Goal: Transaction & Acquisition: Purchase product/service

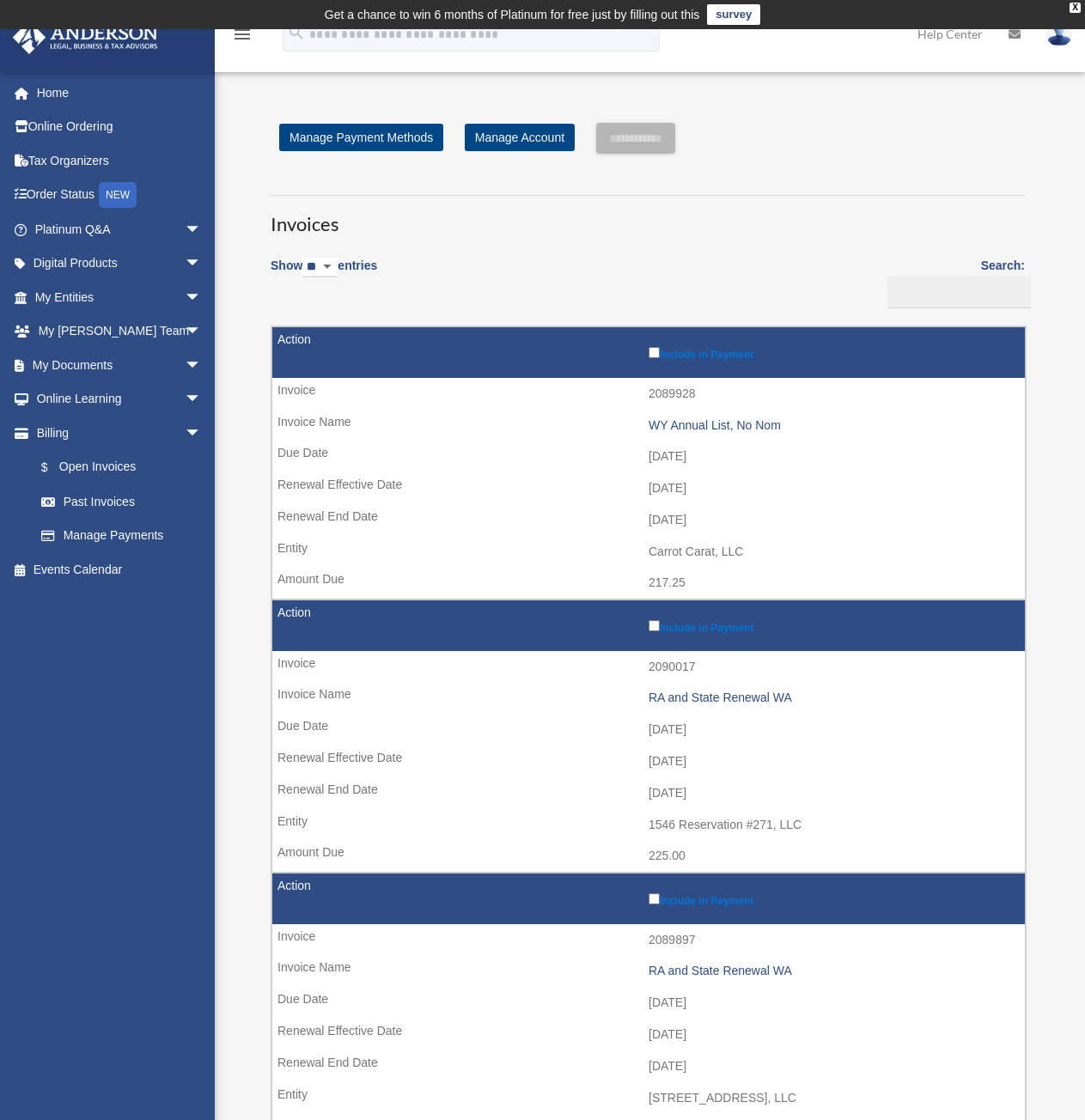
click at [907, 162] on div "**********" at bounding box center [647, 938] width 780 height 1631
click at [641, 135] on input "**********" at bounding box center [636, 138] width 79 height 31
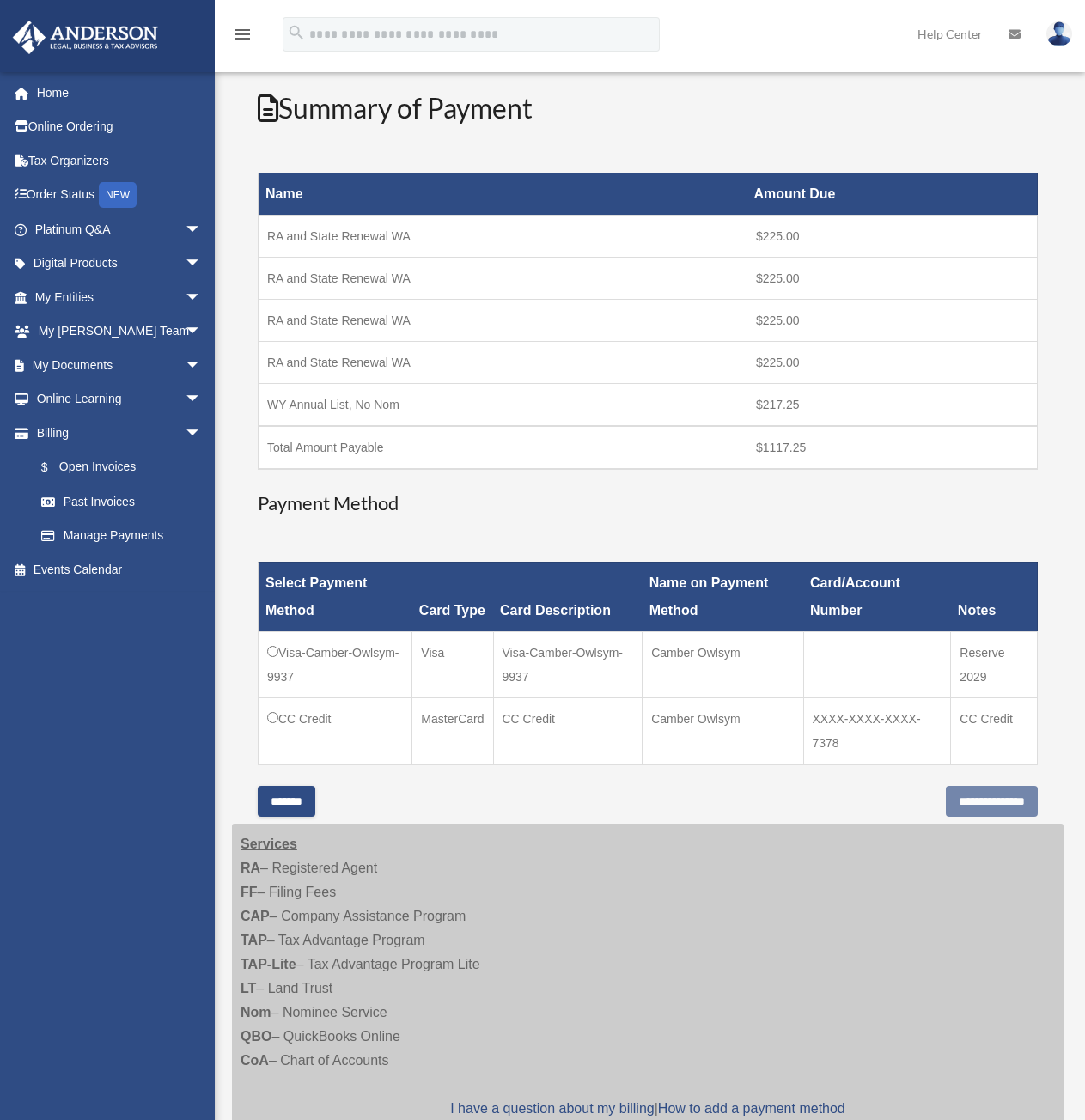
scroll to position [258, 0]
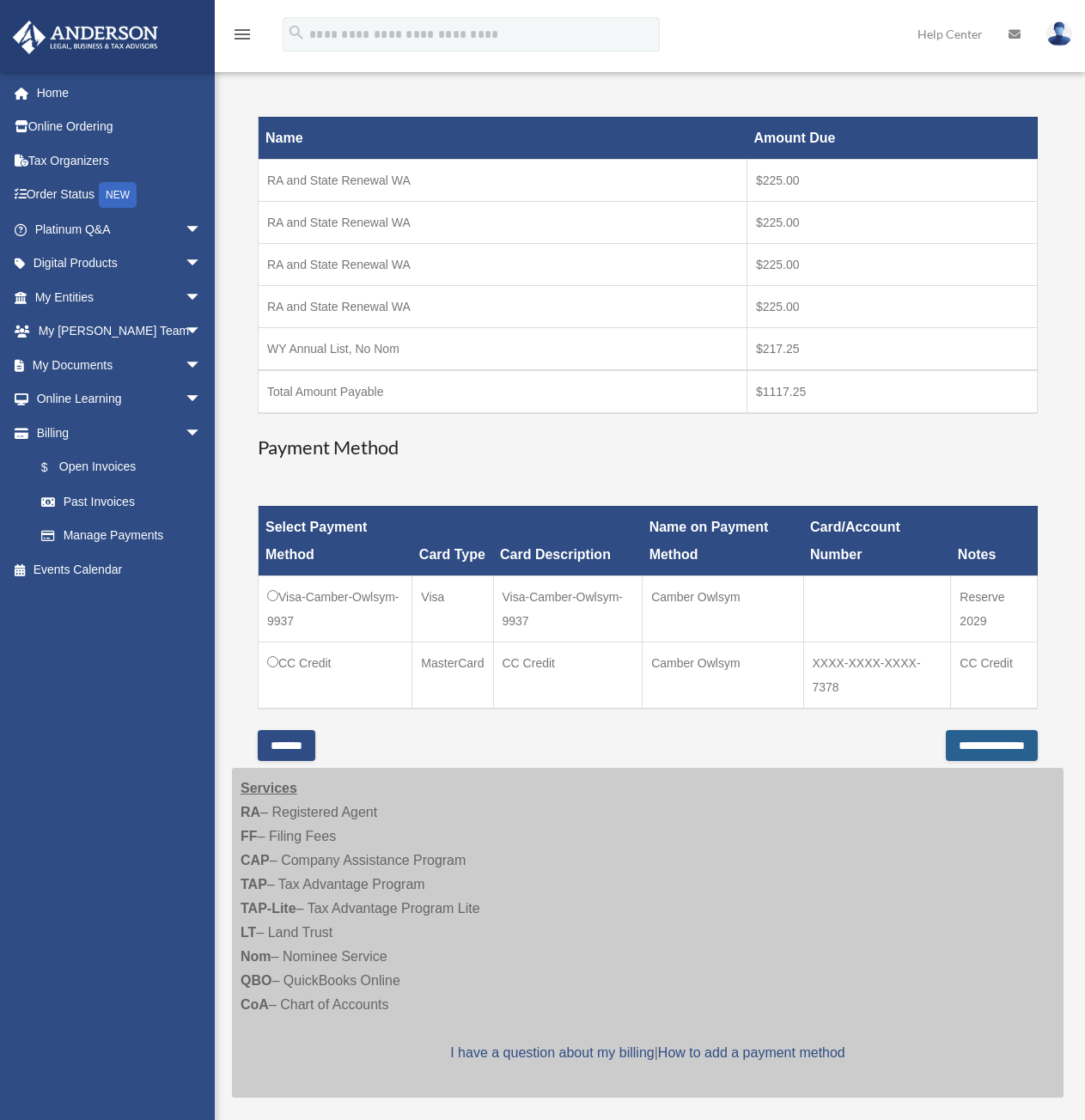
click at [951, 737] on input "**********" at bounding box center [991, 745] width 92 height 31
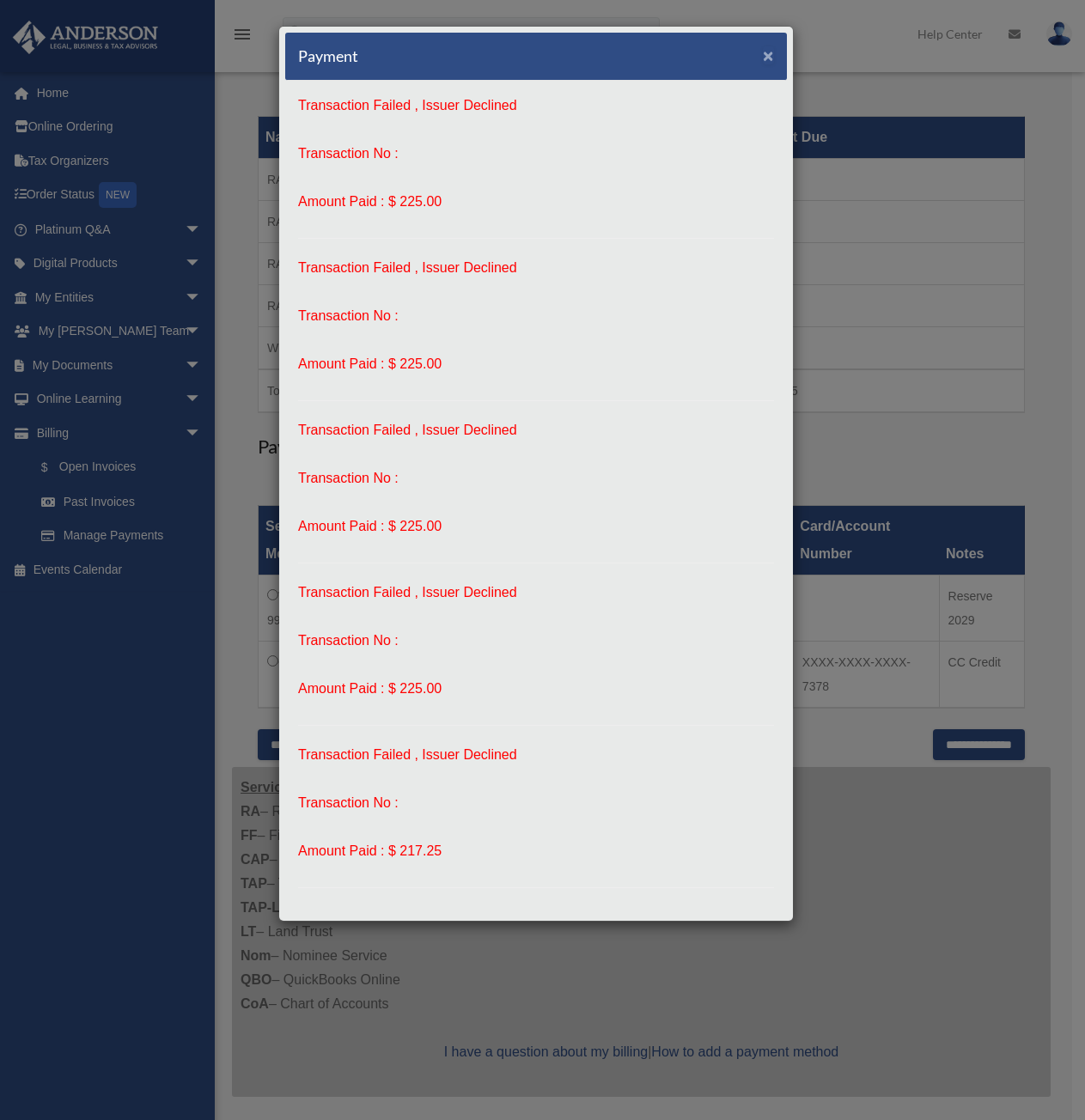
click at [763, 51] on span "×" at bounding box center [768, 55] width 11 height 20
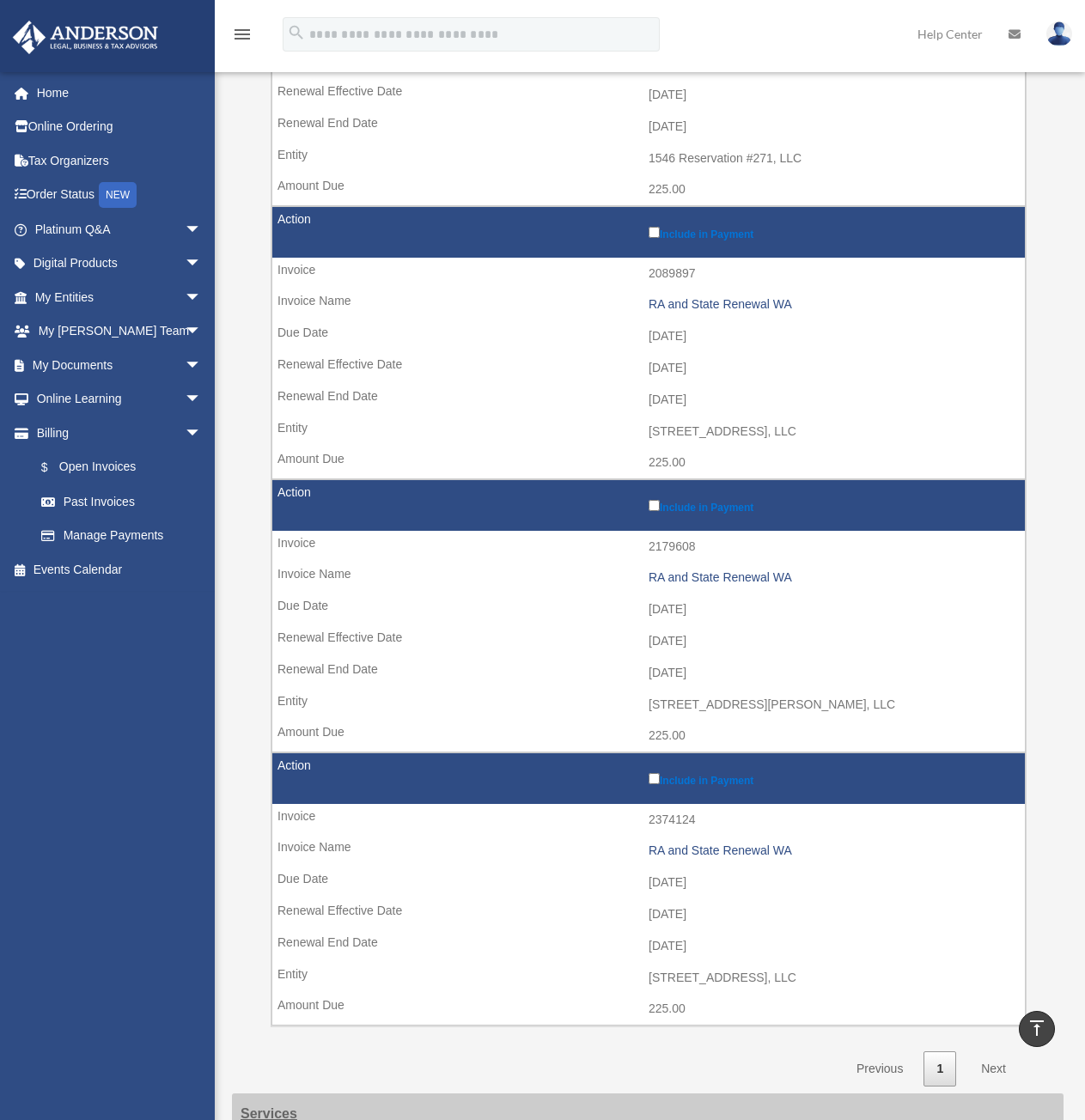
scroll to position [773, 0]
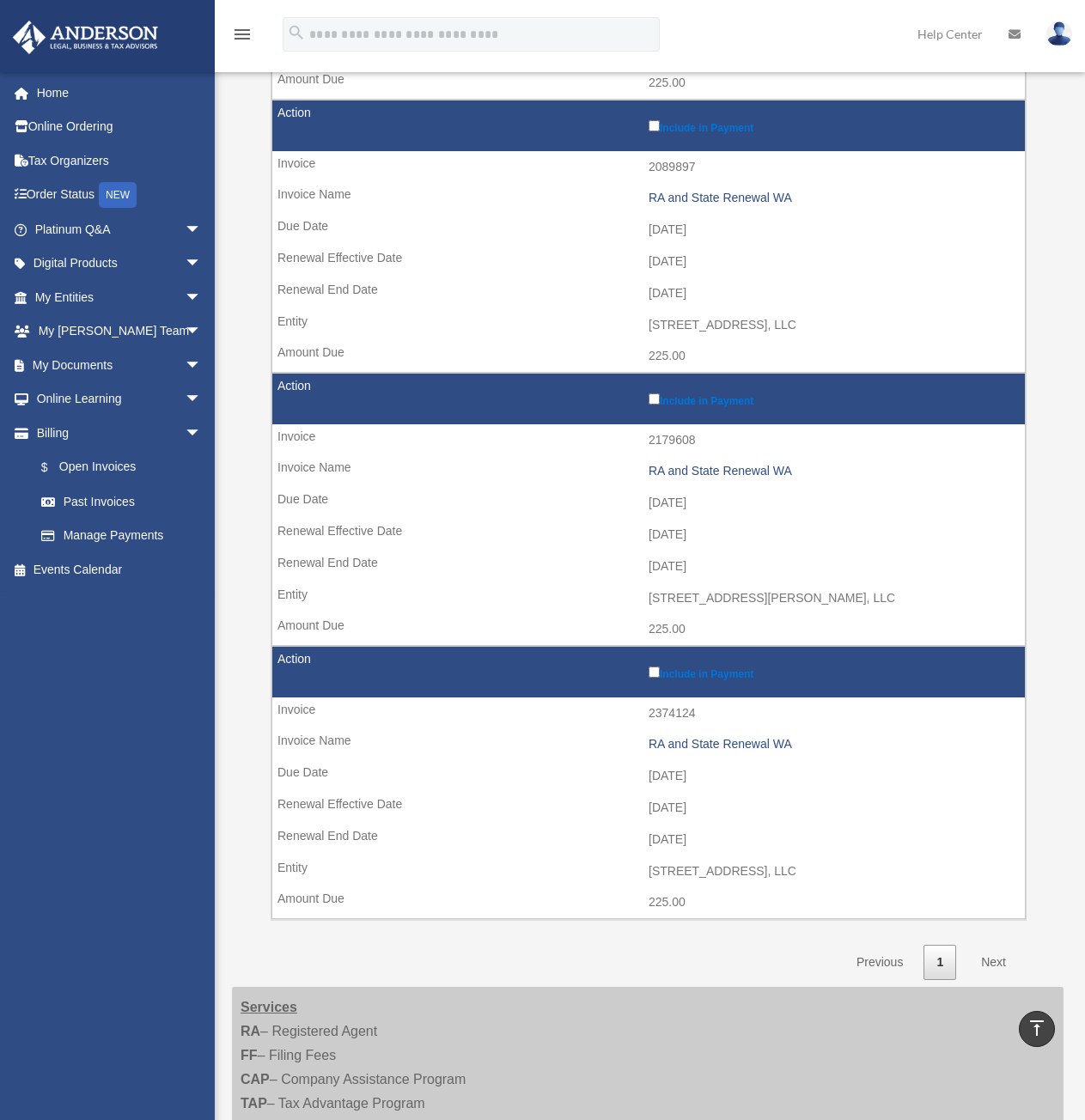
click at [653, 666] on label "Include in Payment" at bounding box center [833, 672] width 368 height 17
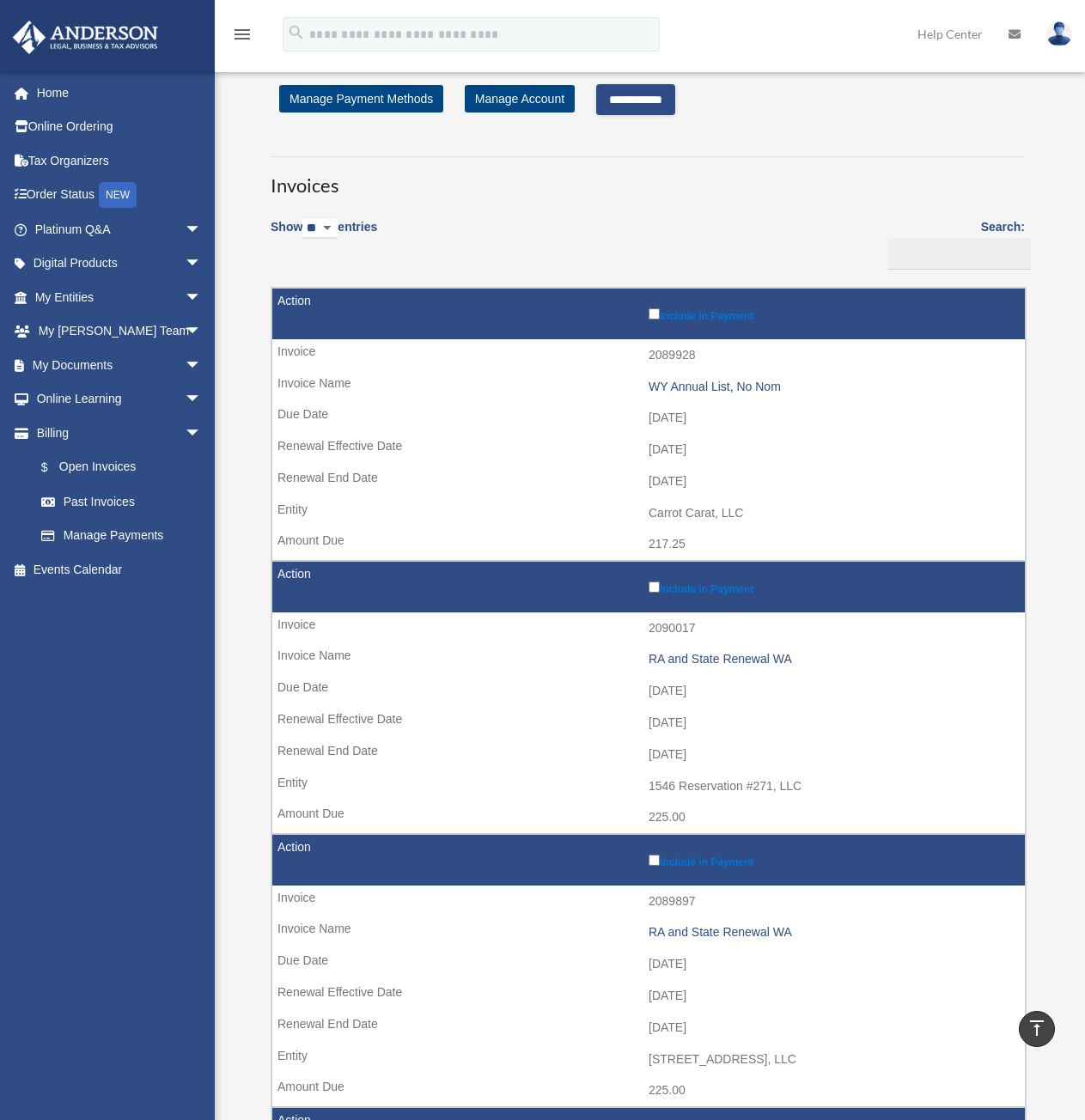
scroll to position [0, 0]
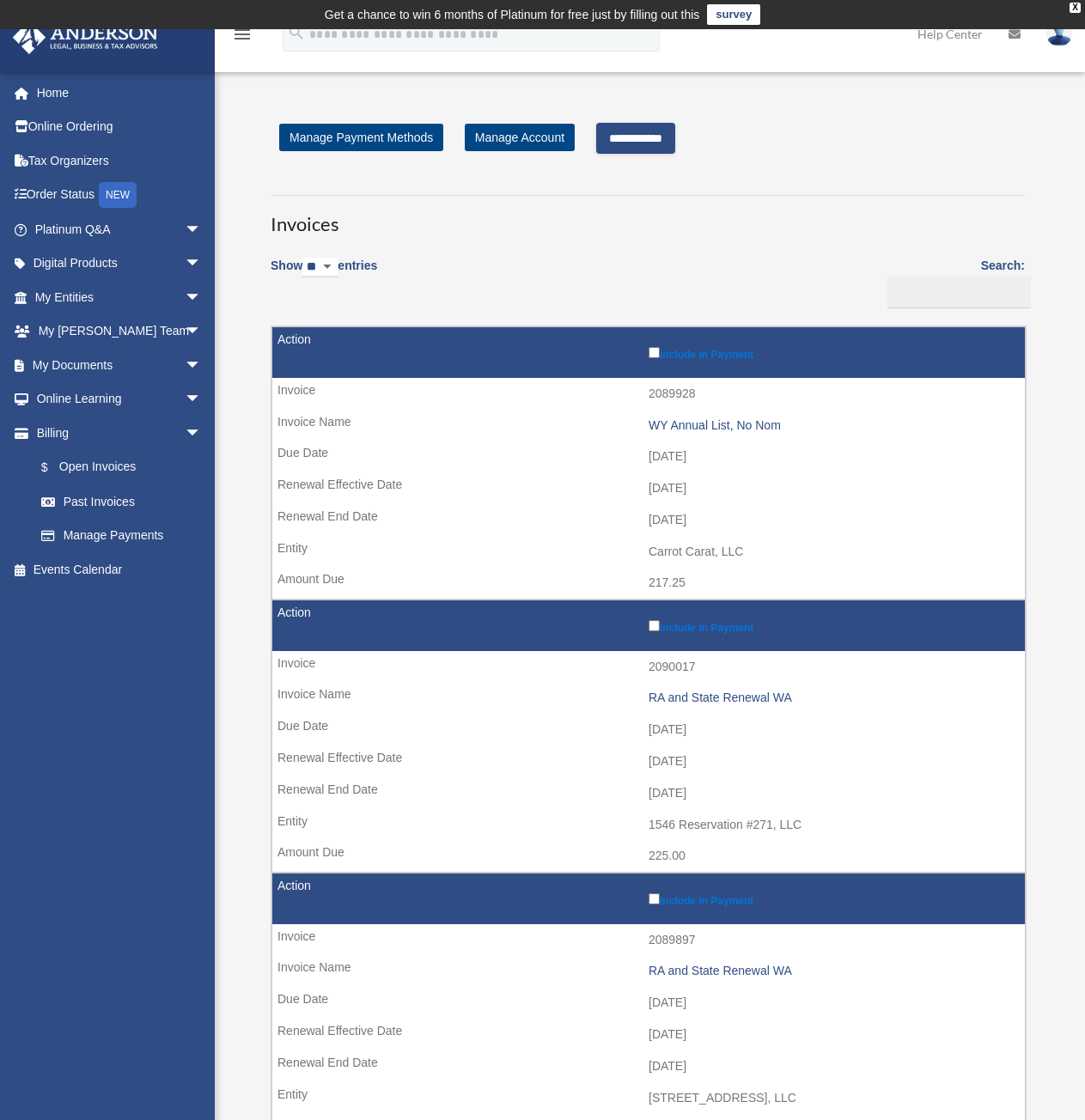
click at [640, 138] on input "**********" at bounding box center [636, 138] width 79 height 31
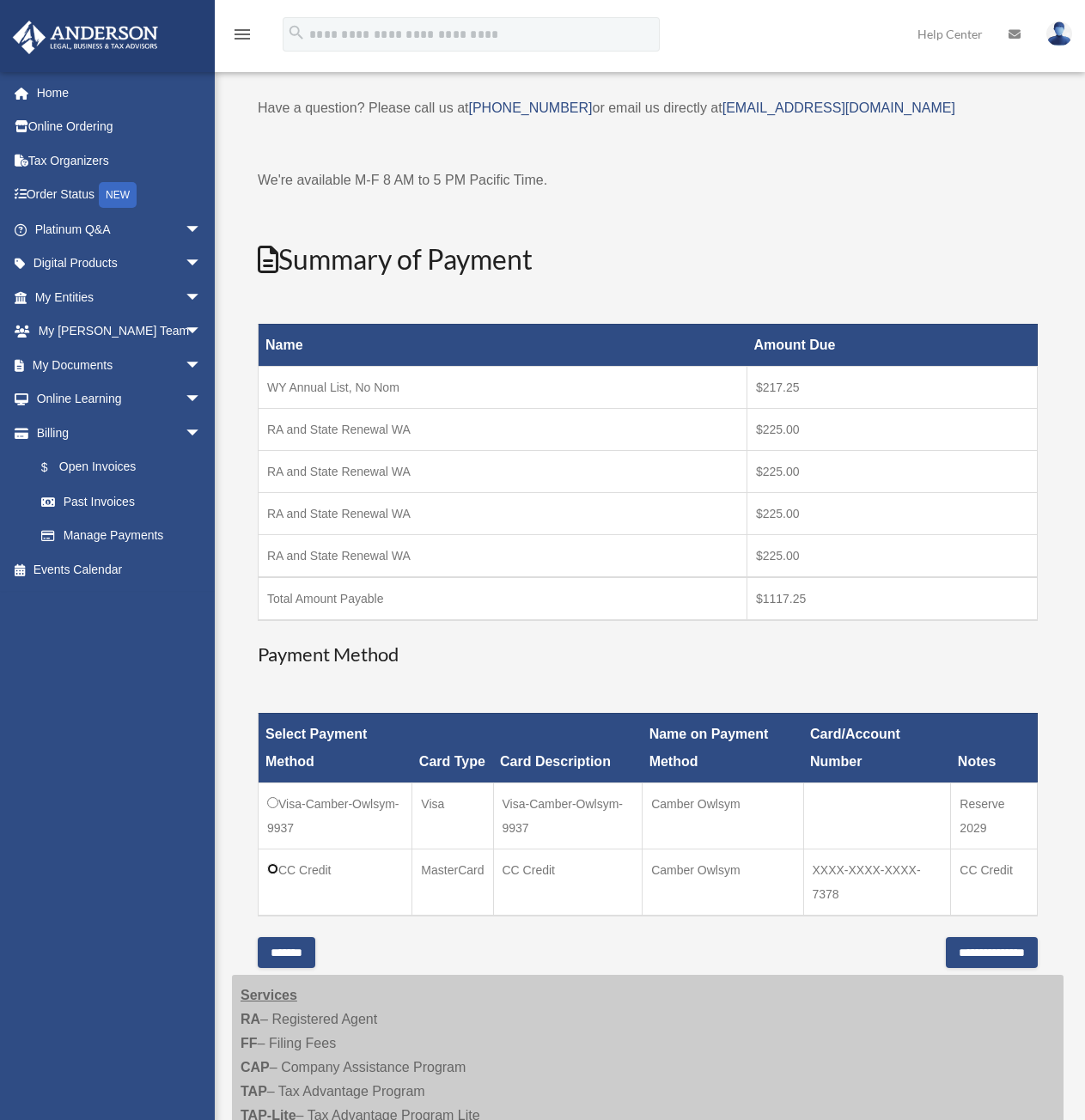
scroll to position [258, 0]
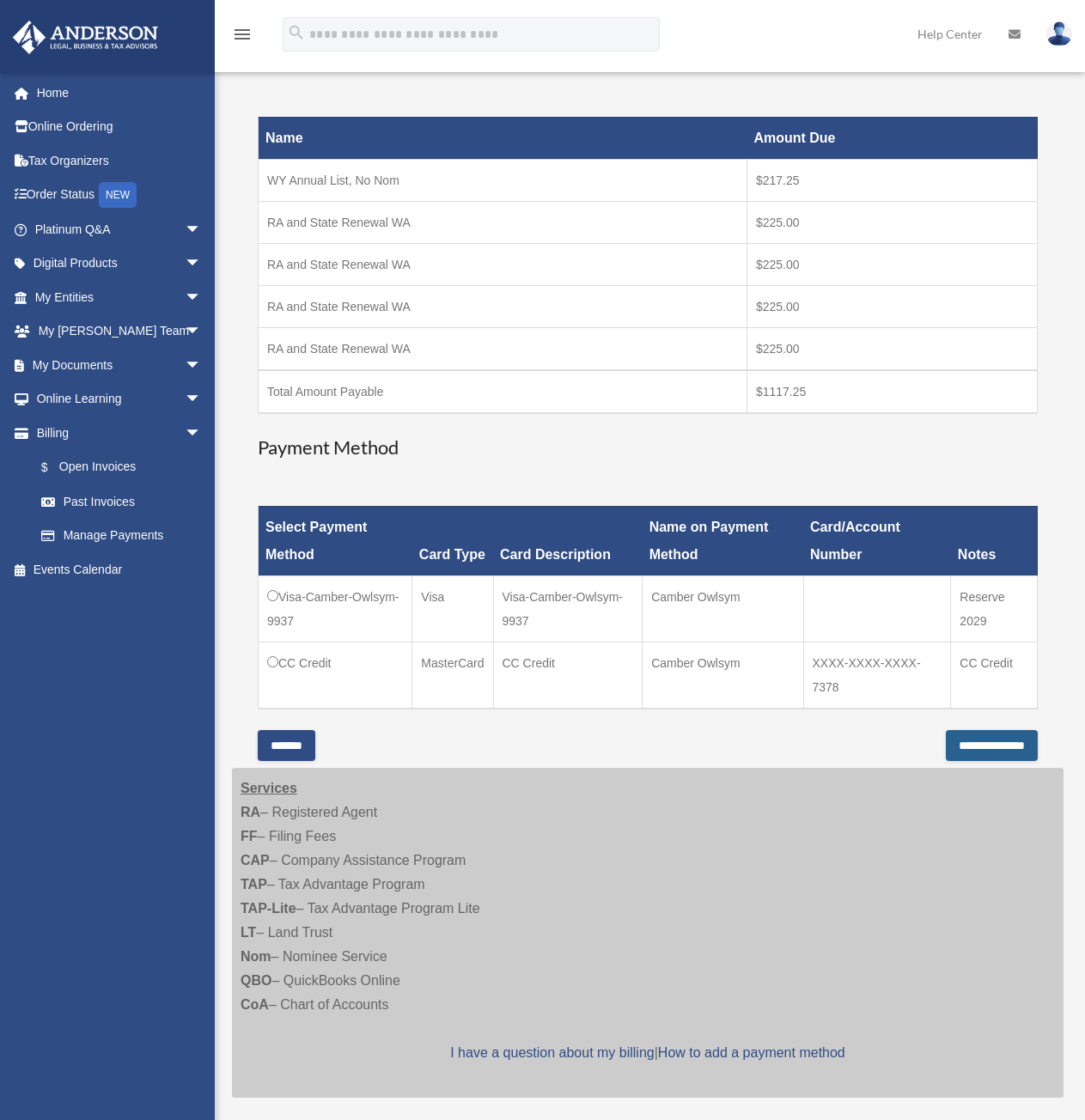
click at [1006, 740] on input "**********" at bounding box center [991, 745] width 92 height 31
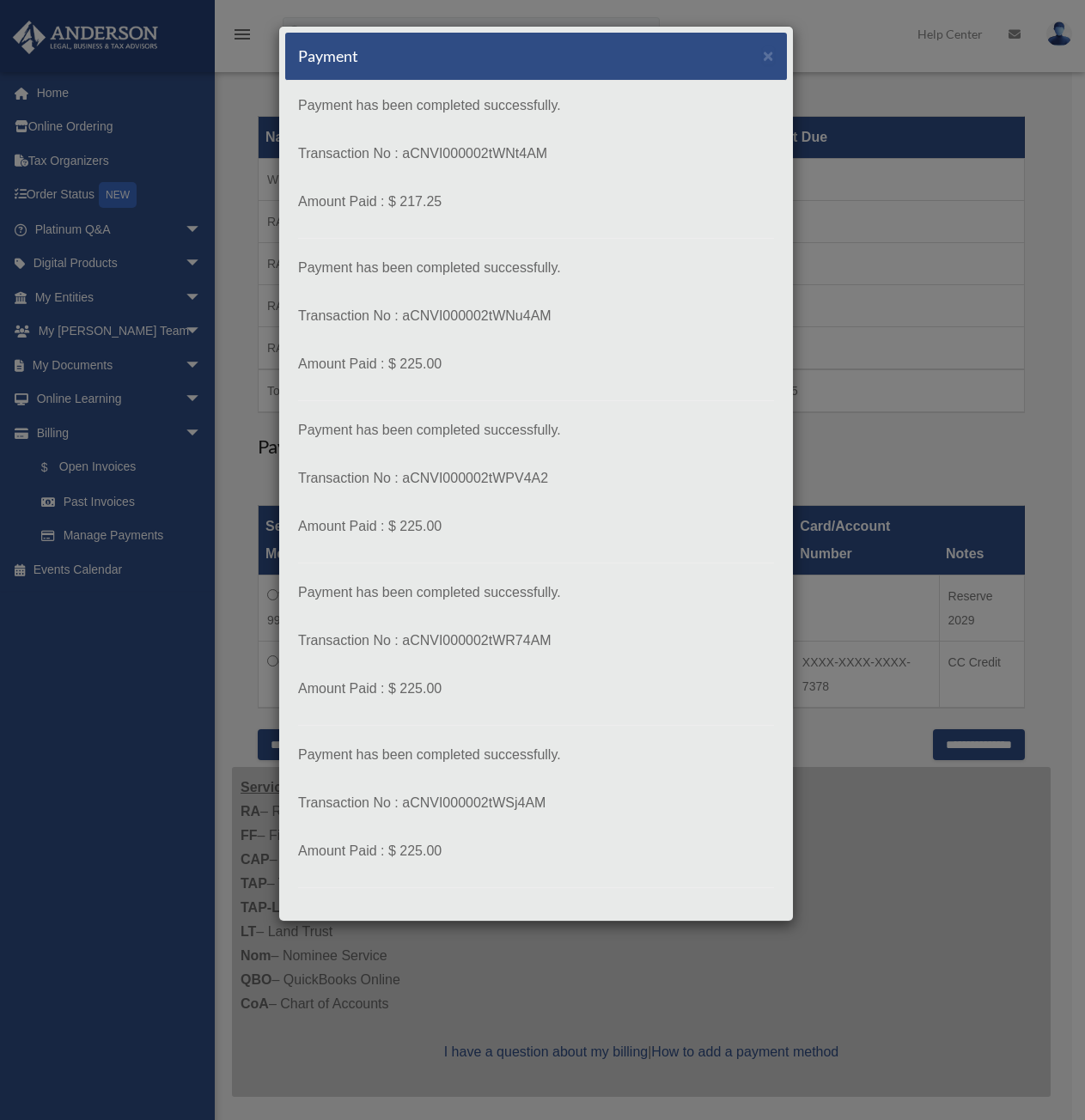
scroll to position [68, 0]
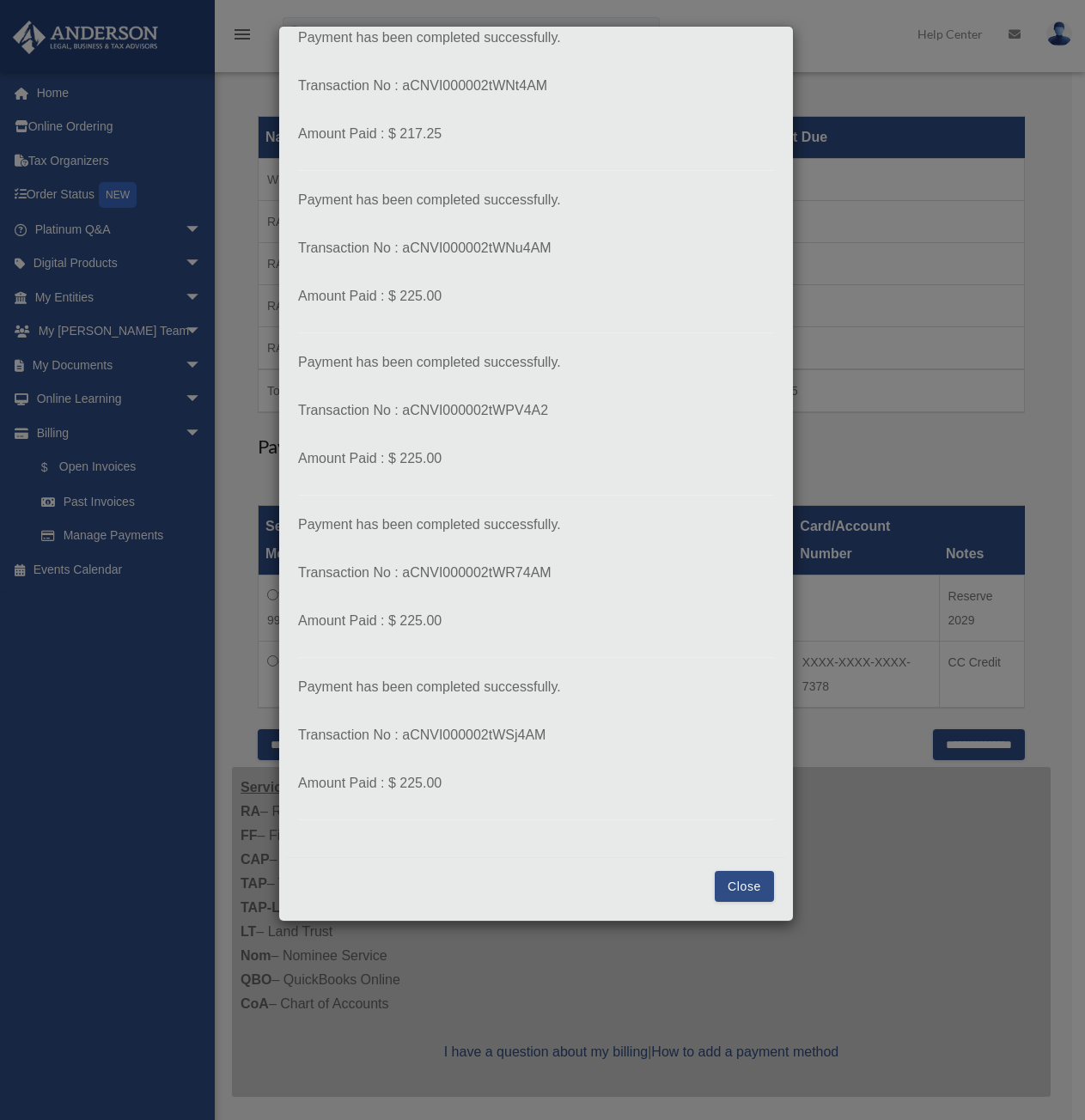
click at [725, 894] on button "Close" at bounding box center [744, 886] width 59 height 31
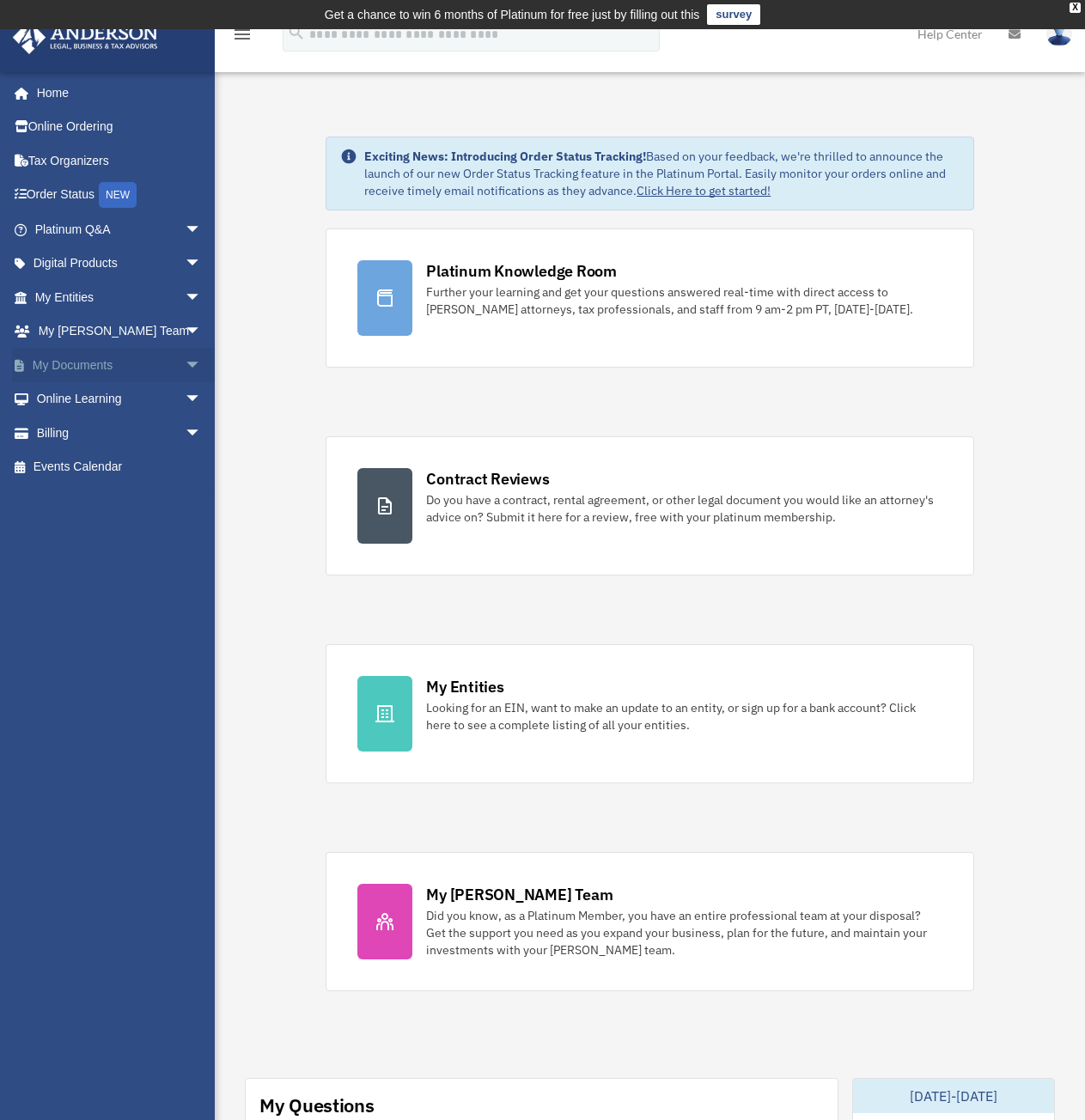
click at [187, 359] on span "arrow_drop_down" at bounding box center [202, 365] width 34 height 35
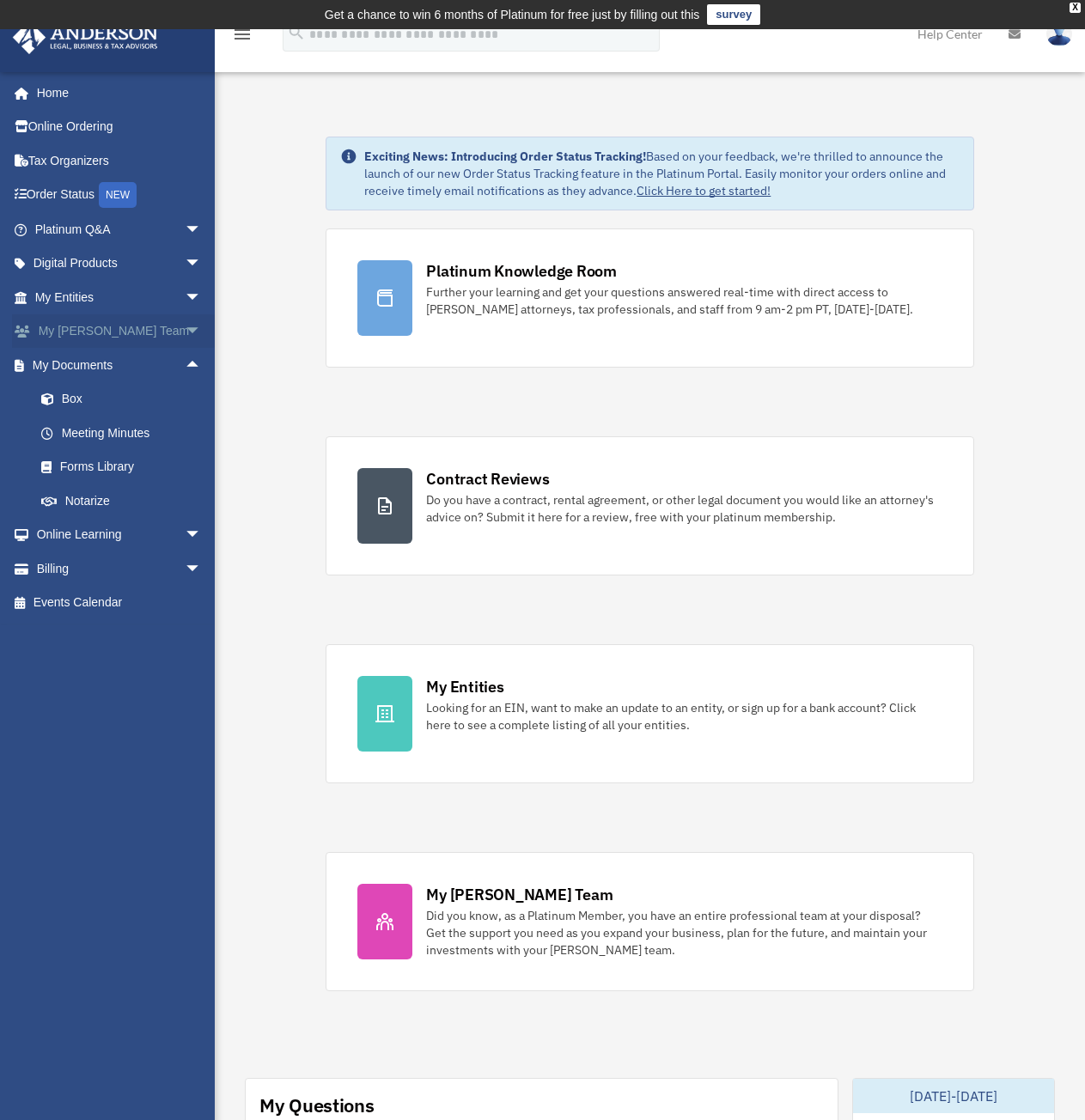
click at [185, 328] on span "arrow_drop_down" at bounding box center [202, 332] width 34 height 35
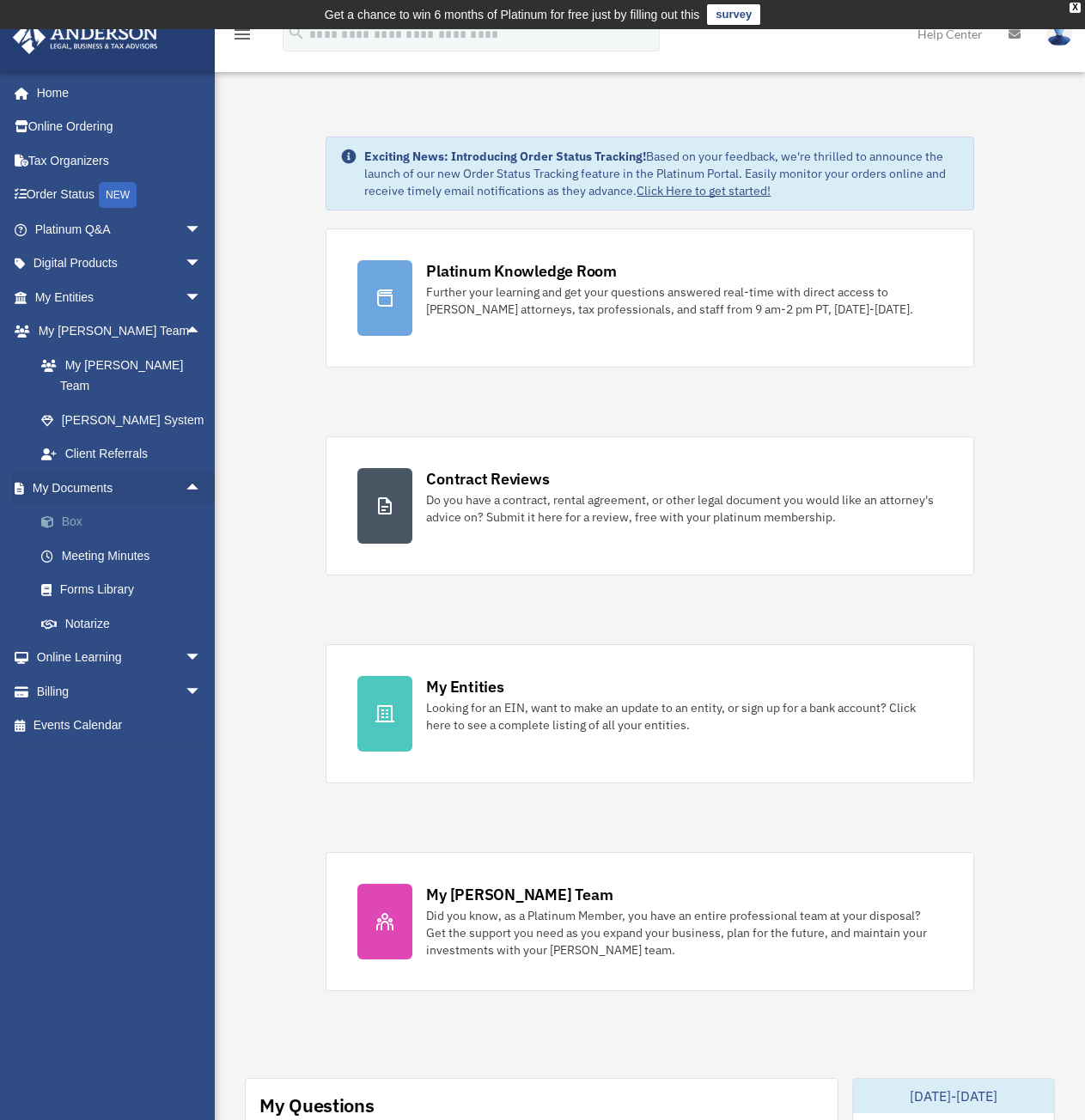
click at [70, 506] on link "Box" at bounding box center [126, 523] width 204 height 34
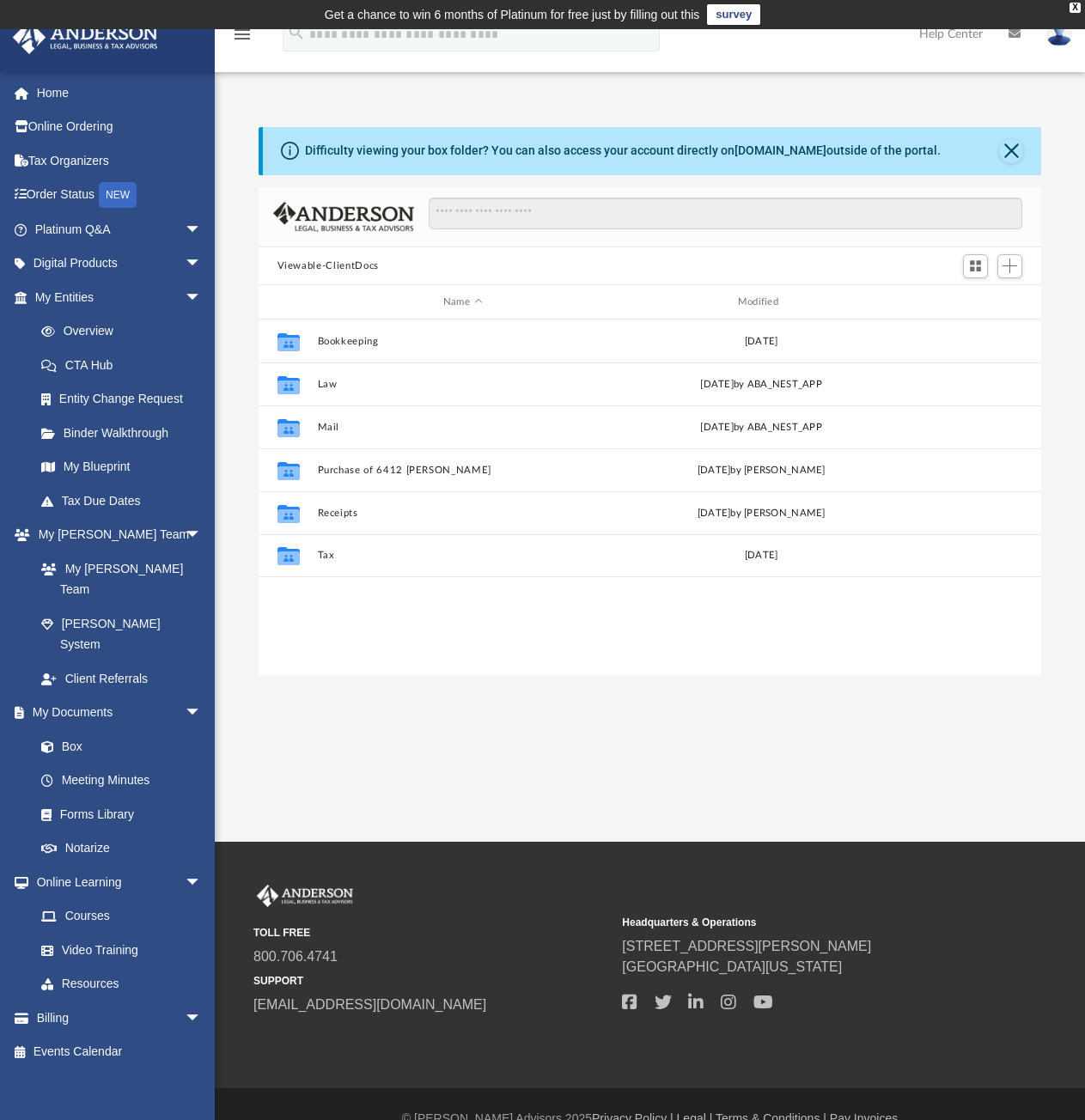
scroll to position [378, 769]
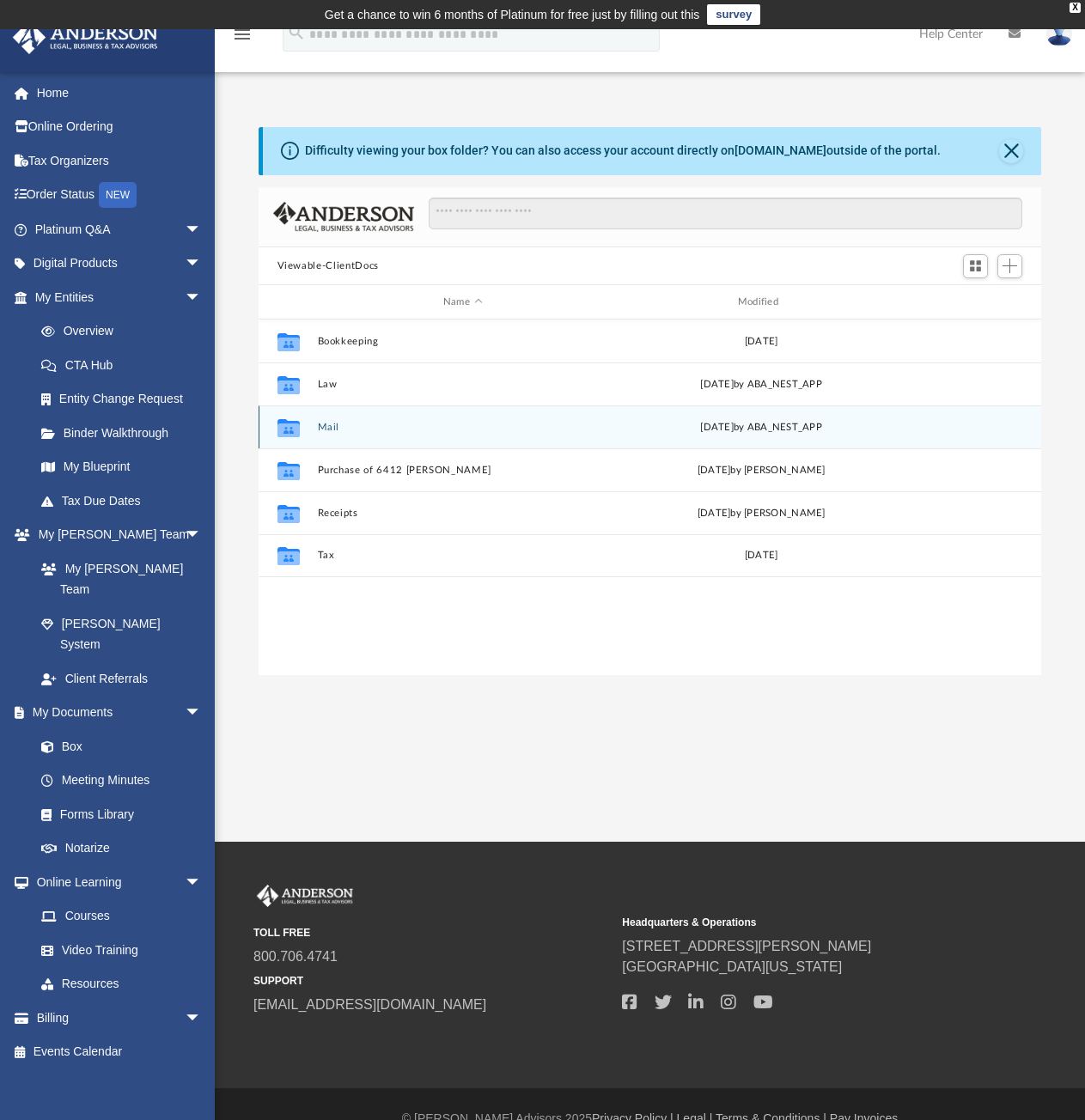
click at [325, 425] on button "Mail" at bounding box center [463, 427] width 291 height 11
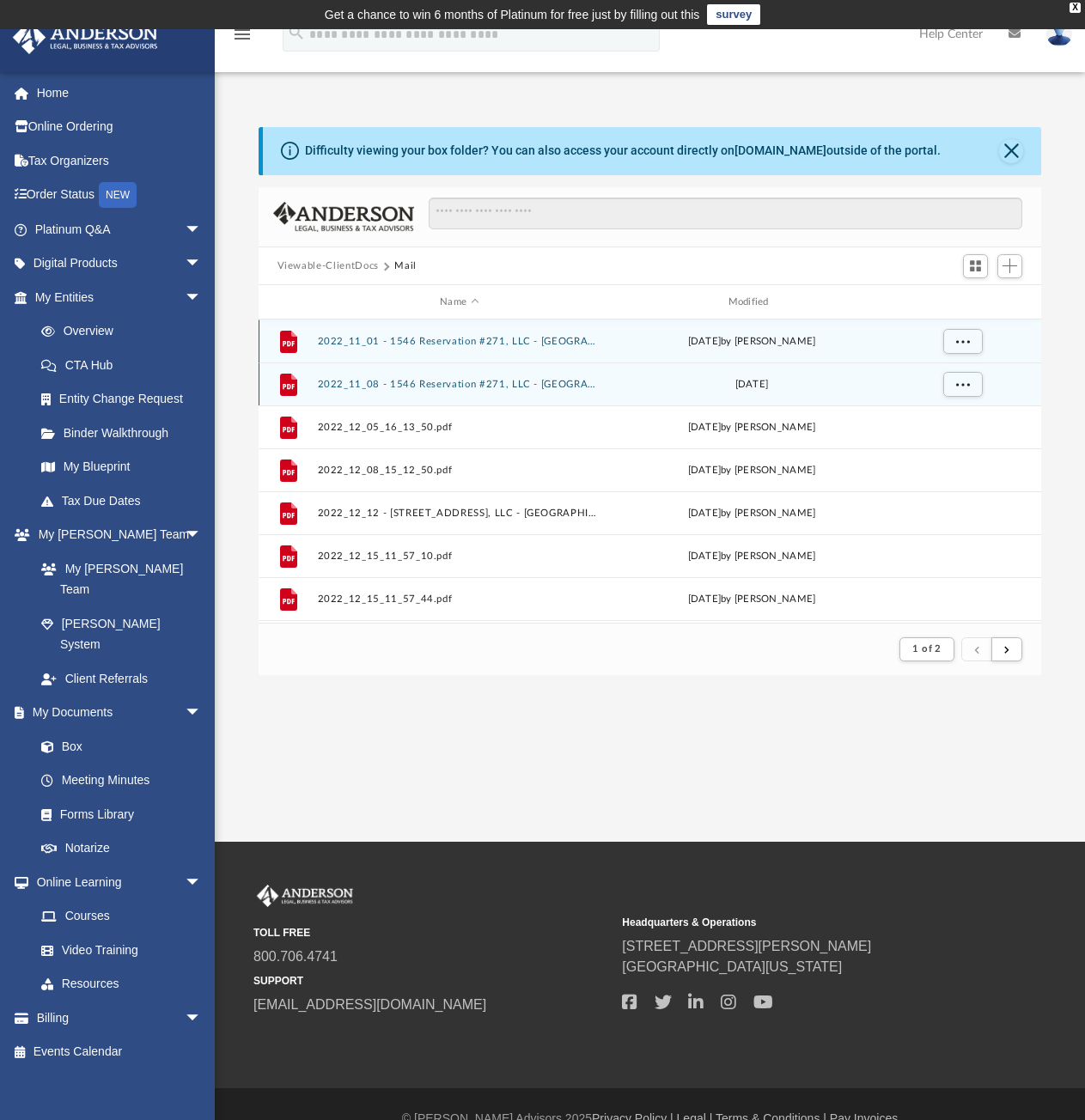
scroll to position [325, 769]
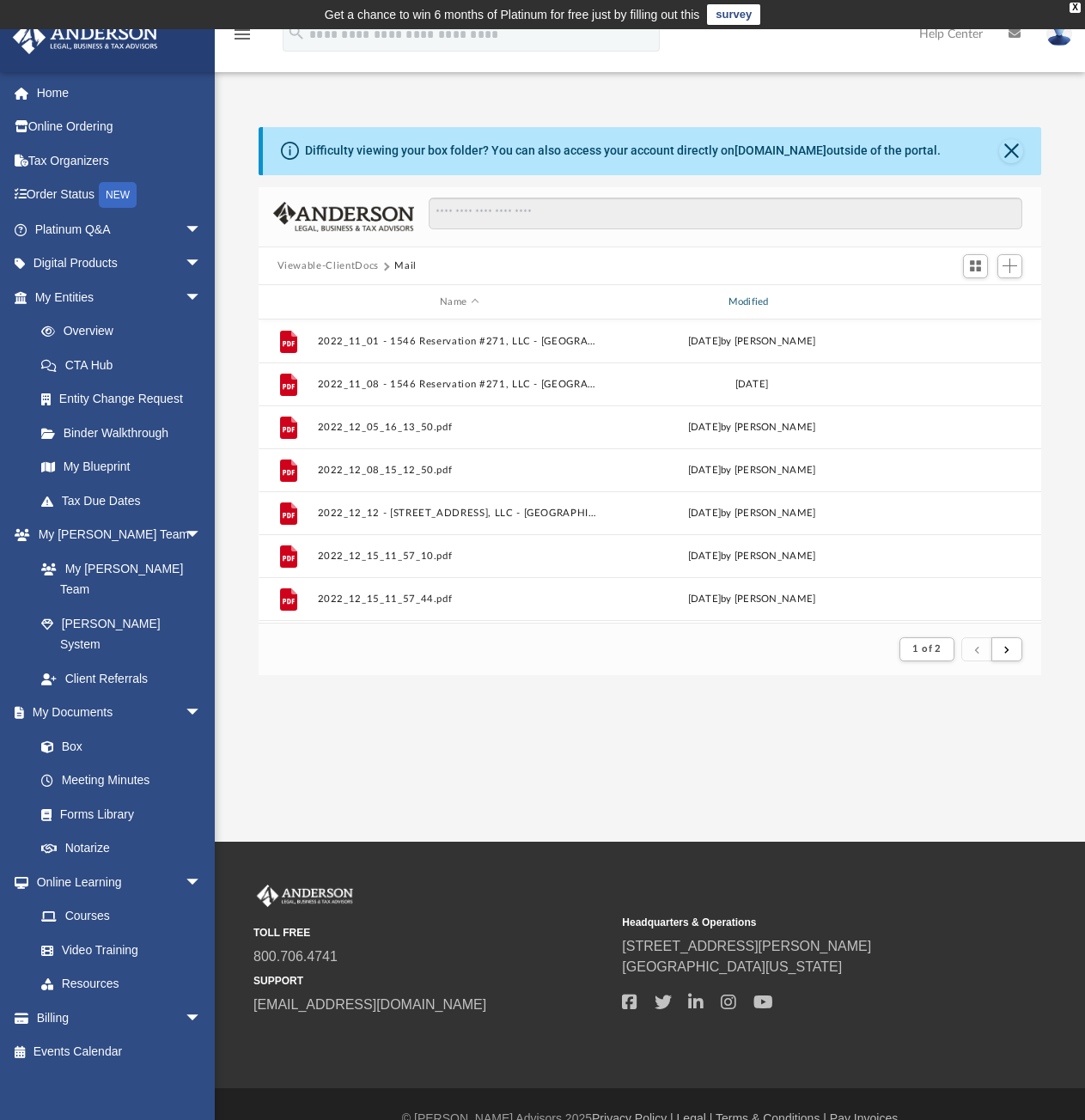
click at [764, 299] on div "Modified" at bounding box center [752, 303] width 285 height 15
click at [471, 300] on div "Name" at bounding box center [459, 303] width 285 height 15
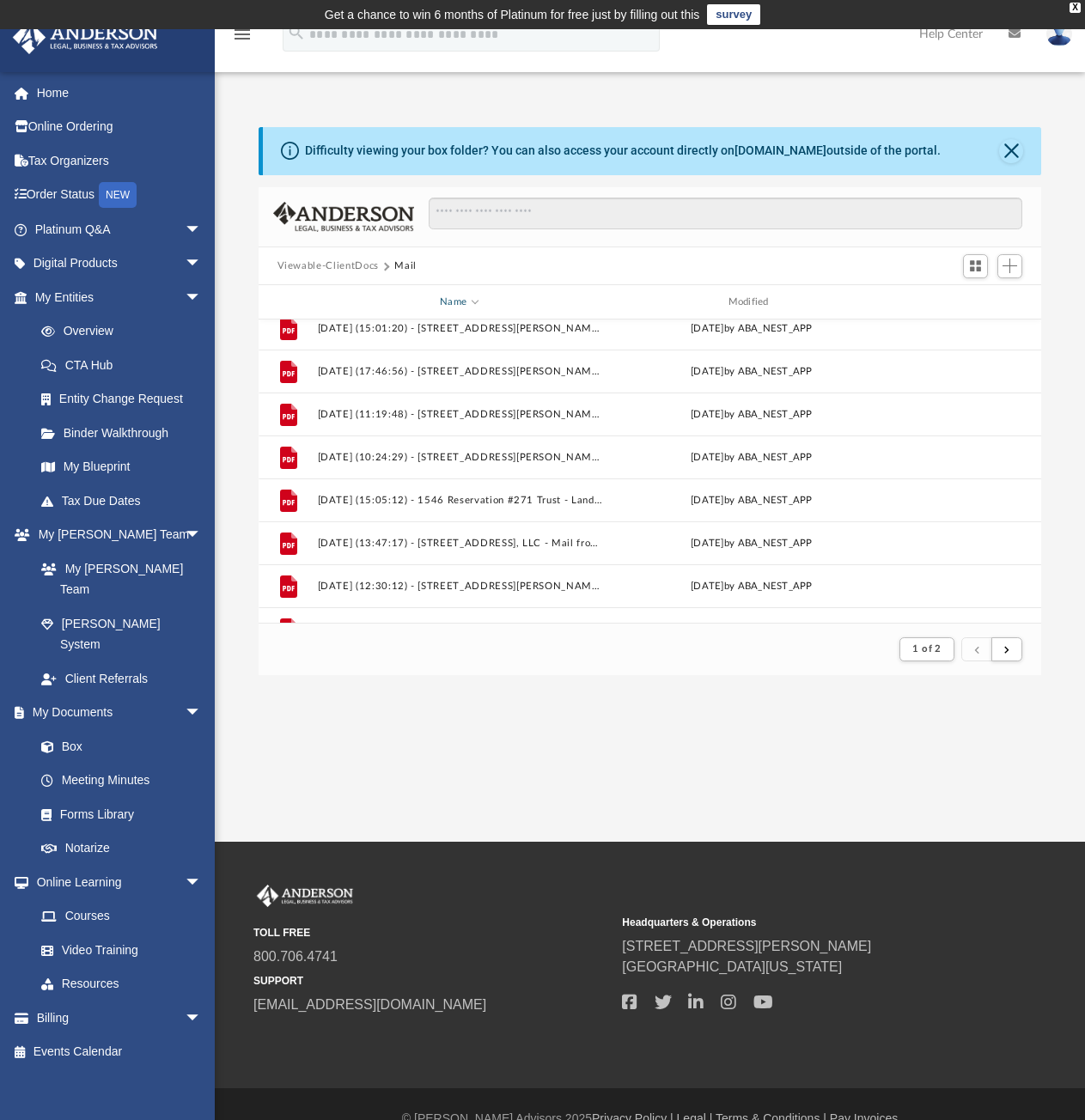
scroll to position [0, 0]
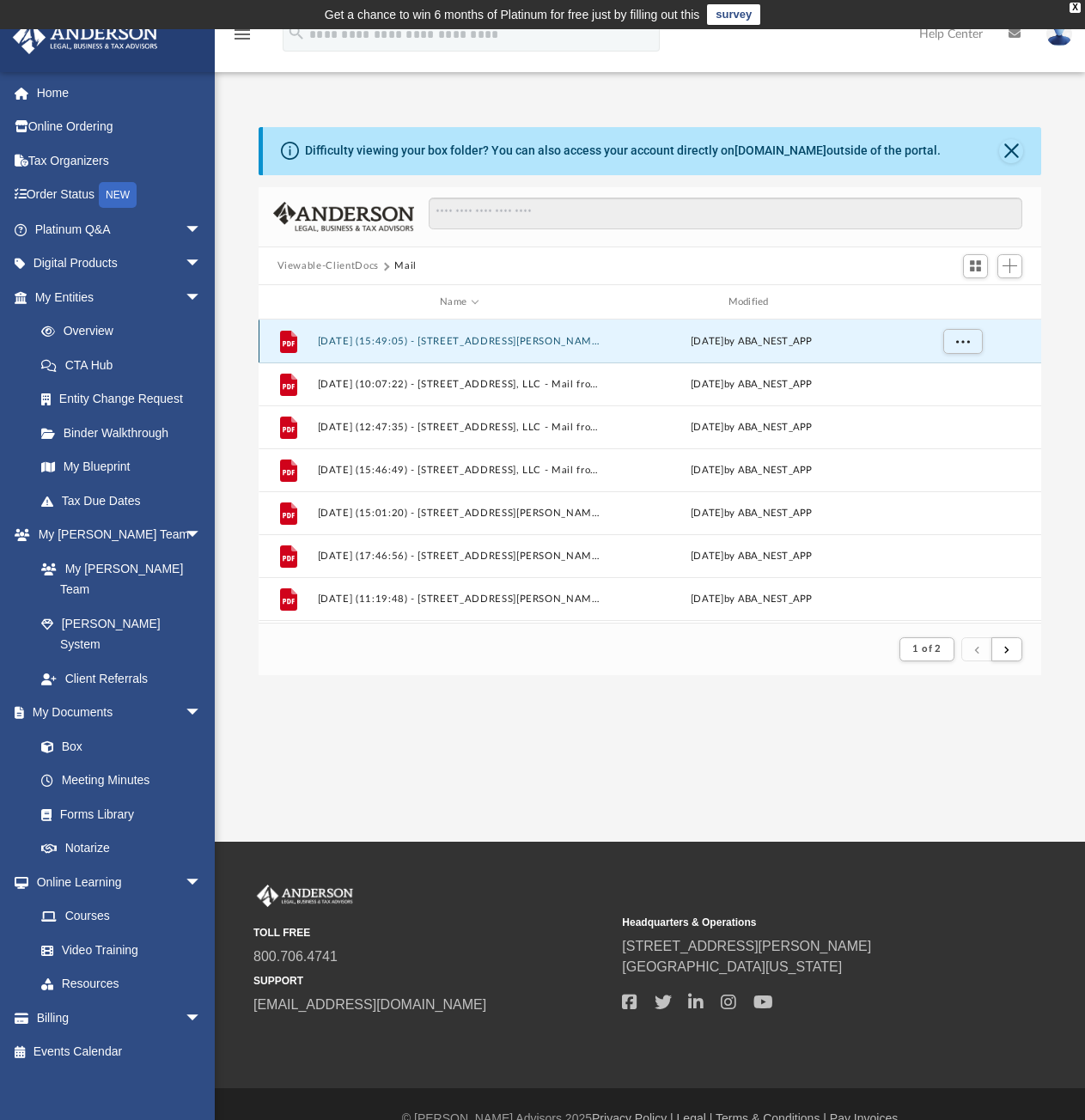
click at [461, 340] on button "[DATE] (15:49:05) - [STREET_ADDRESS][PERSON_NAME], LLC - Mail from [GEOGRAPHIC_…" at bounding box center [459, 341] width 285 height 11
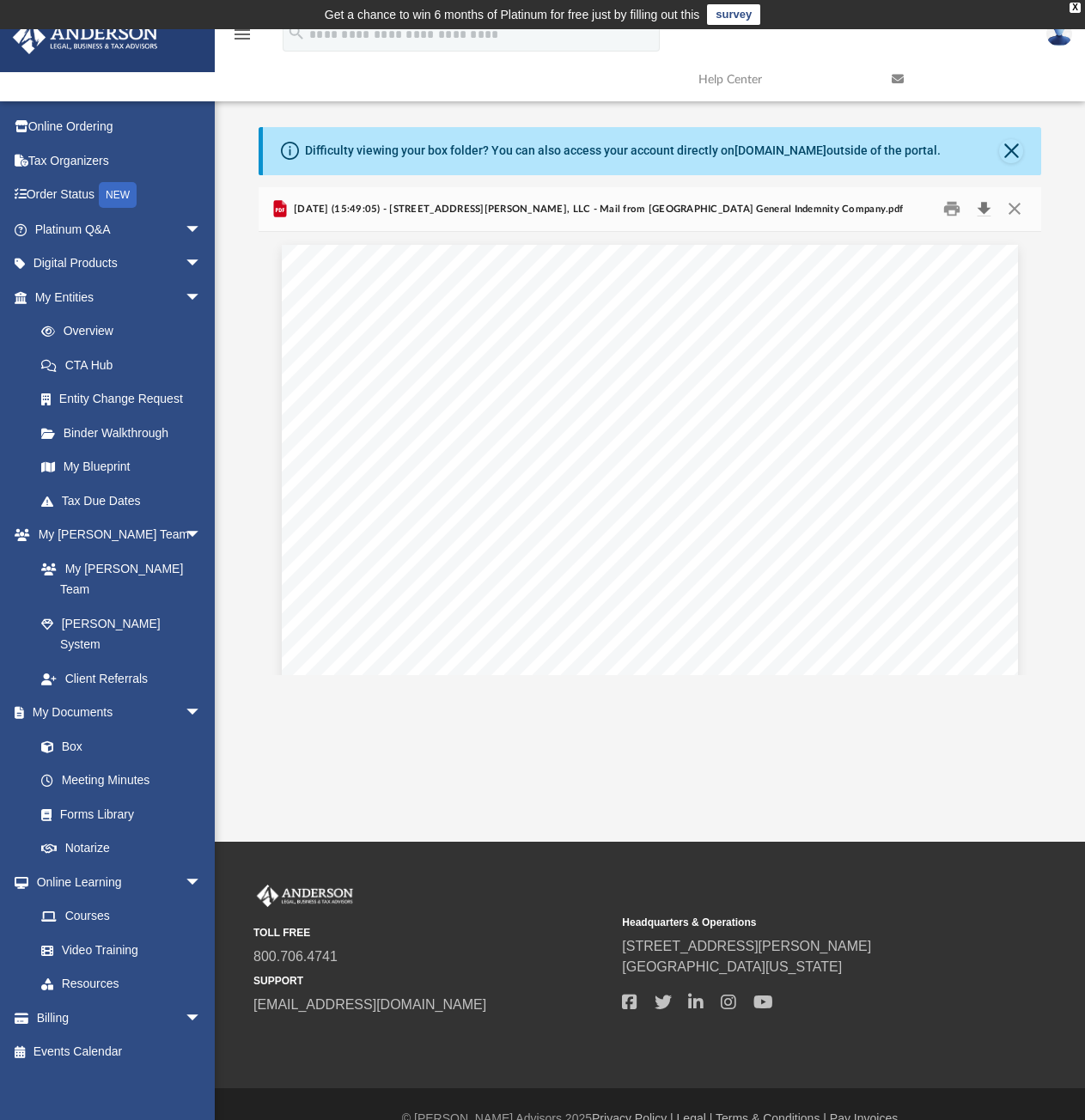
click at [980, 210] on button "Download" at bounding box center [984, 209] width 31 height 27
click at [1017, 211] on button "Close" at bounding box center [1015, 209] width 31 height 27
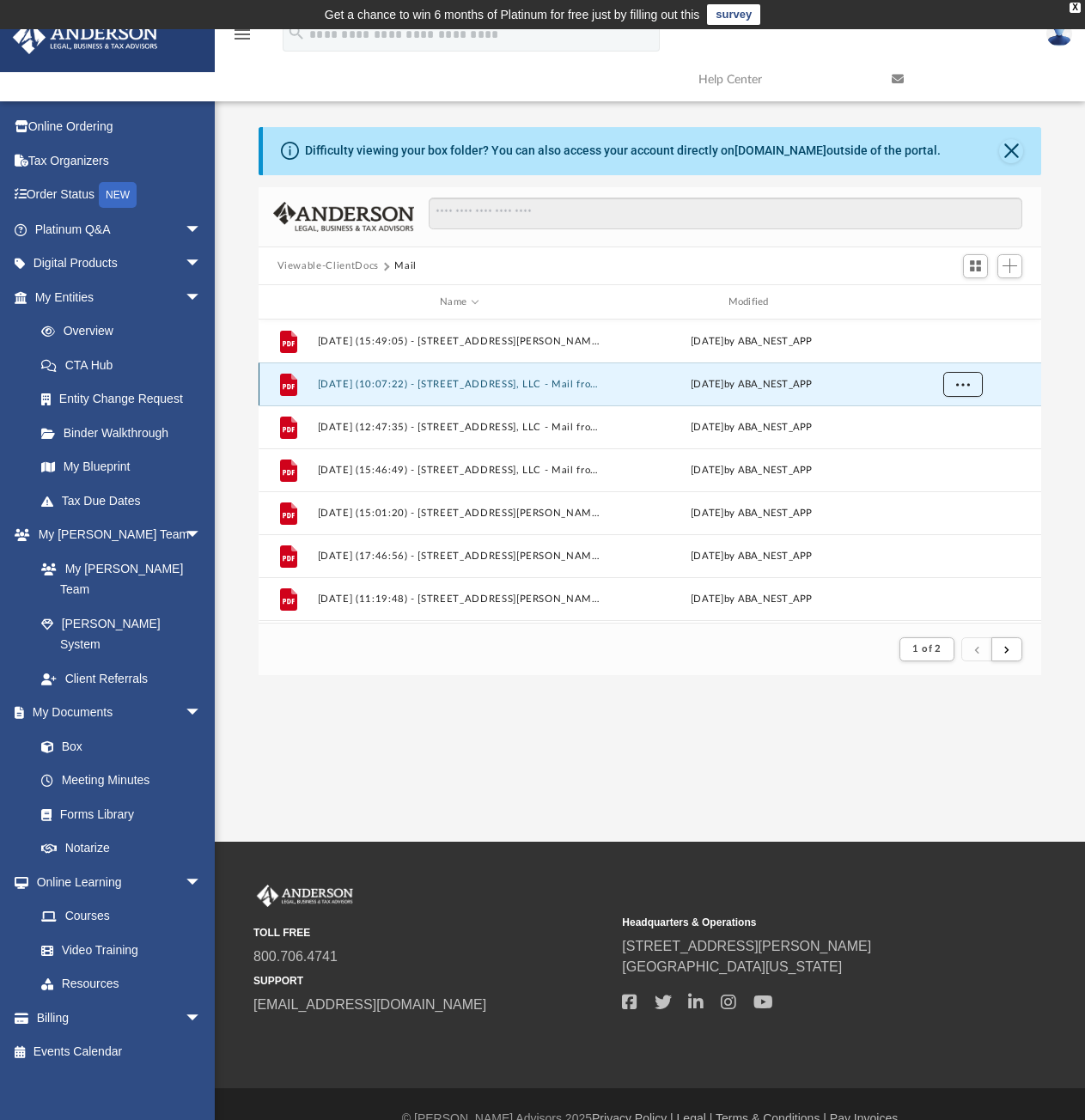
click at [960, 384] on span "More options" at bounding box center [962, 383] width 14 height 9
click at [943, 446] on li "Download" at bounding box center [947, 446] width 50 height 18
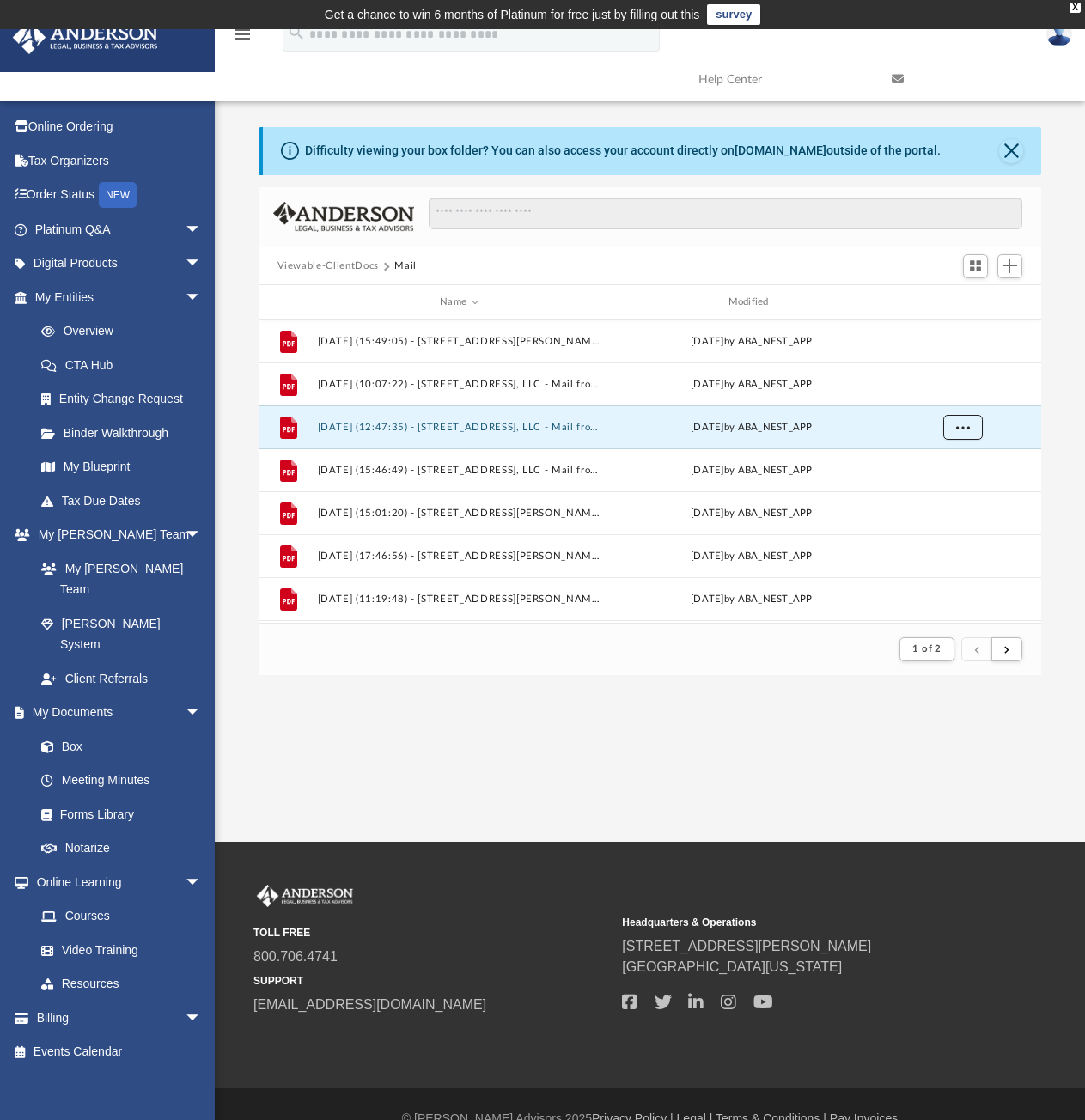
click at [957, 431] on button "More options" at bounding box center [962, 428] width 40 height 26
click at [956, 493] on li "Download" at bounding box center [947, 489] width 50 height 18
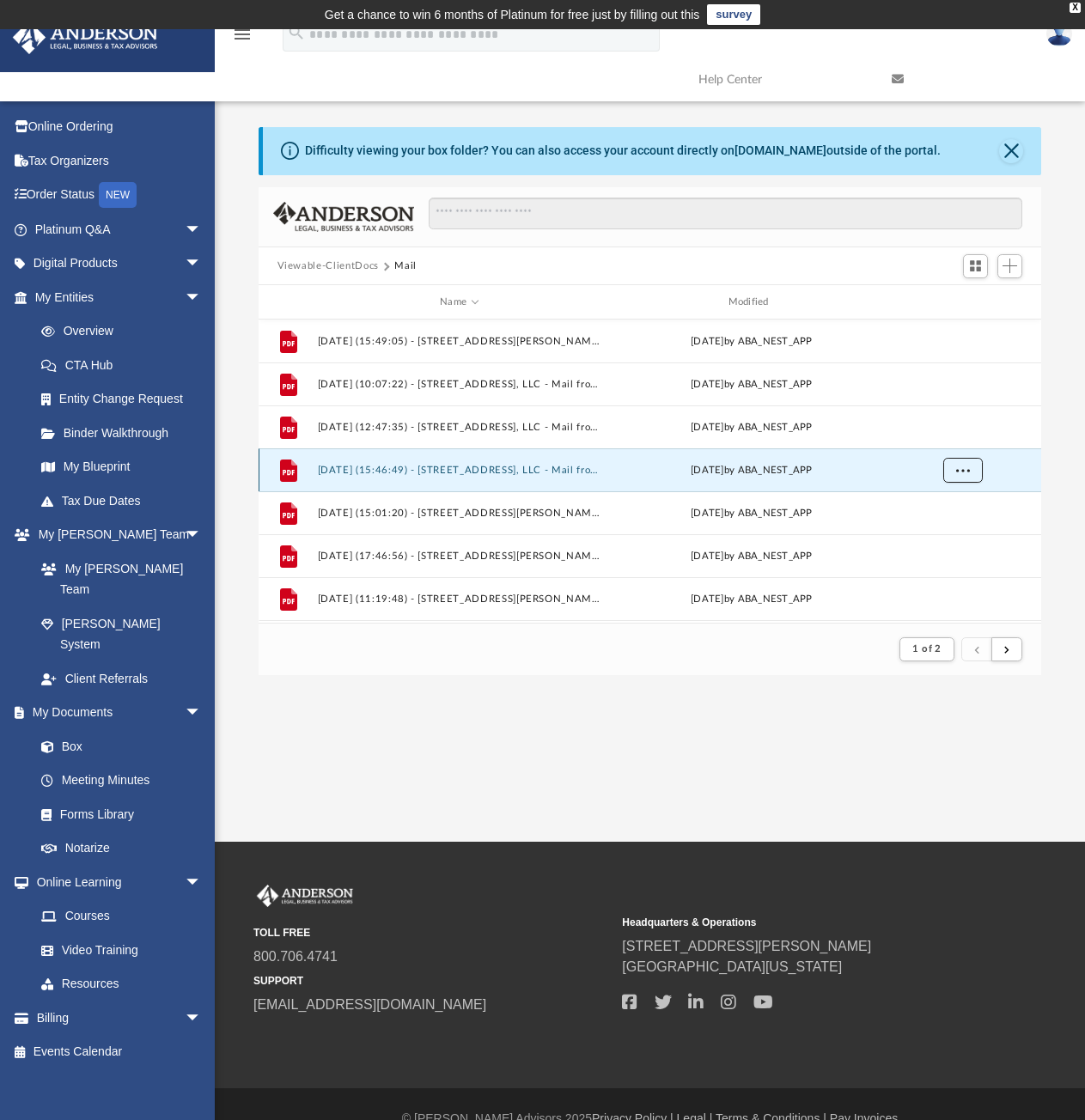
click at [963, 474] on span "More options" at bounding box center [962, 469] width 14 height 9
click at [957, 534] on li "Download" at bounding box center [947, 532] width 50 height 18
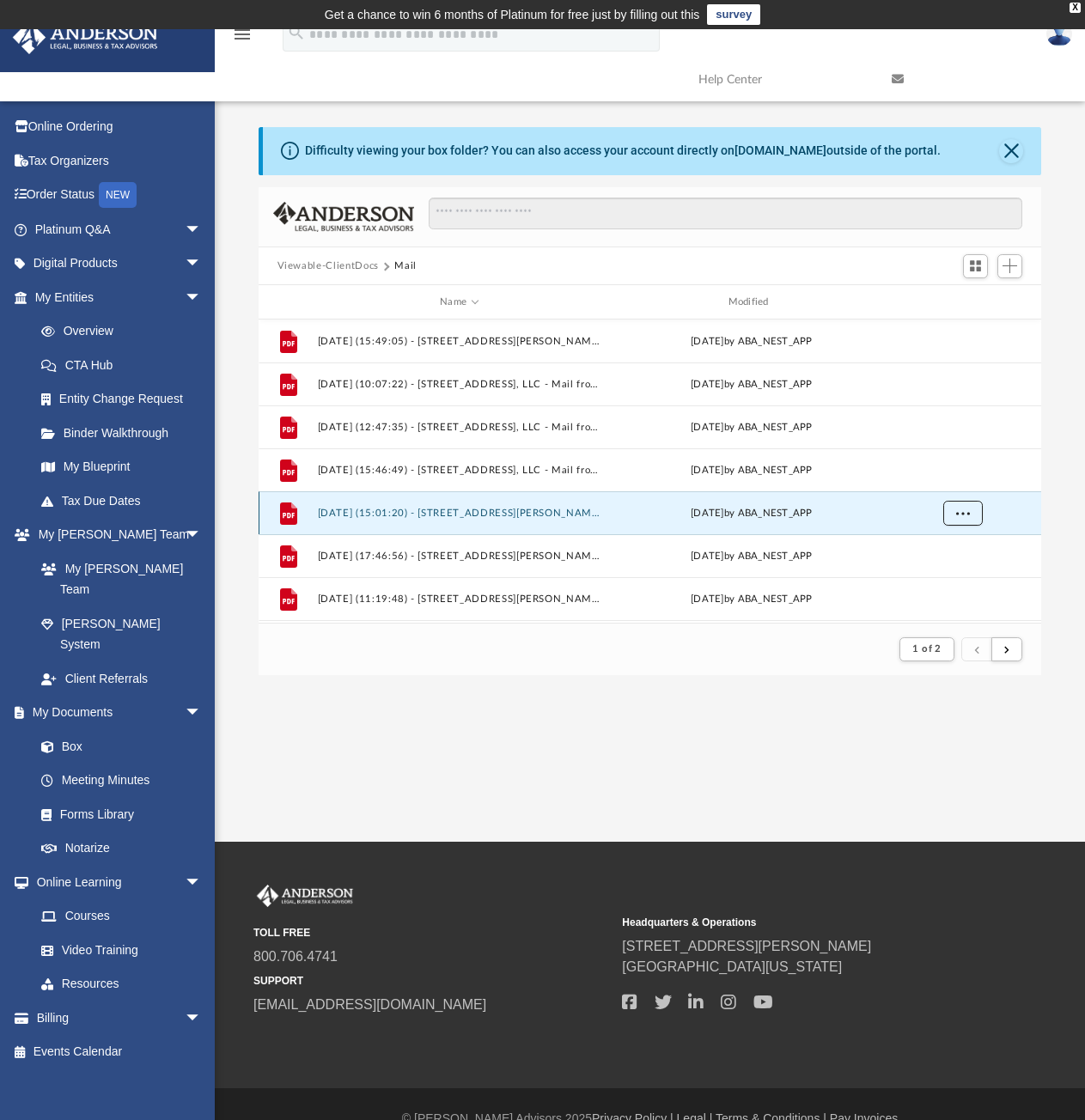
click at [962, 514] on span "More options" at bounding box center [962, 512] width 14 height 9
click at [951, 576] on li "Download" at bounding box center [947, 575] width 50 height 18
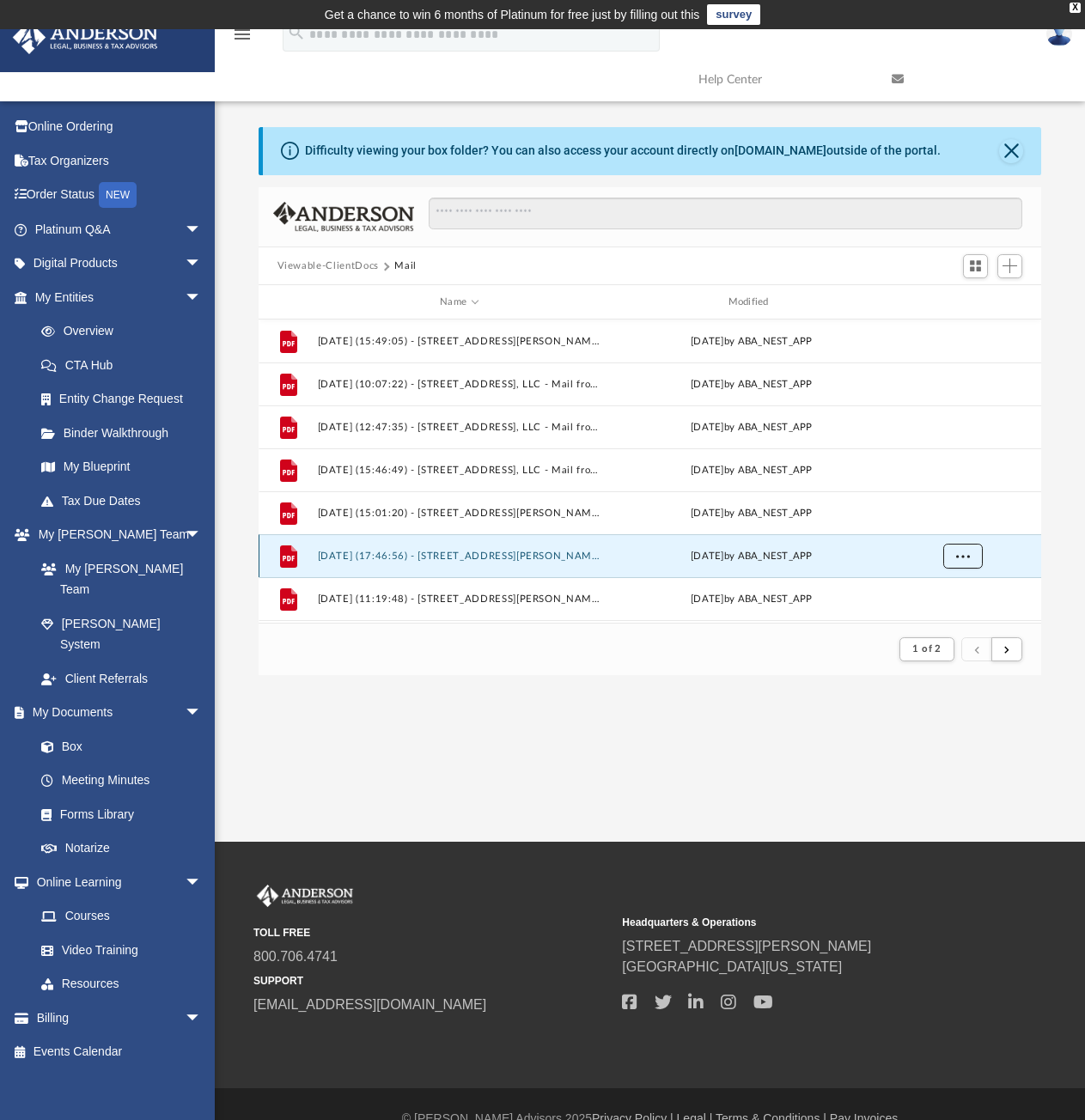
click at [962, 559] on span "More options" at bounding box center [962, 555] width 14 height 9
click at [959, 523] on li "Download" at bounding box center [947, 519] width 50 height 18
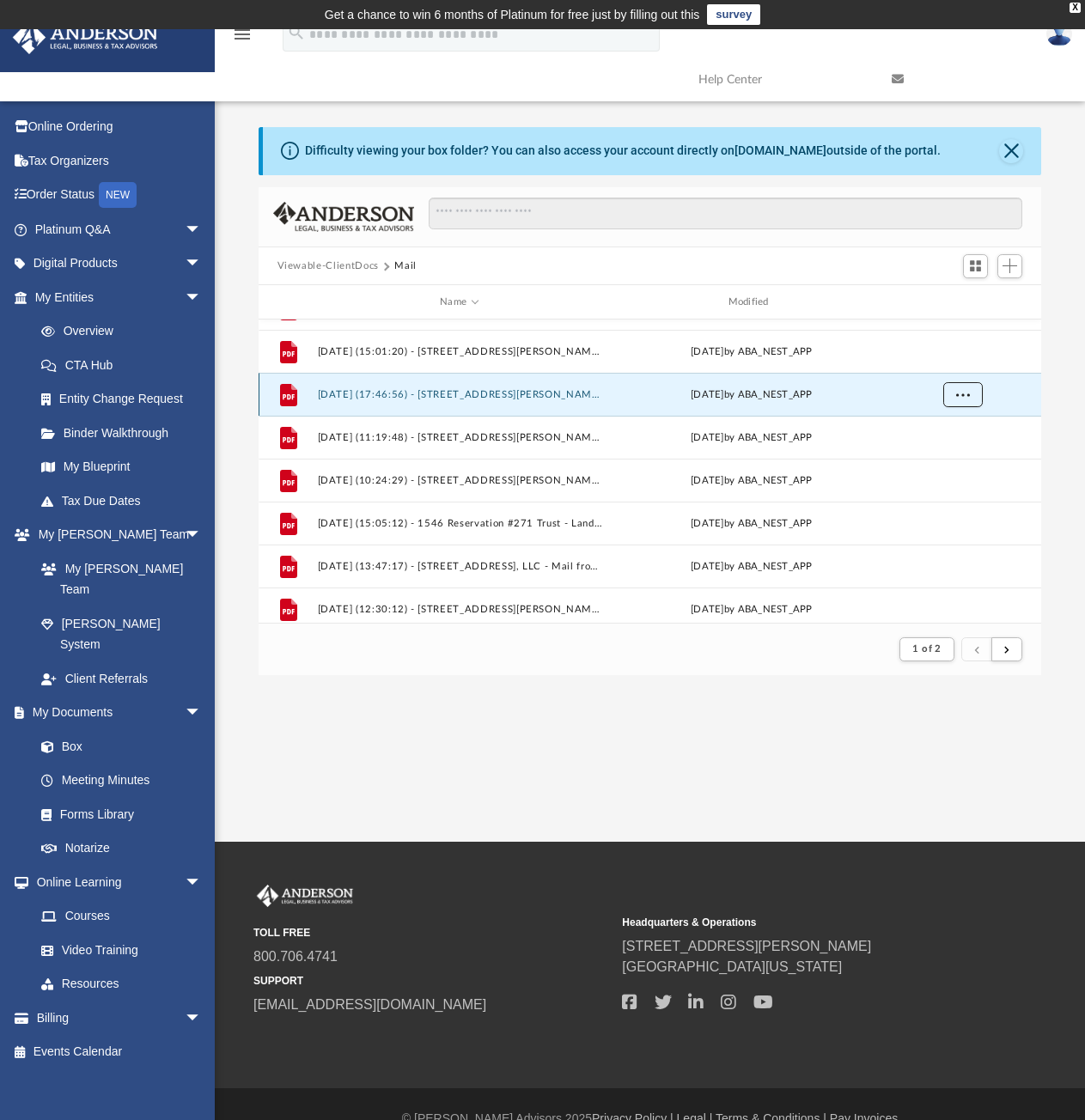
scroll to position [172, 0]
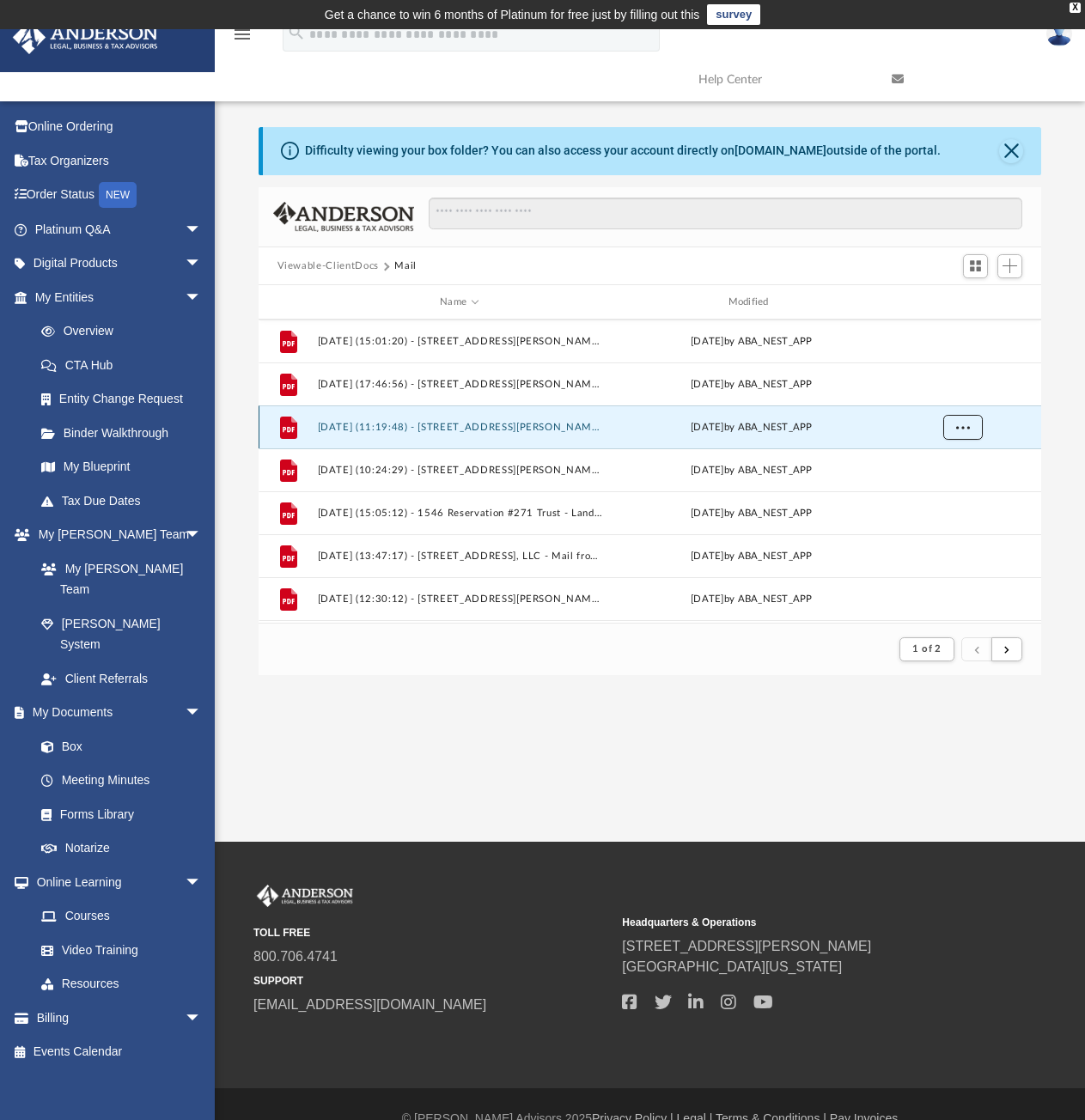
click at [963, 423] on span "More options" at bounding box center [962, 426] width 14 height 9
click at [954, 491] on li "Download" at bounding box center [947, 489] width 50 height 18
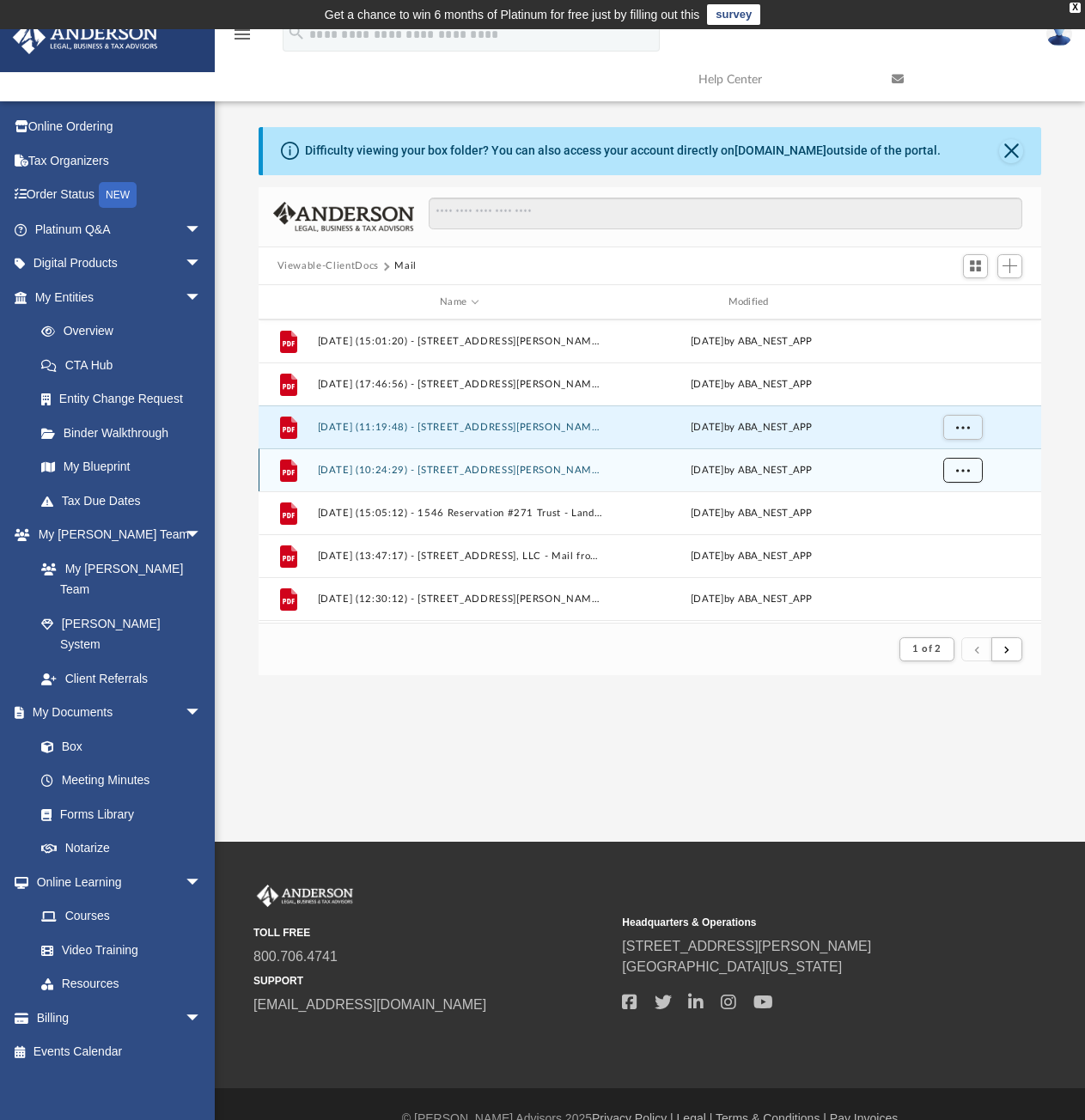
click at [959, 471] on span "More options" at bounding box center [962, 469] width 14 height 9
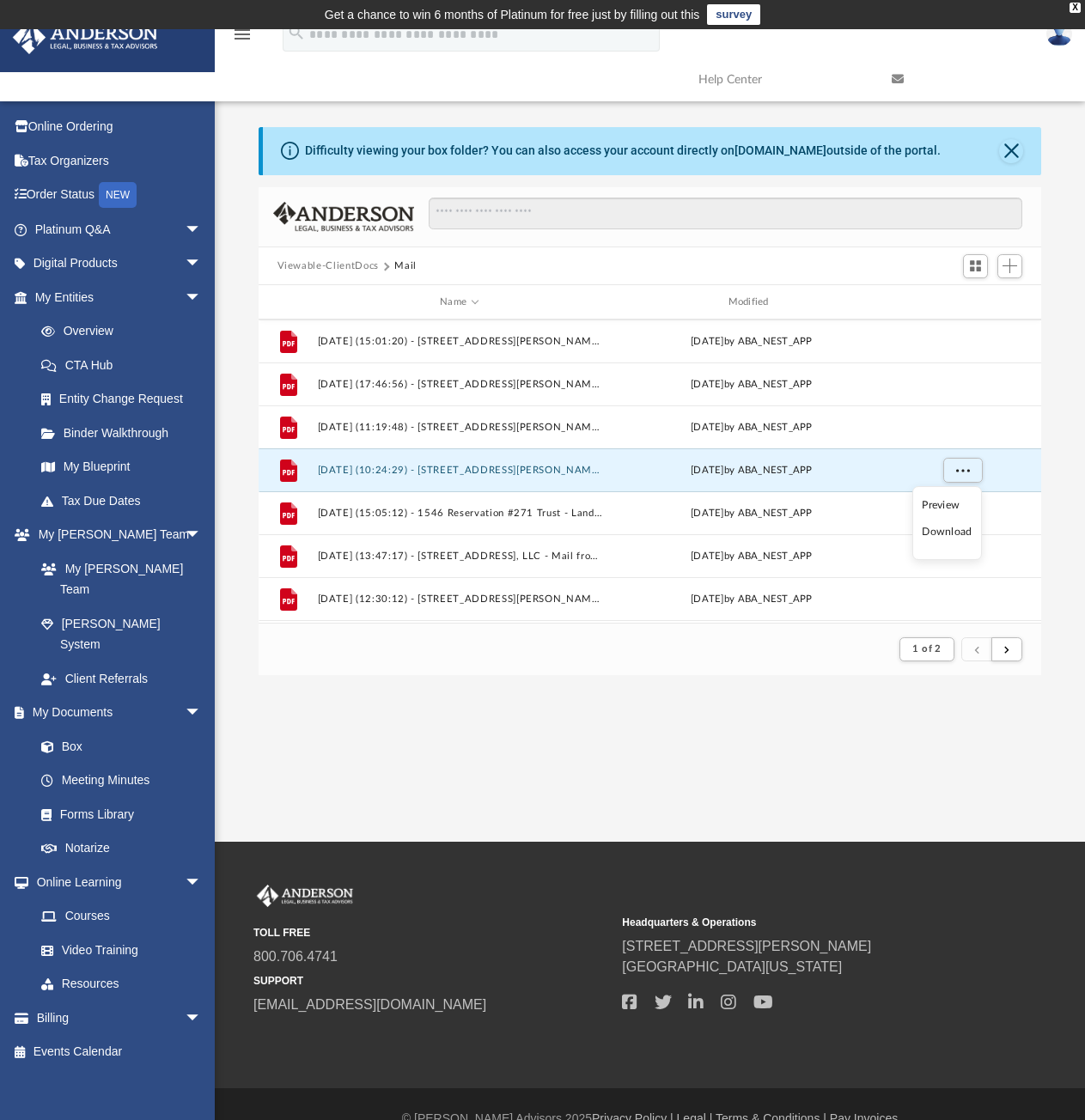
click at [953, 530] on li "Download" at bounding box center [947, 532] width 50 height 18
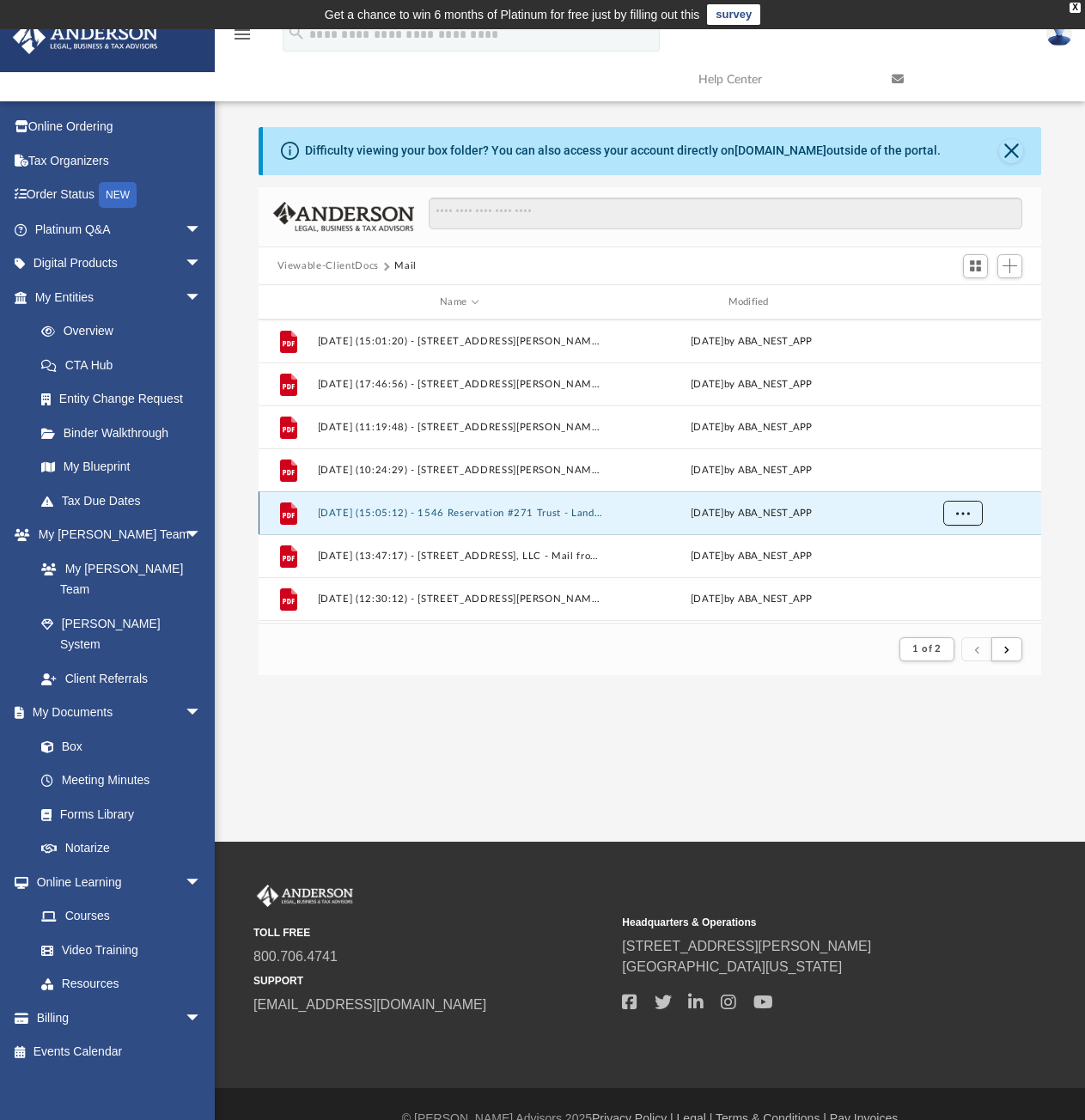
click at [955, 510] on button "More options" at bounding box center [962, 514] width 40 height 26
click at [948, 578] on li "Download" at bounding box center [947, 575] width 50 height 18
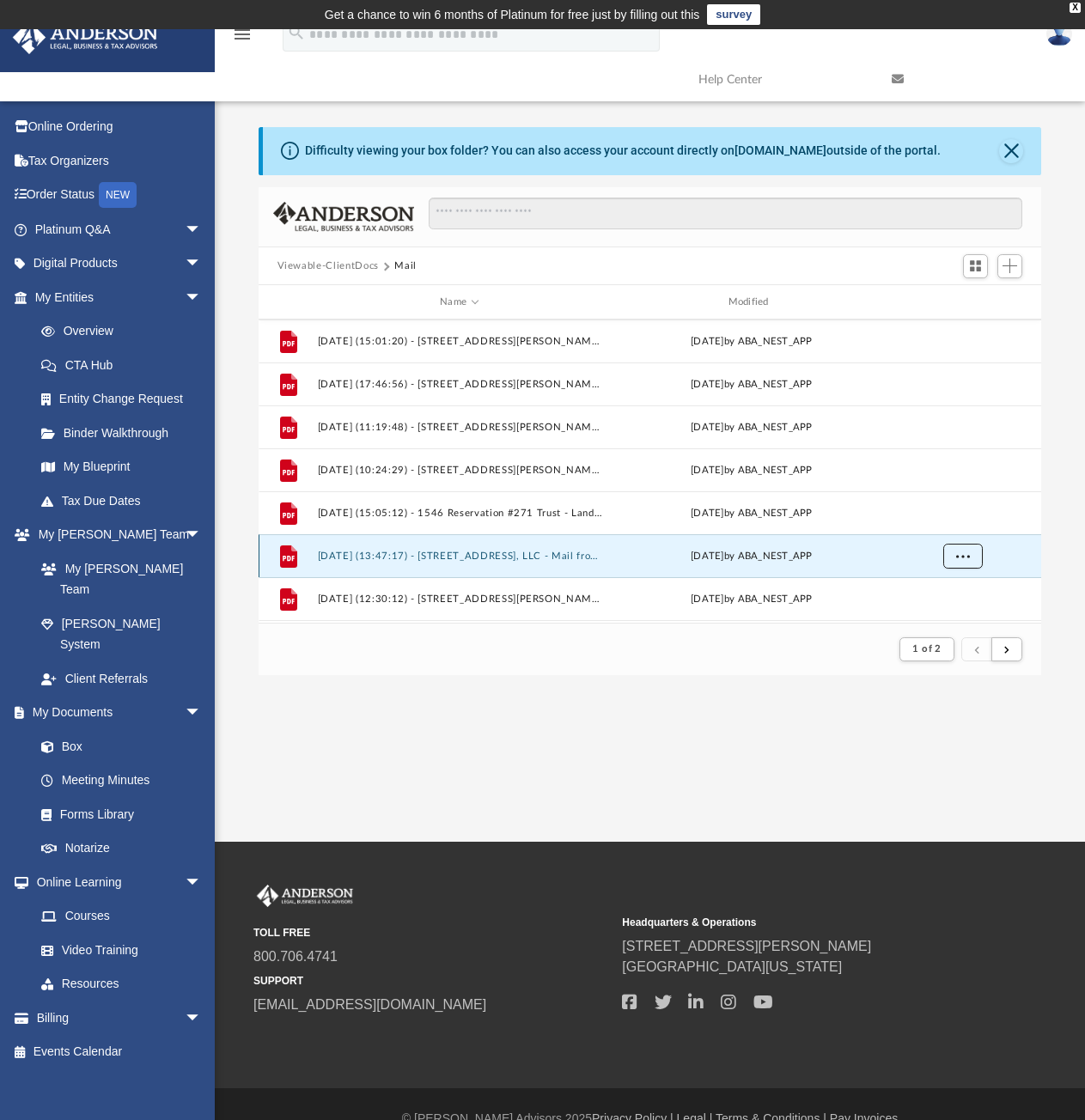
click at [965, 553] on span "More options" at bounding box center [962, 555] width 14 height 9
click at [947, 514] on li "Download" at bounding box center [947, 519] width 50 height 18
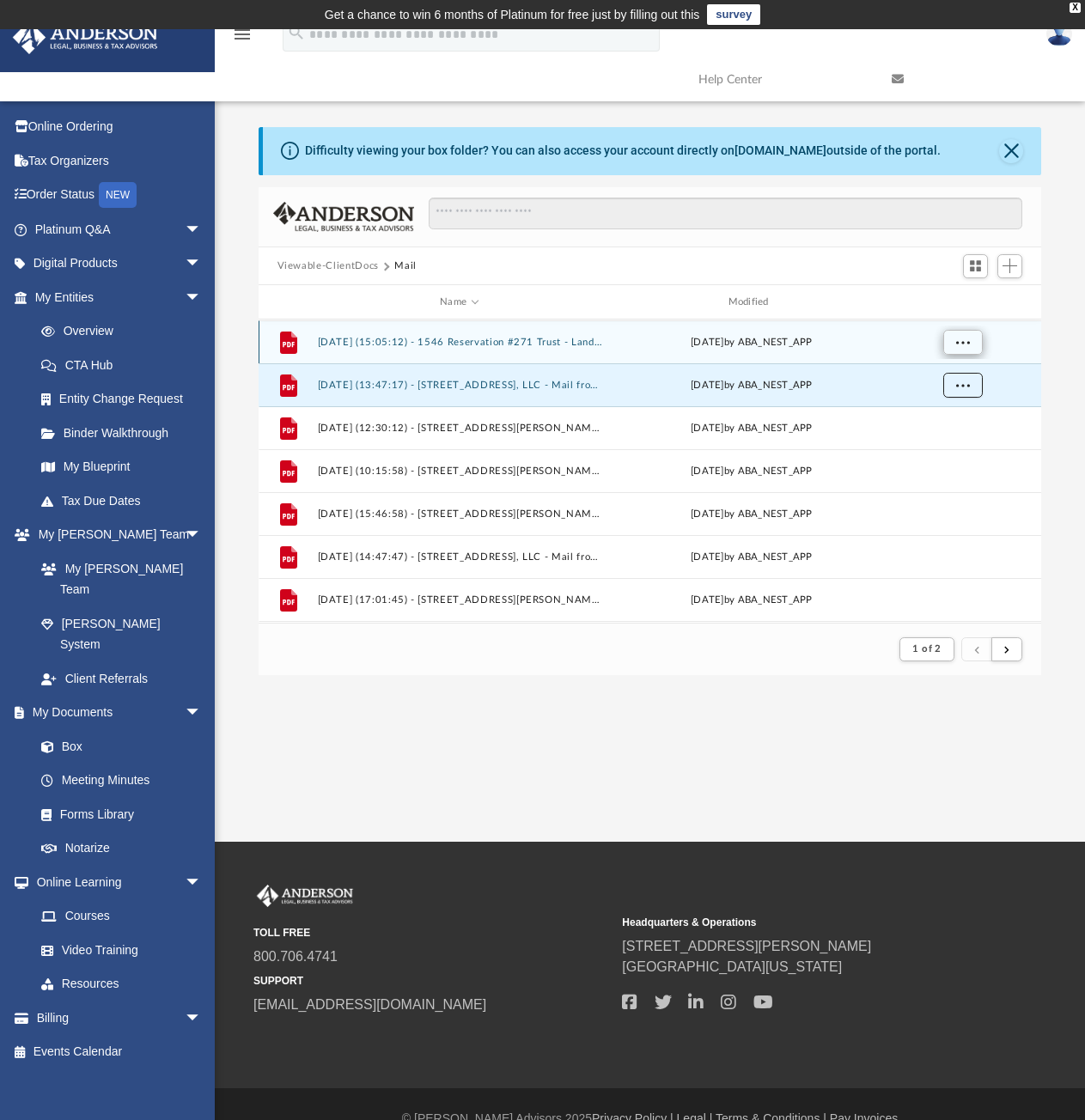
scroll to position [344, 0]
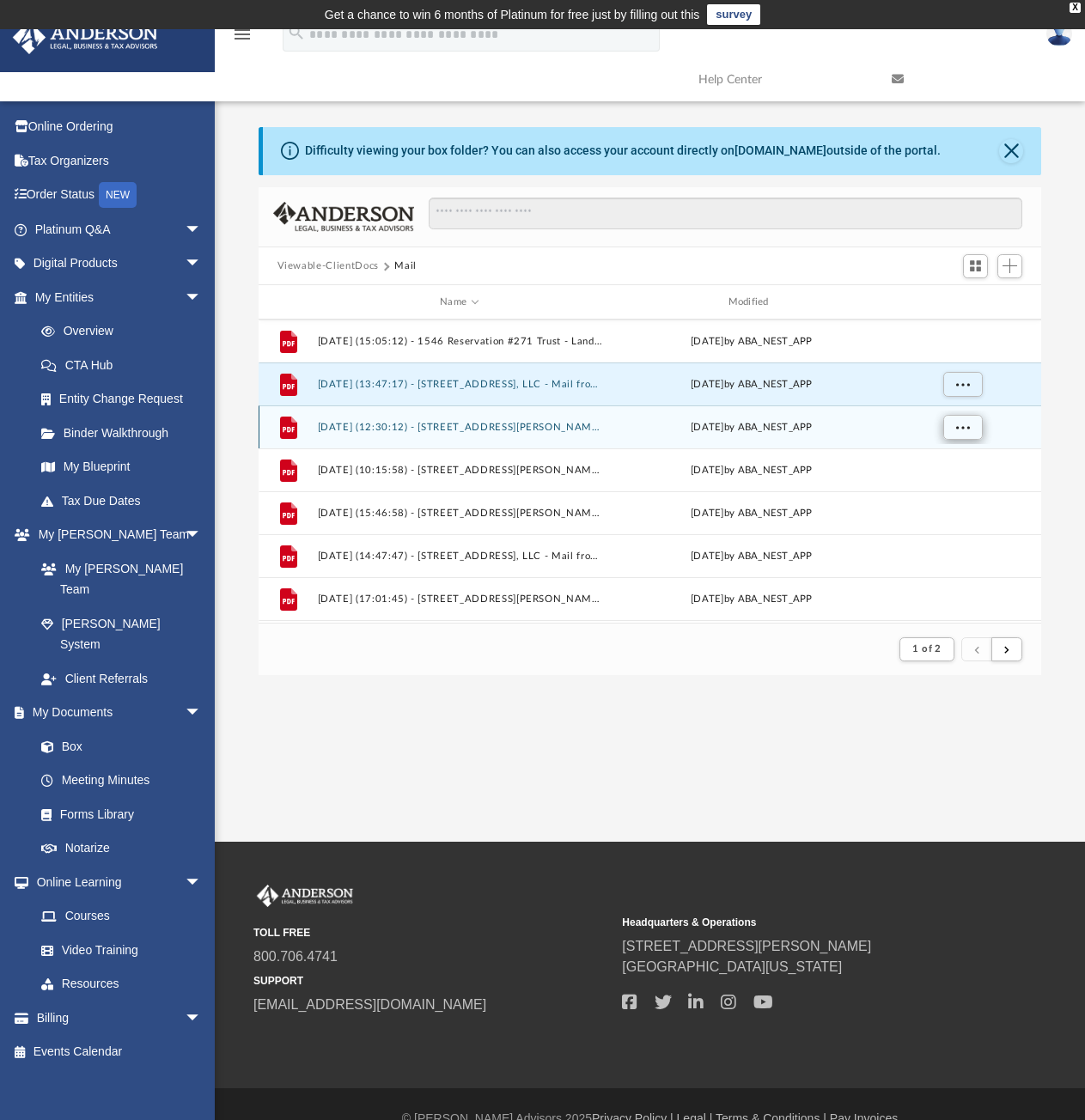
click at [953, 425] on button "More options" at bounding box center [962, 428] width 40 height 26
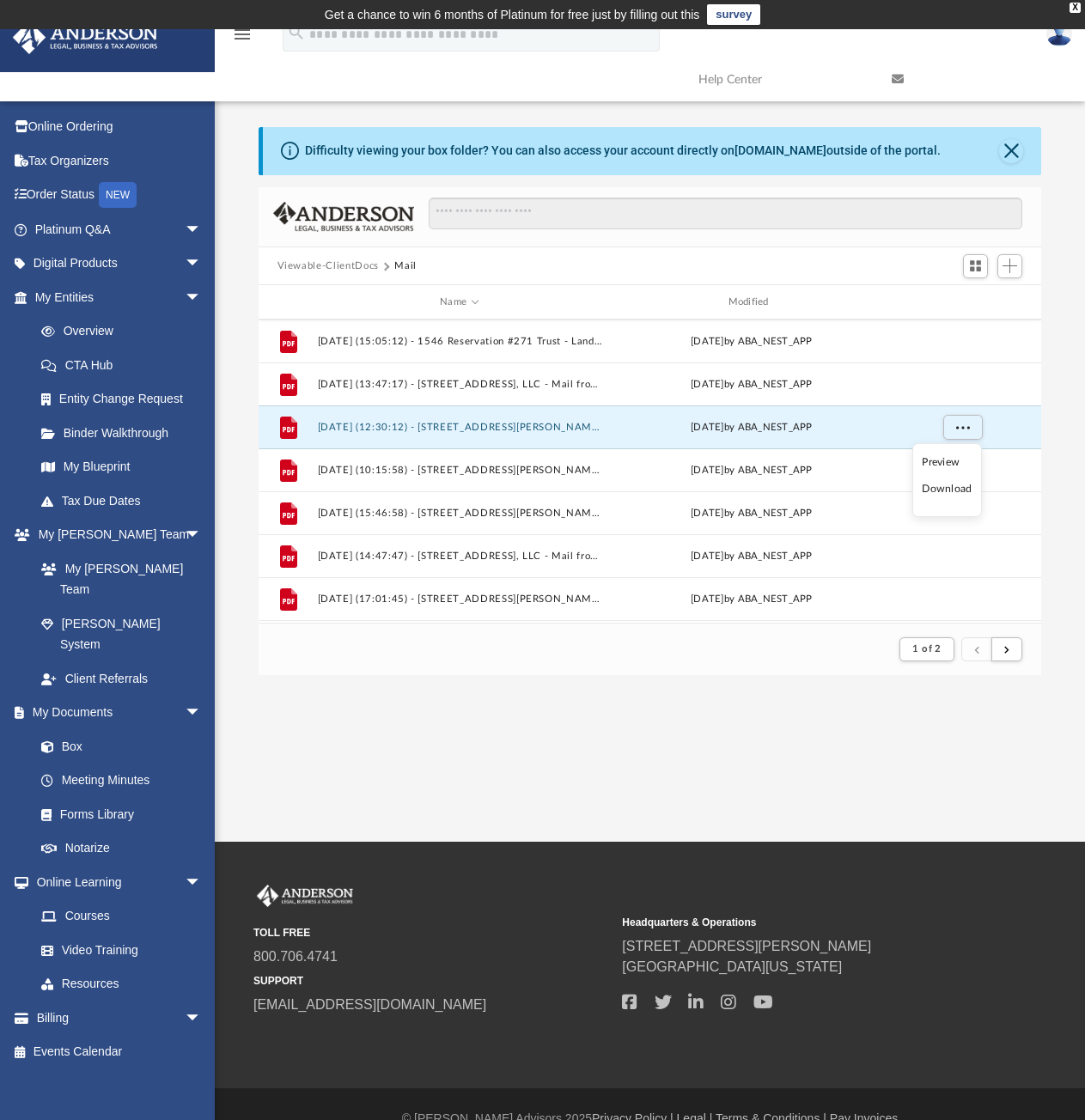
click at [955, 487] on li "Download" at bounding box center [947, 489] width 50 height 18
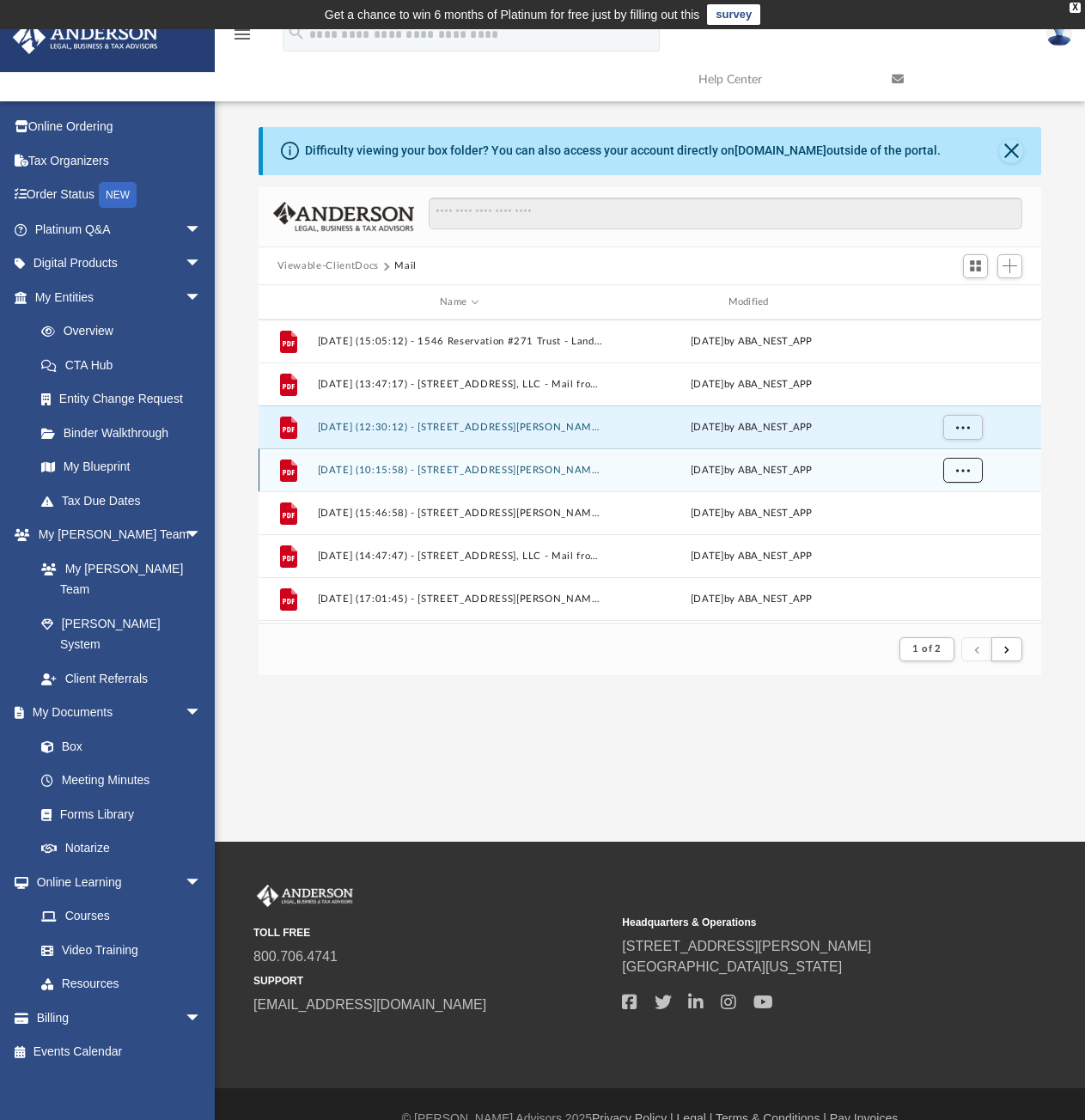
click at [959, 473] on span "More options" at bounding box center [962, 469] width 14 height 9
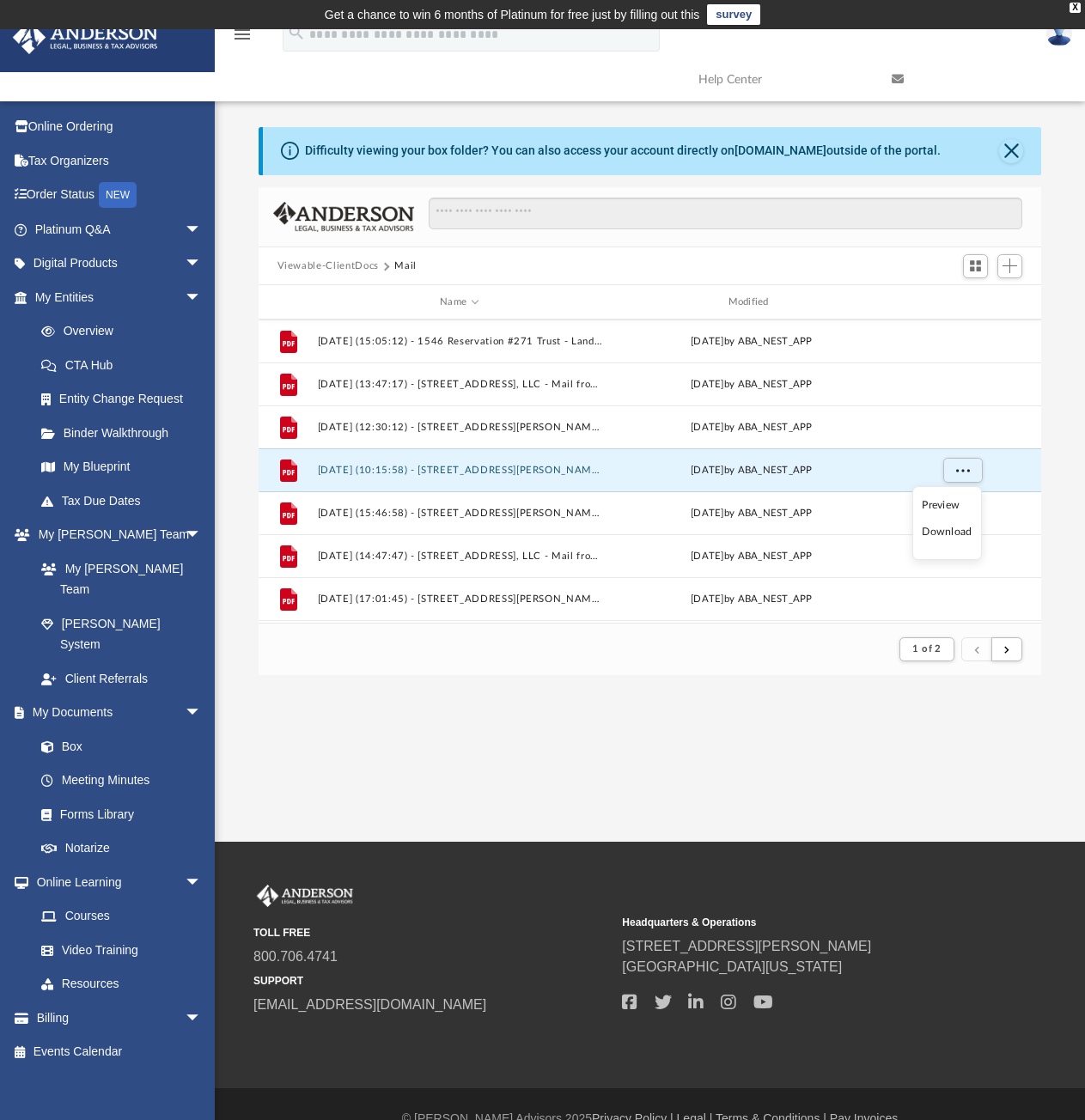
click at [952, 532] on li "Download" at bounding box center [947, 532] width 50 height 18
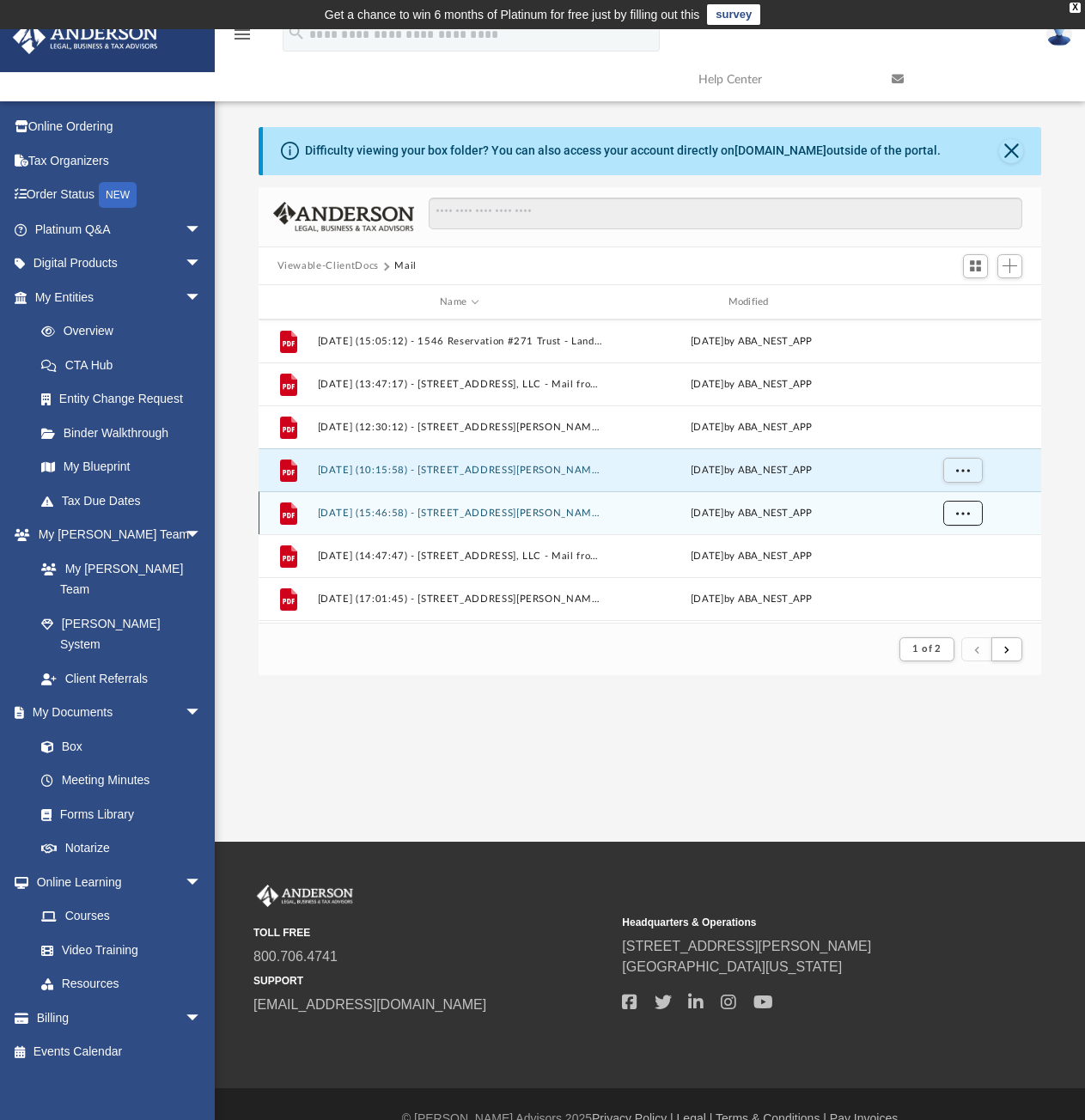
click at [955, 513] on button "More options" at bounding box center [962, 514] width 40 height 26
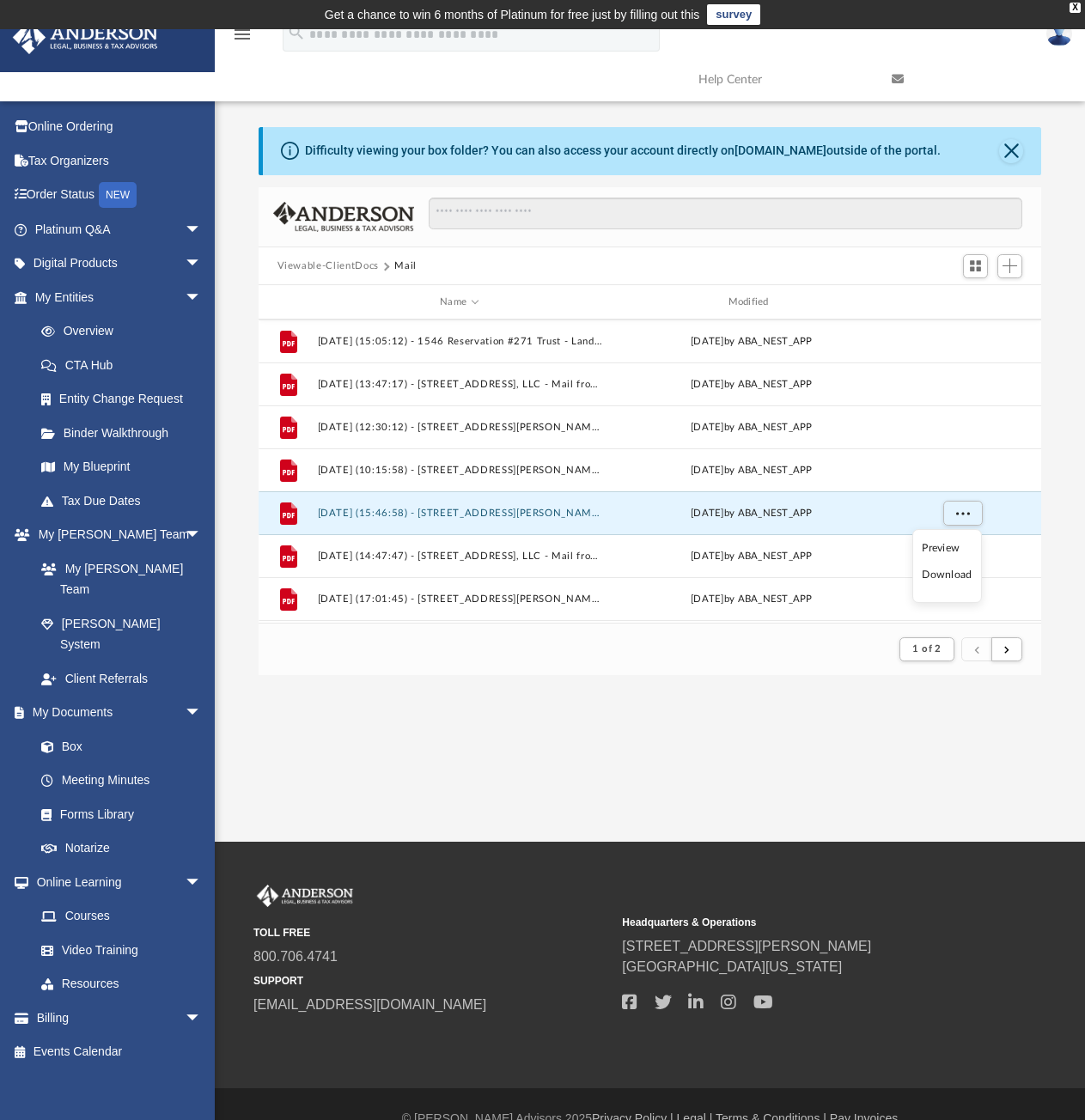
click at [952, 578] on li "Download" at bounding box center [947, 575] width 50 height 18
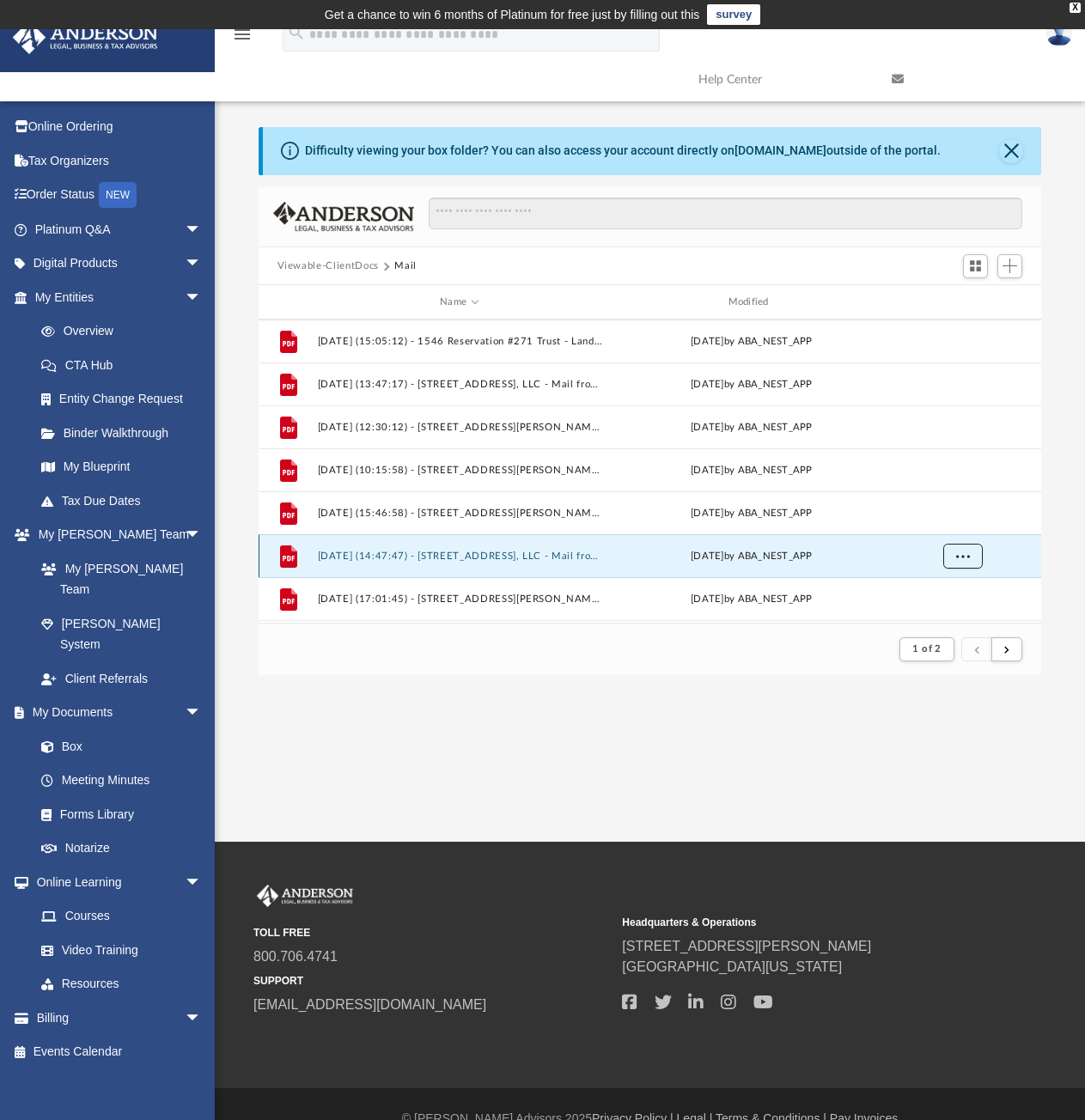
click at [958, 560] on span "More options" at bounding box center [962, 555] width 14 height 9
click at [950, 517] on li "Download" at bounding box center [947, 519] width 50 height 18
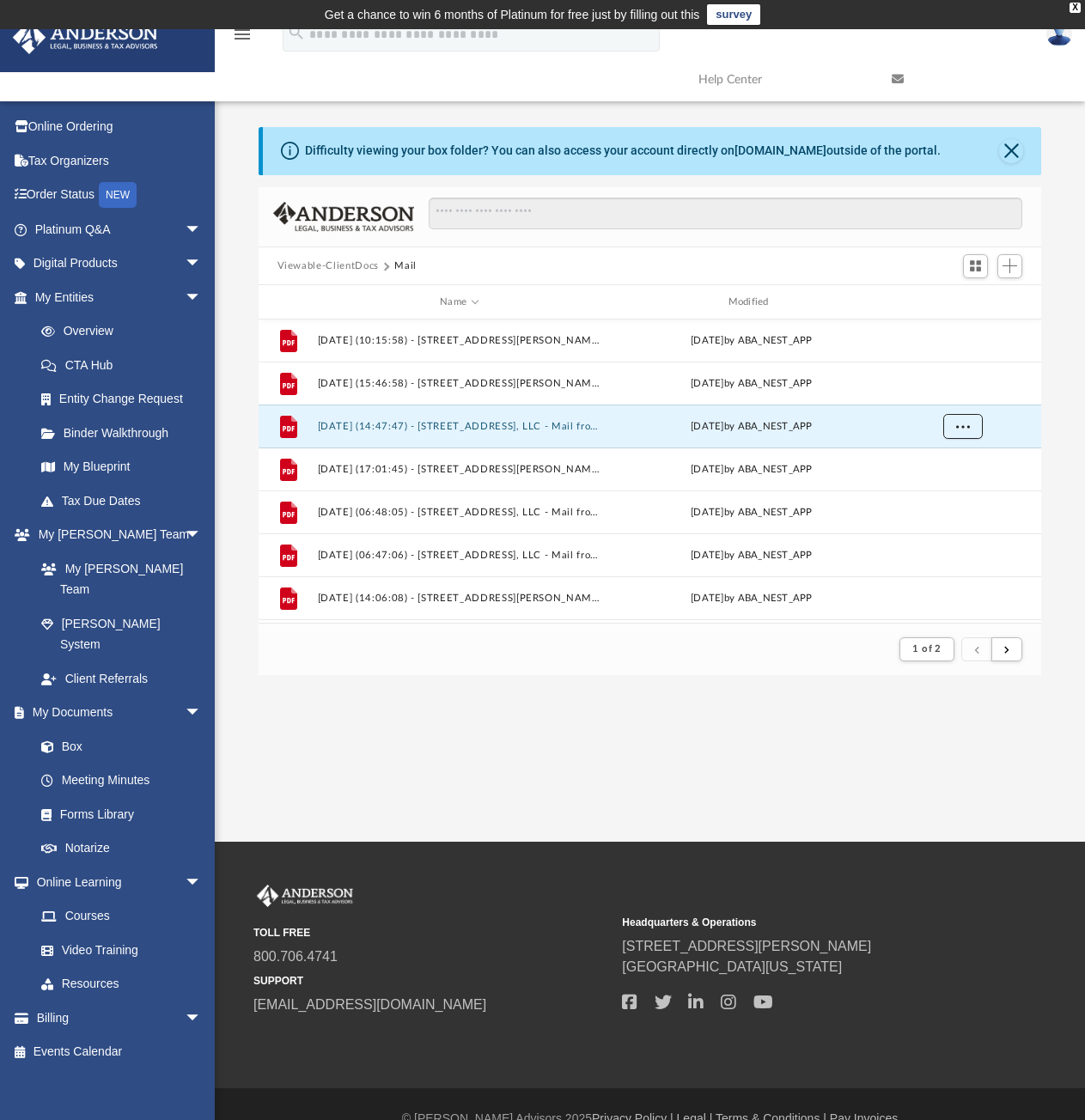
scroll to position [516, 0]
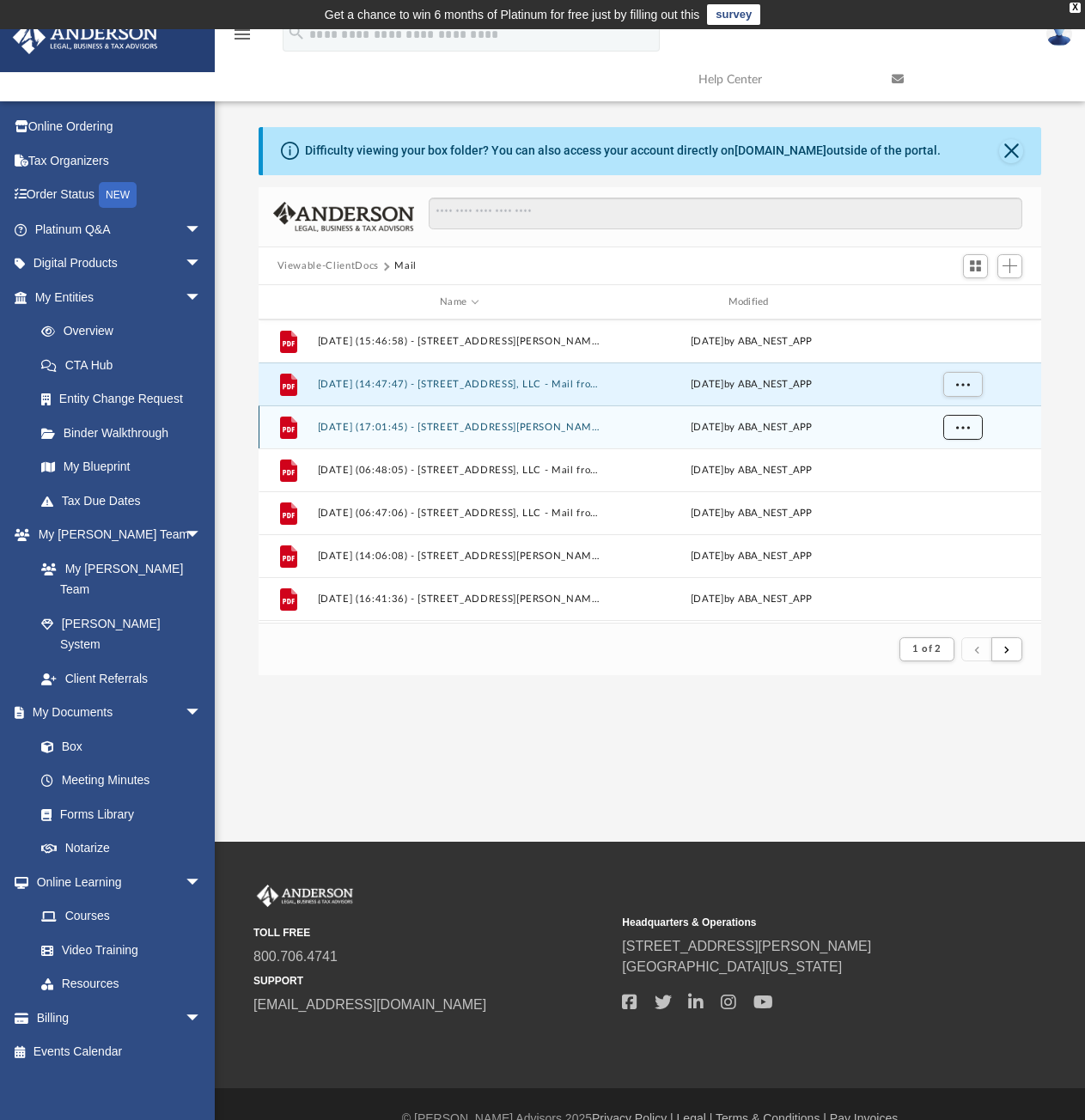
click at [959, 427] on span "More options" at bounding box center [962, 426] width 14 height 9
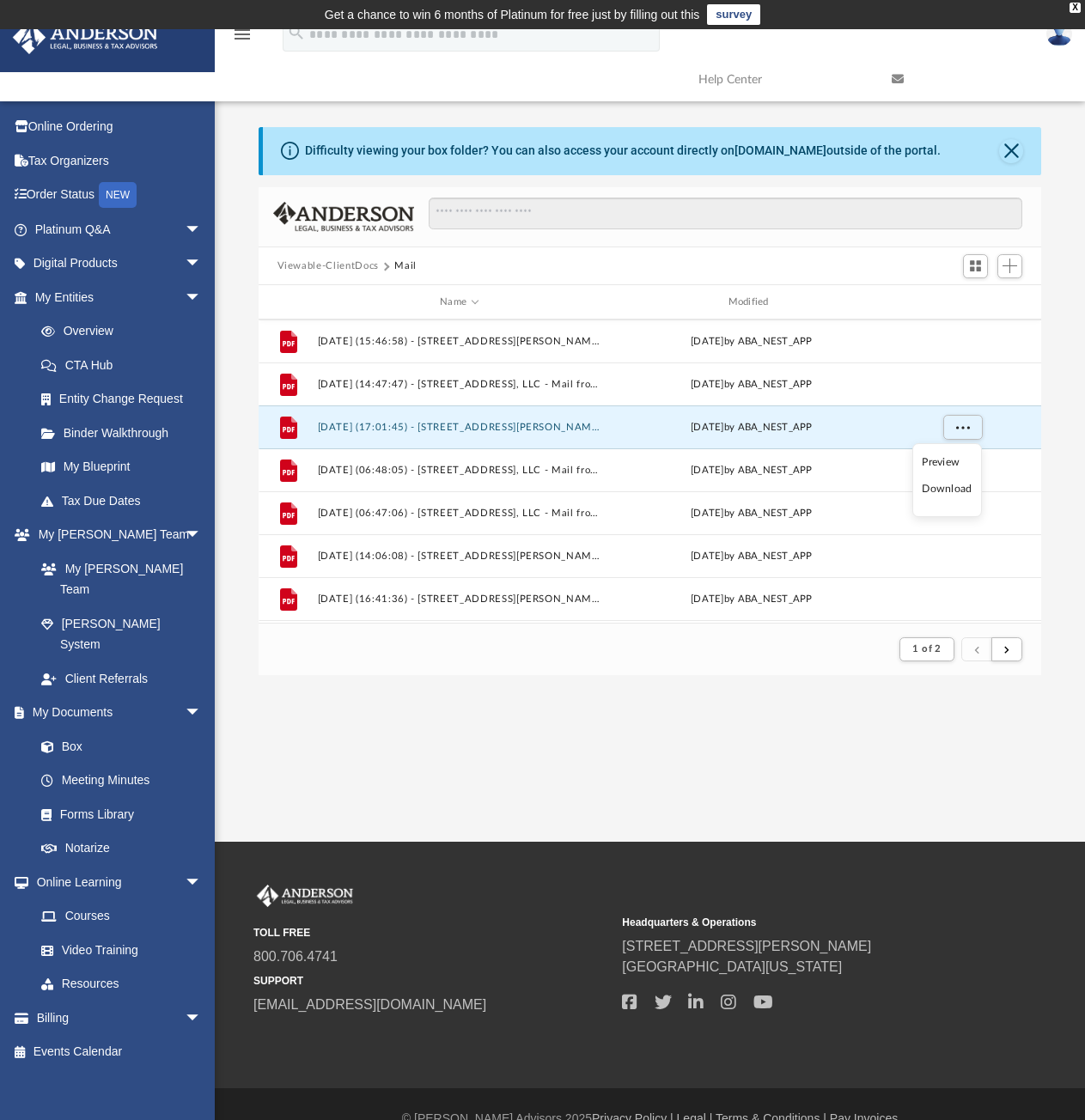
click at [957, 487] on li "Download" at bounding box center [947, 489] width 50 height 18
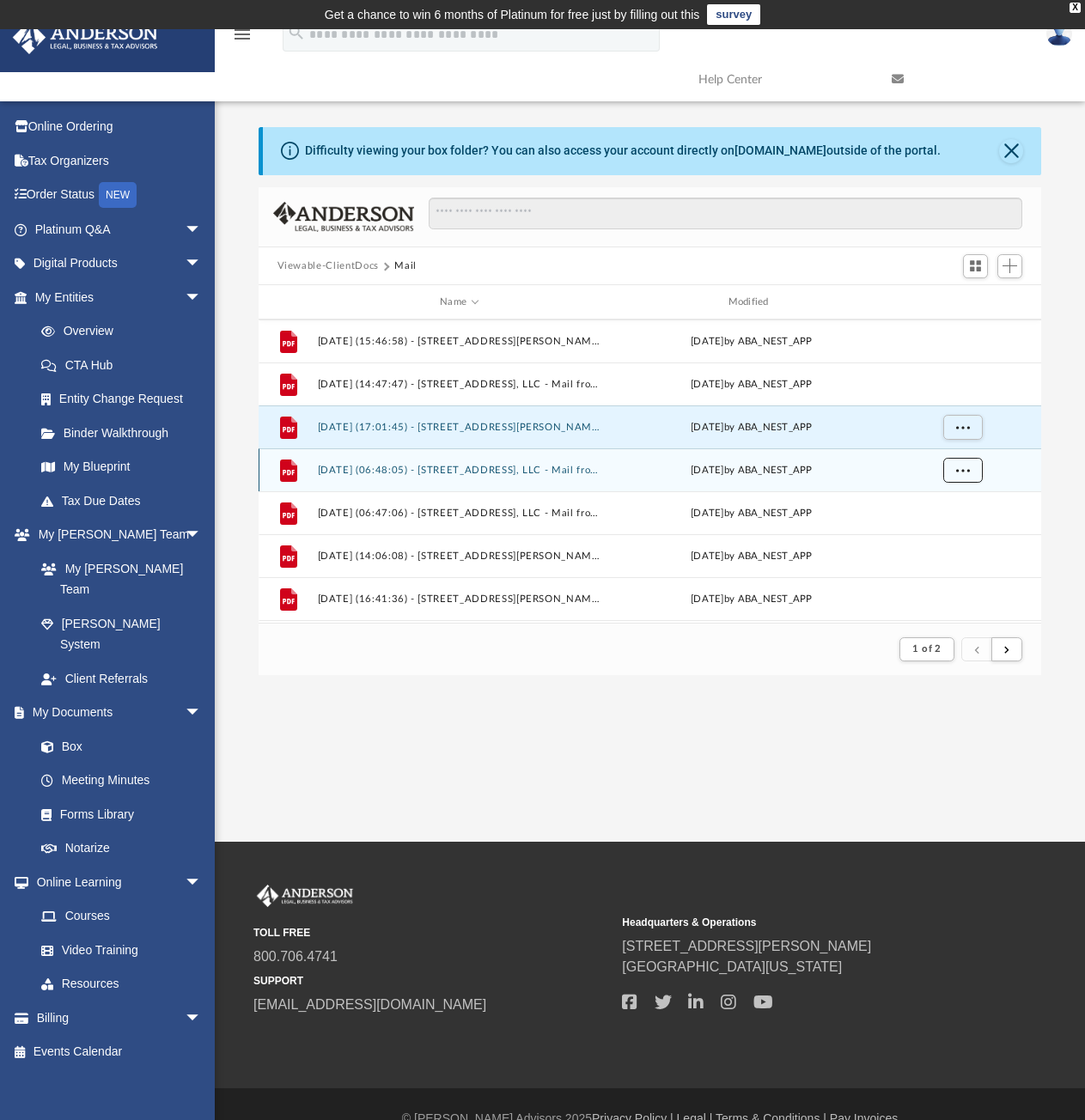
click at [958, 474] on span "More options" at bounding box center [962, 469] width 14 height 9
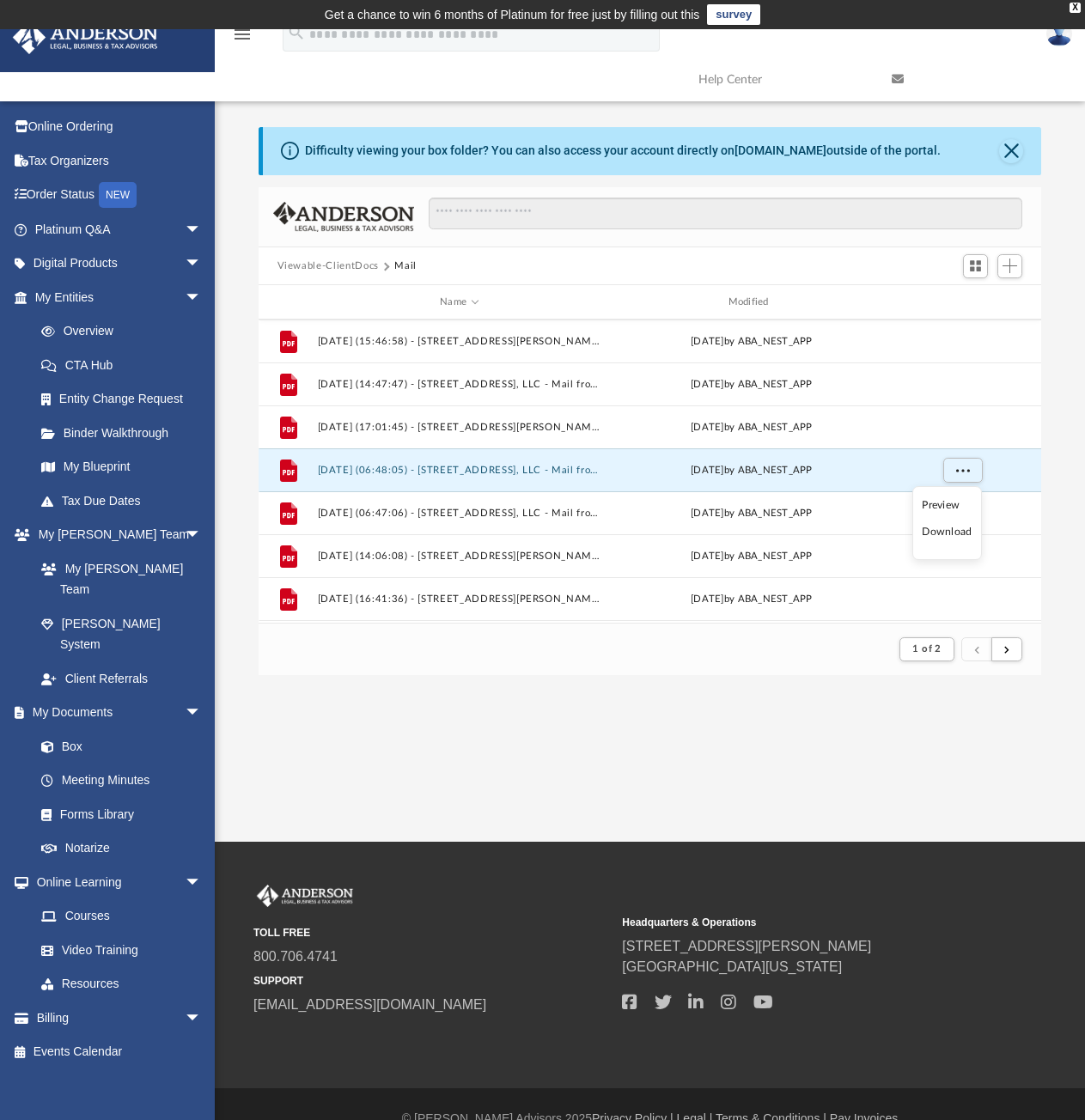
click at [949, 529] on li "Download" at bounding box center [947, 532] width 50 height 18
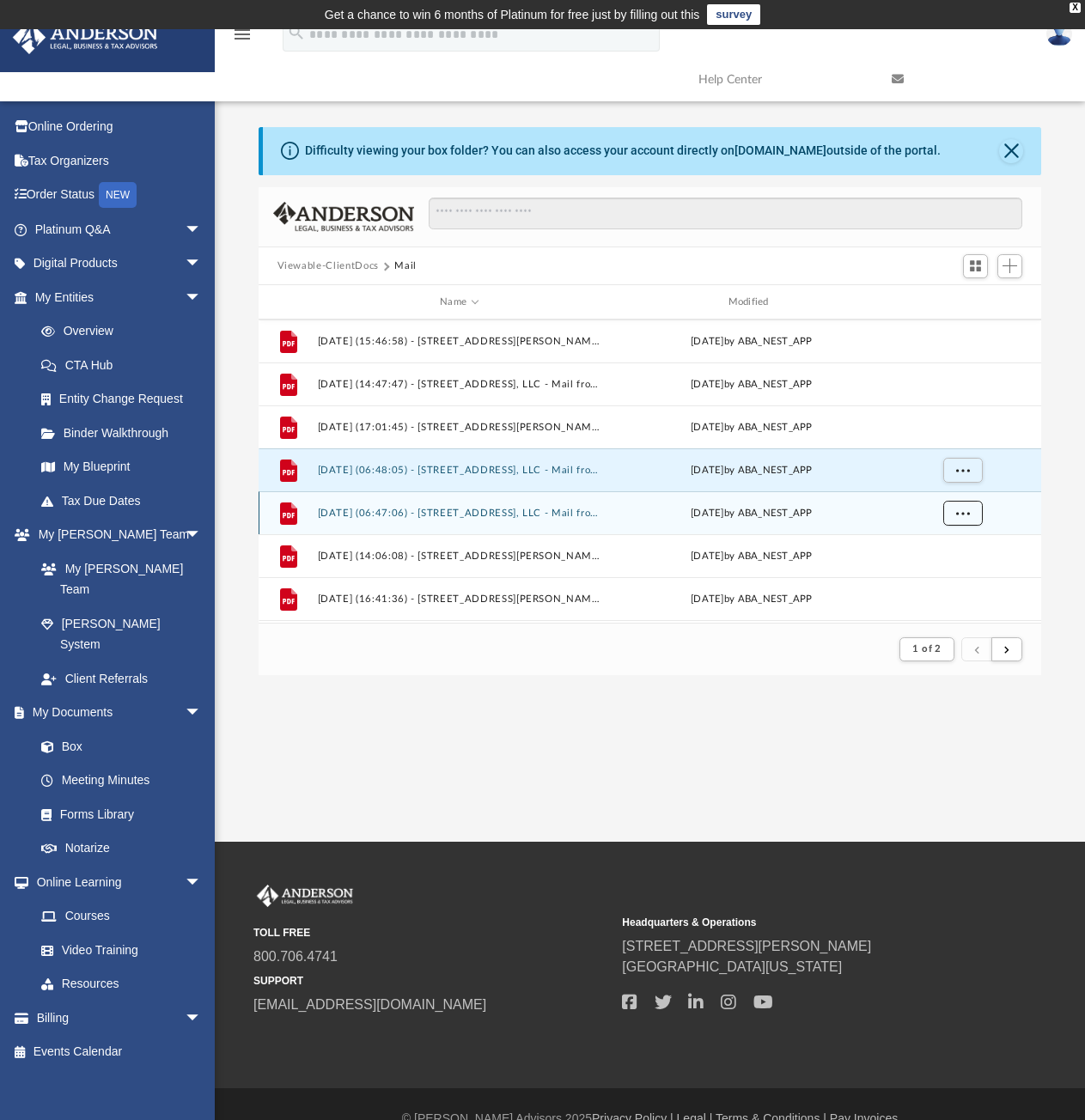
click at [951, 510] on button "More options" at bounding box center [962, 514] width 40 height 26
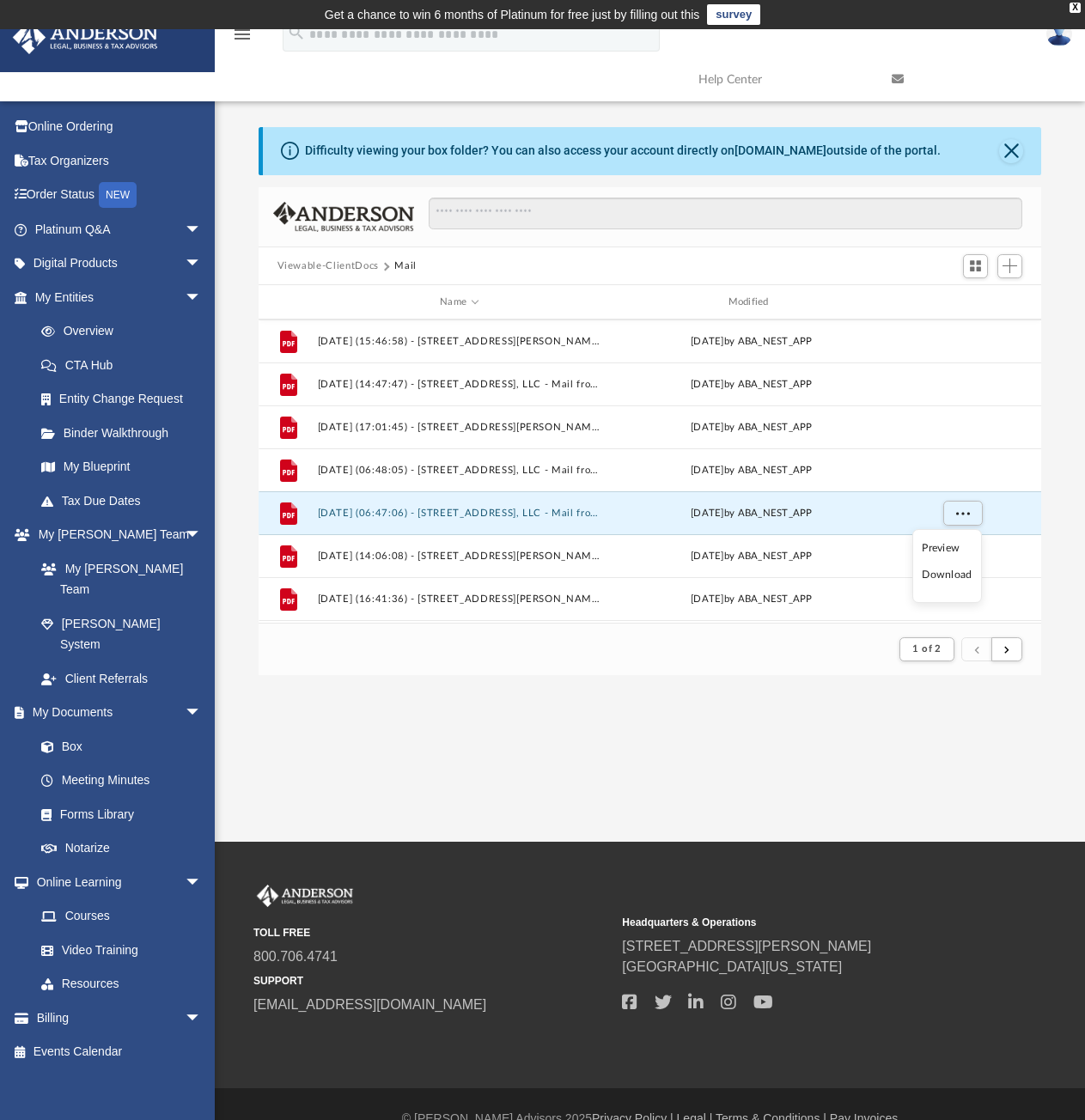
click at [949, 579] on li "Download" at bounding box center [947, 575] width 50 height 18
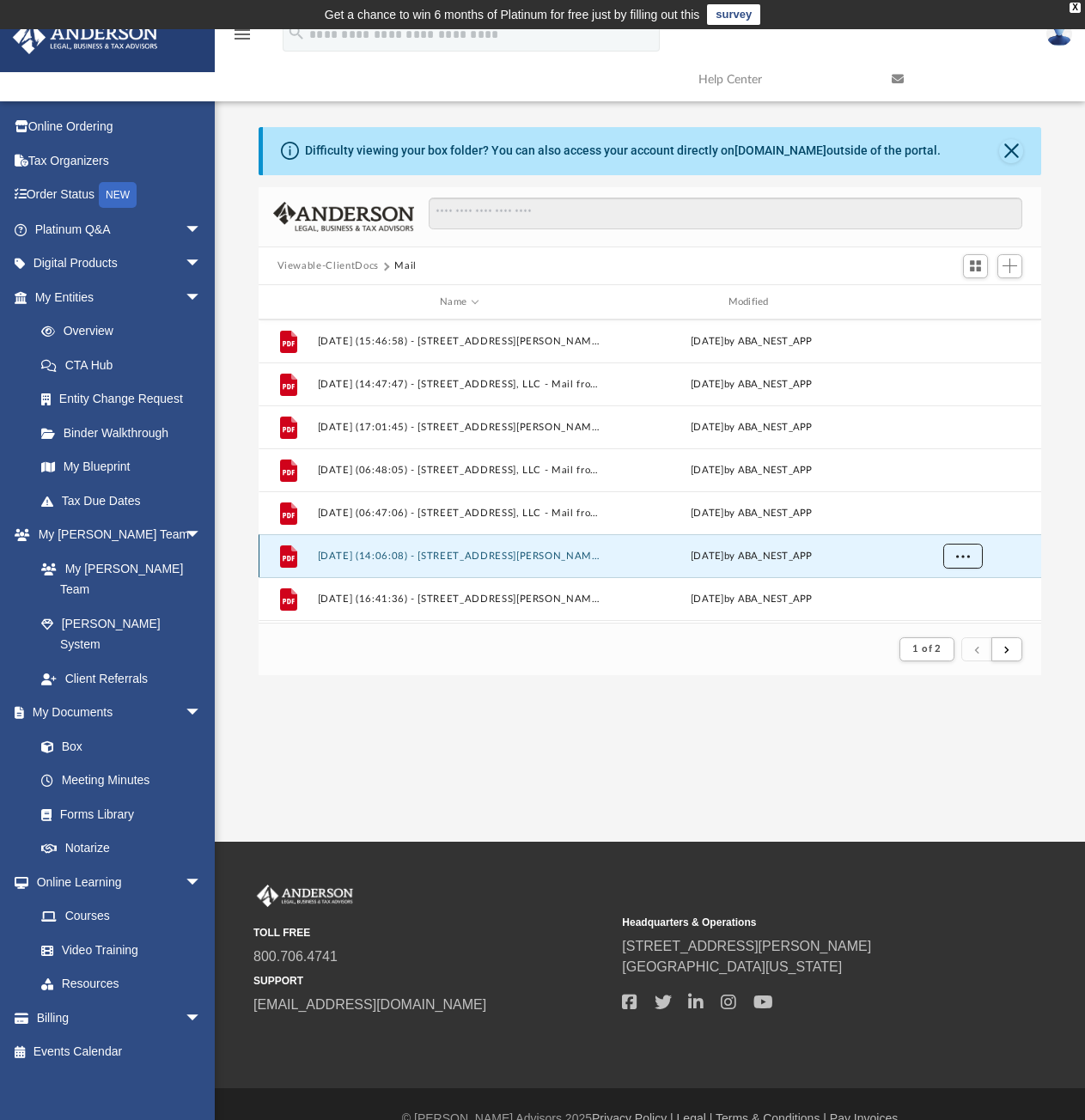
click at [959, 556] on span "More options" at bounding box center [962, 555] width 14 height 9
click at [953, 526] on li "Download" at bounding box center [947, 519] width 50 height 18
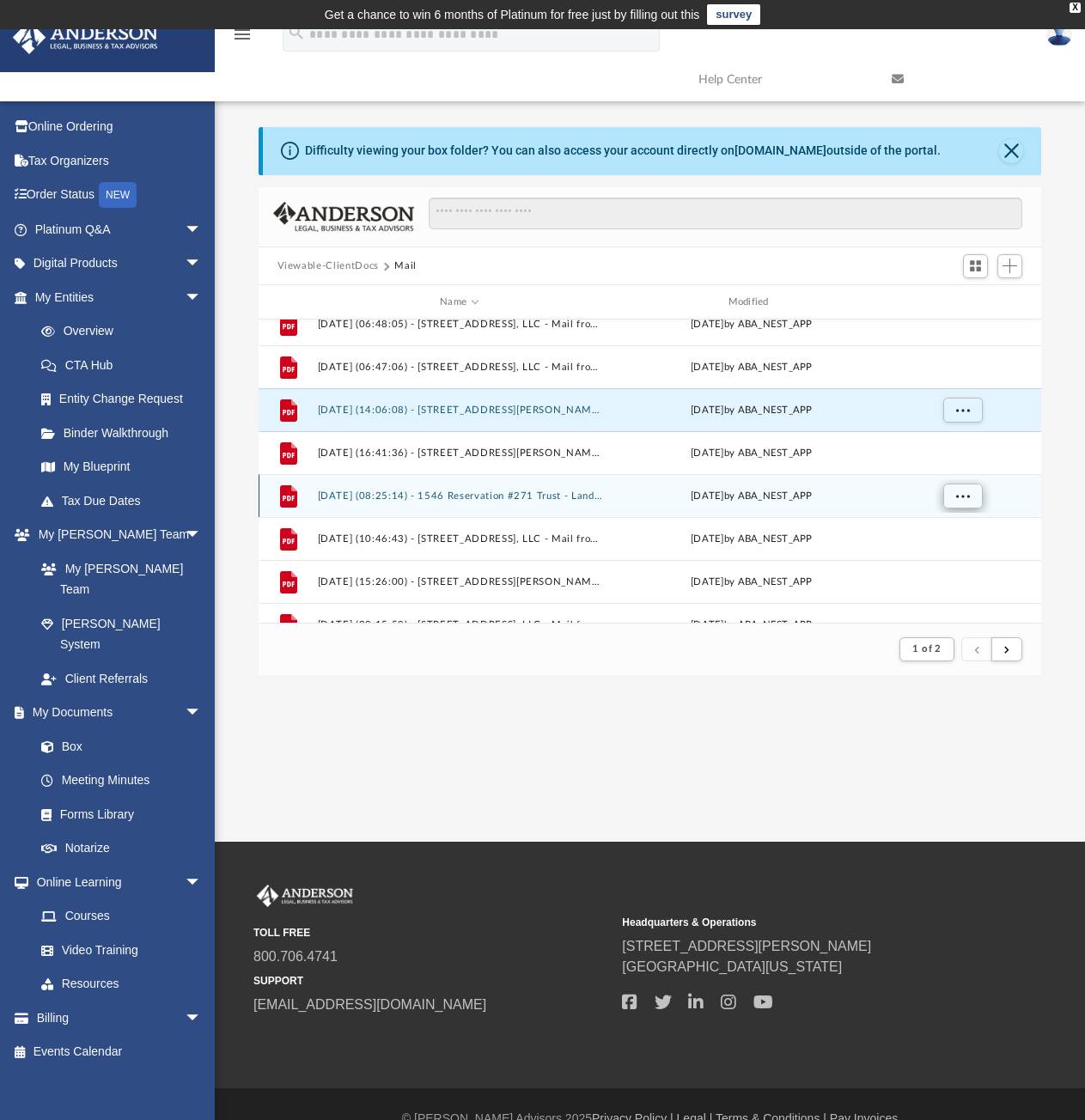
scroll to position [687, 0]
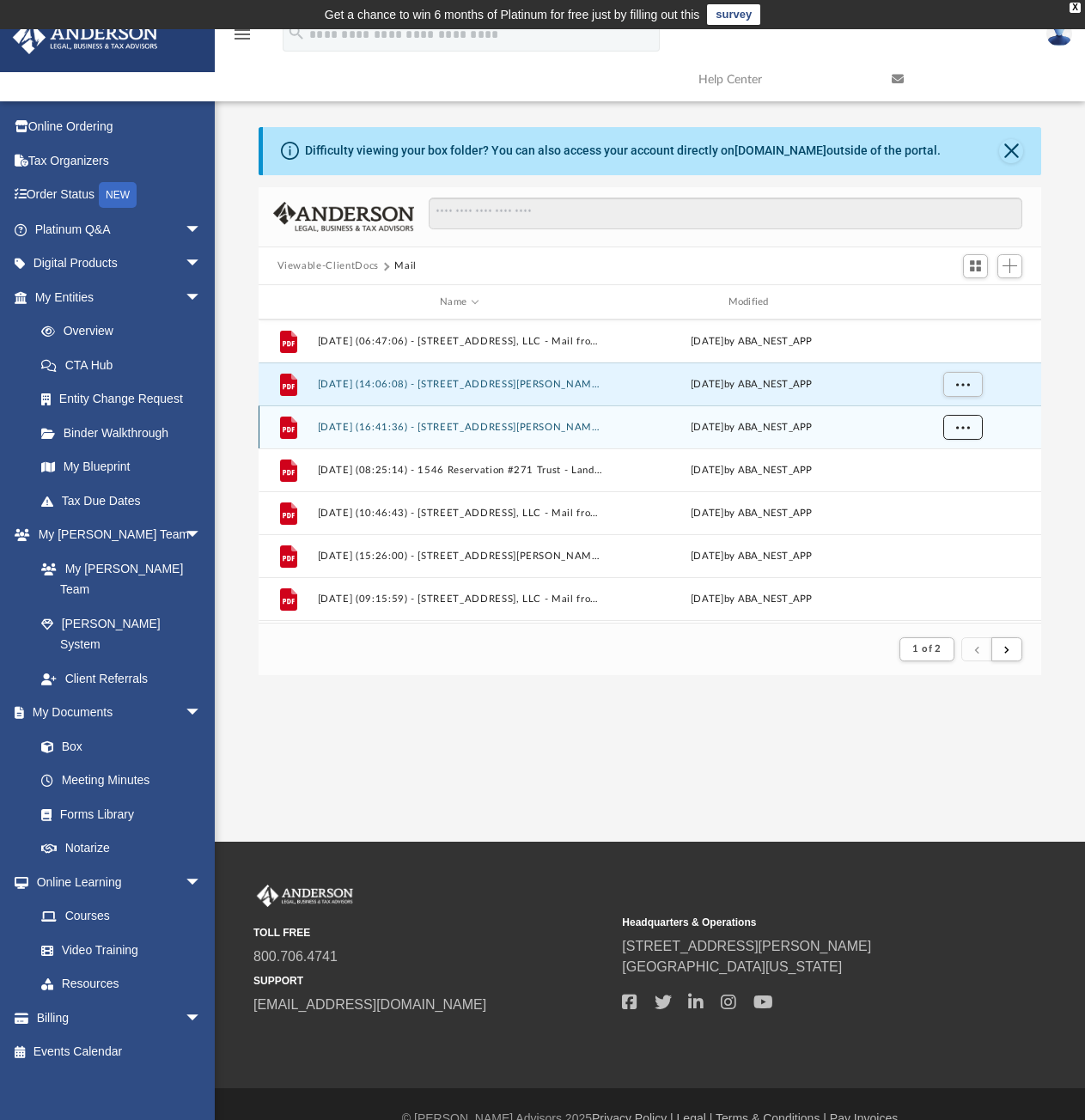
click at [959, 431] on span "More options" at bounding box center [962, 426] width 14 height 9
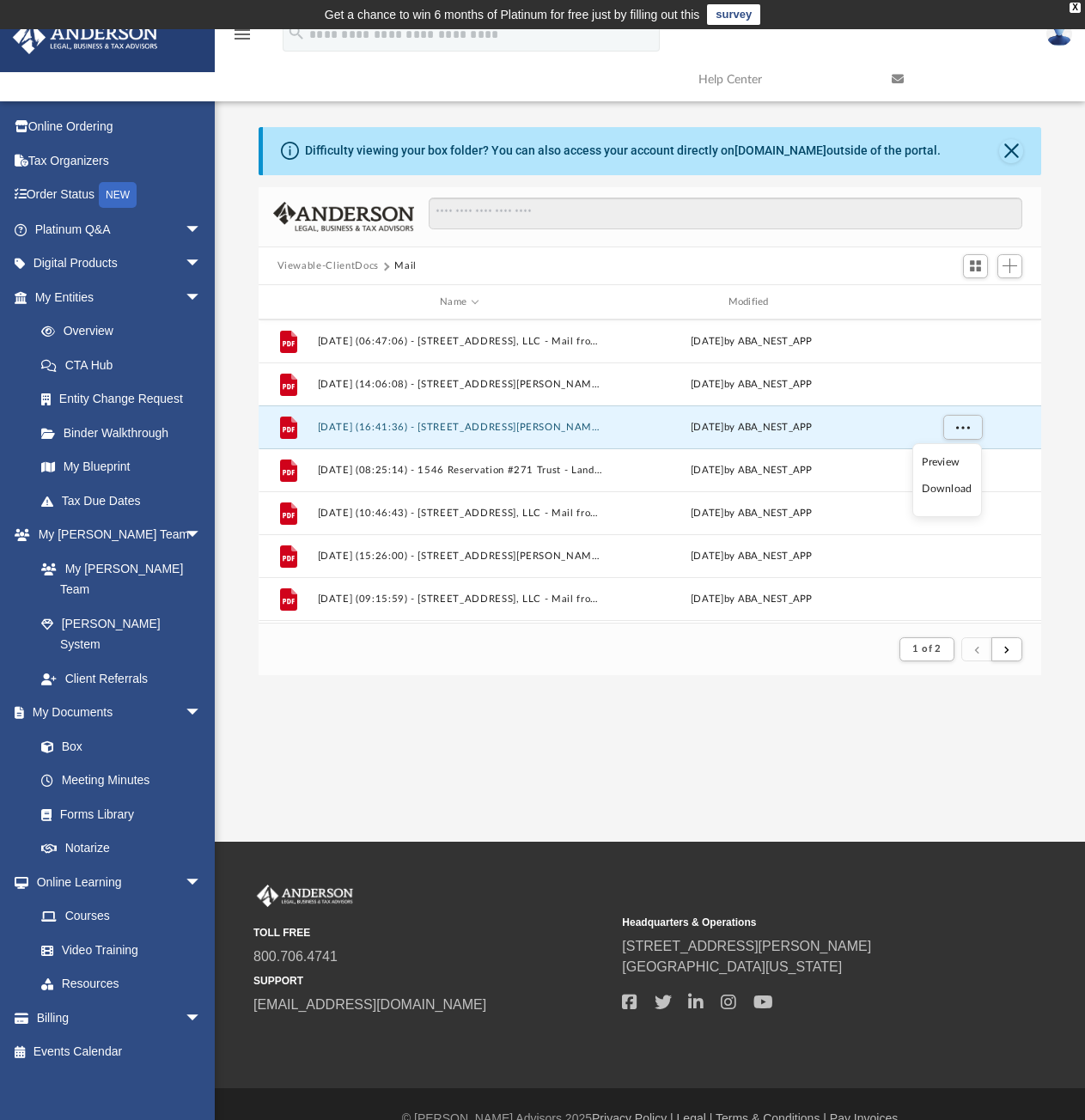
click at [955, 493] on li "Download" at bounding box center [947, 489] width 50 height 18
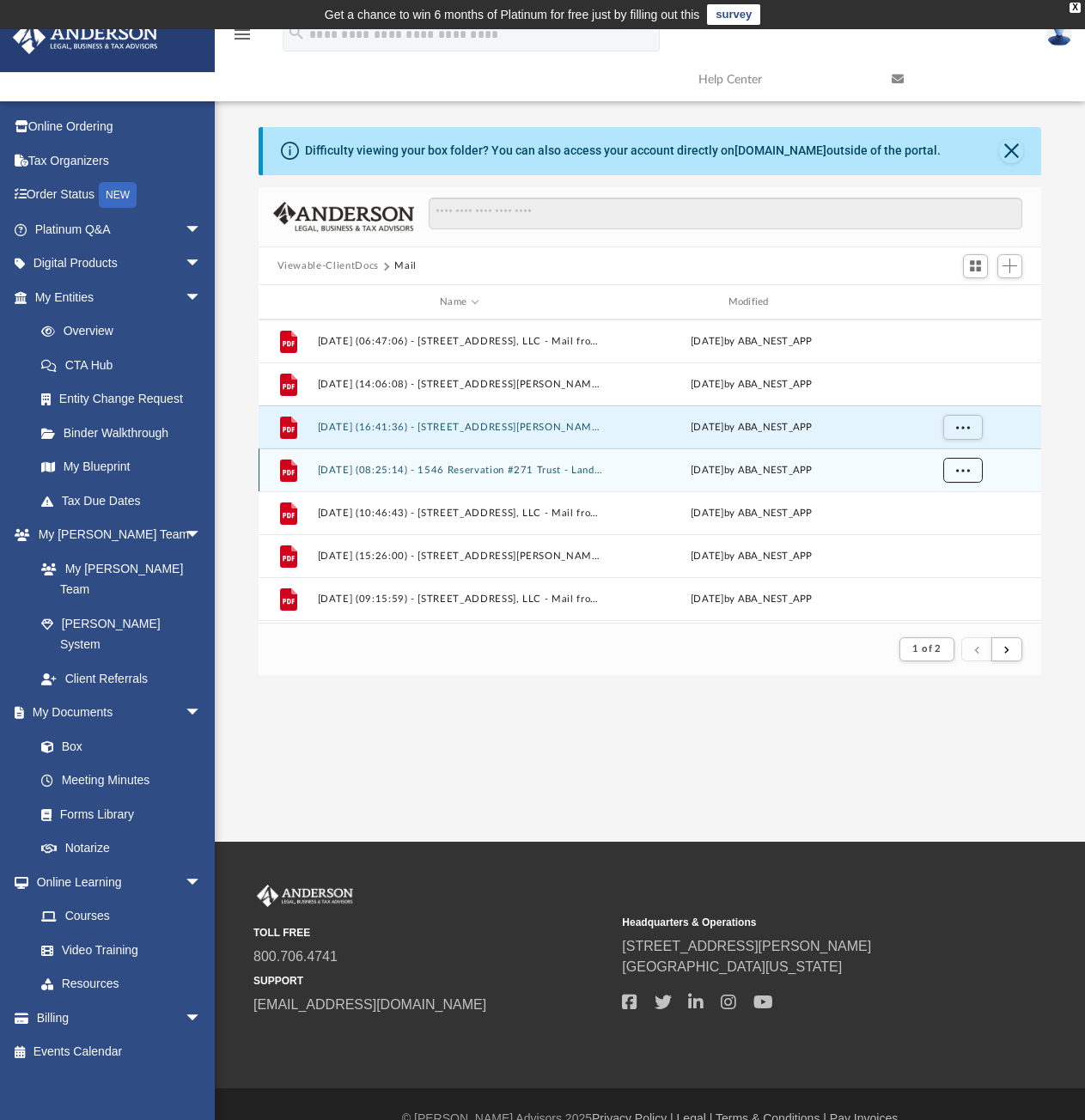
click at [962, 470] on span "More options" at bounding box center [962, 469] width 14 height 9
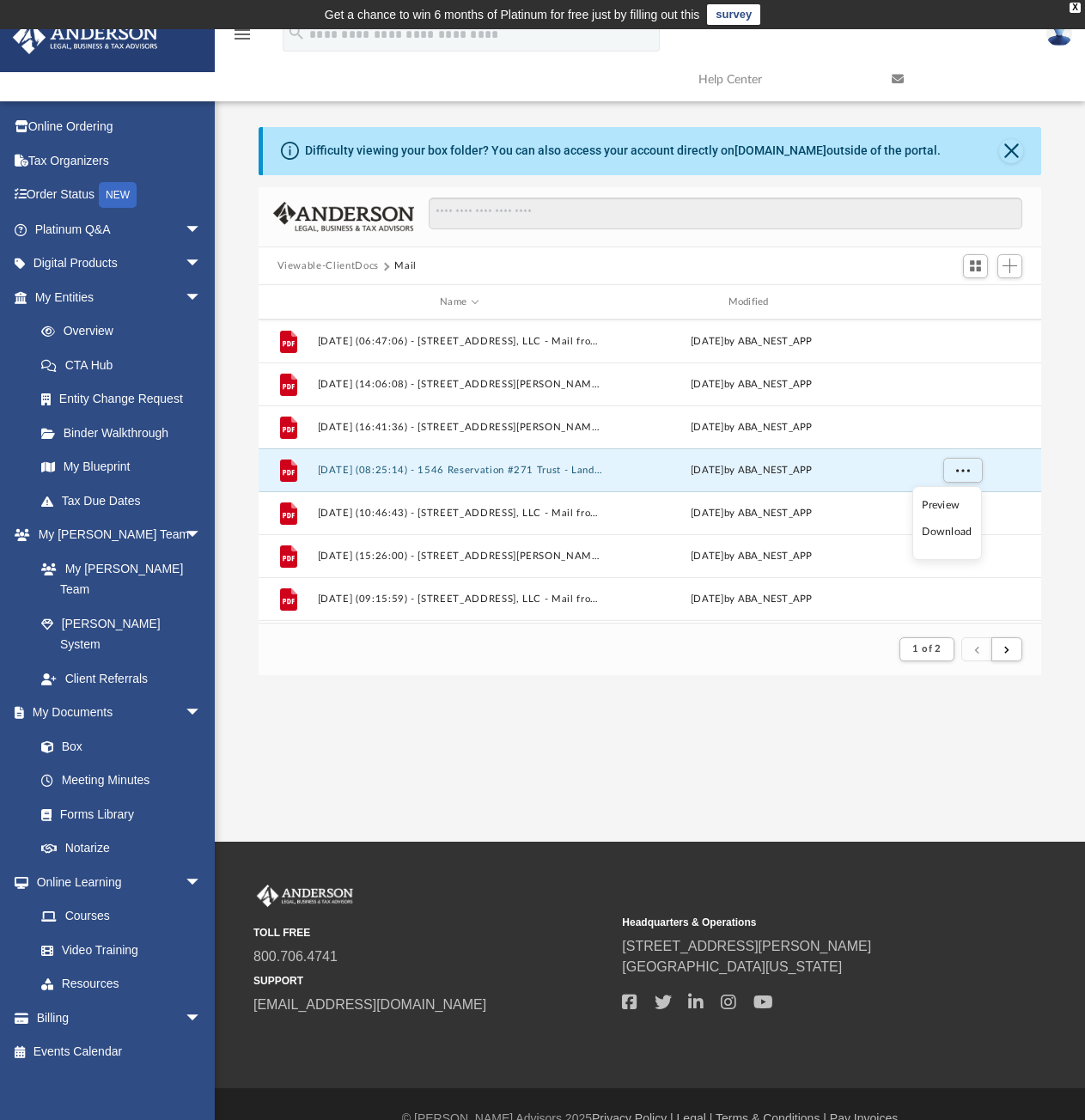
click at [959, 535] on li "Download" at bounding box center [947, 532] width 50 height 18
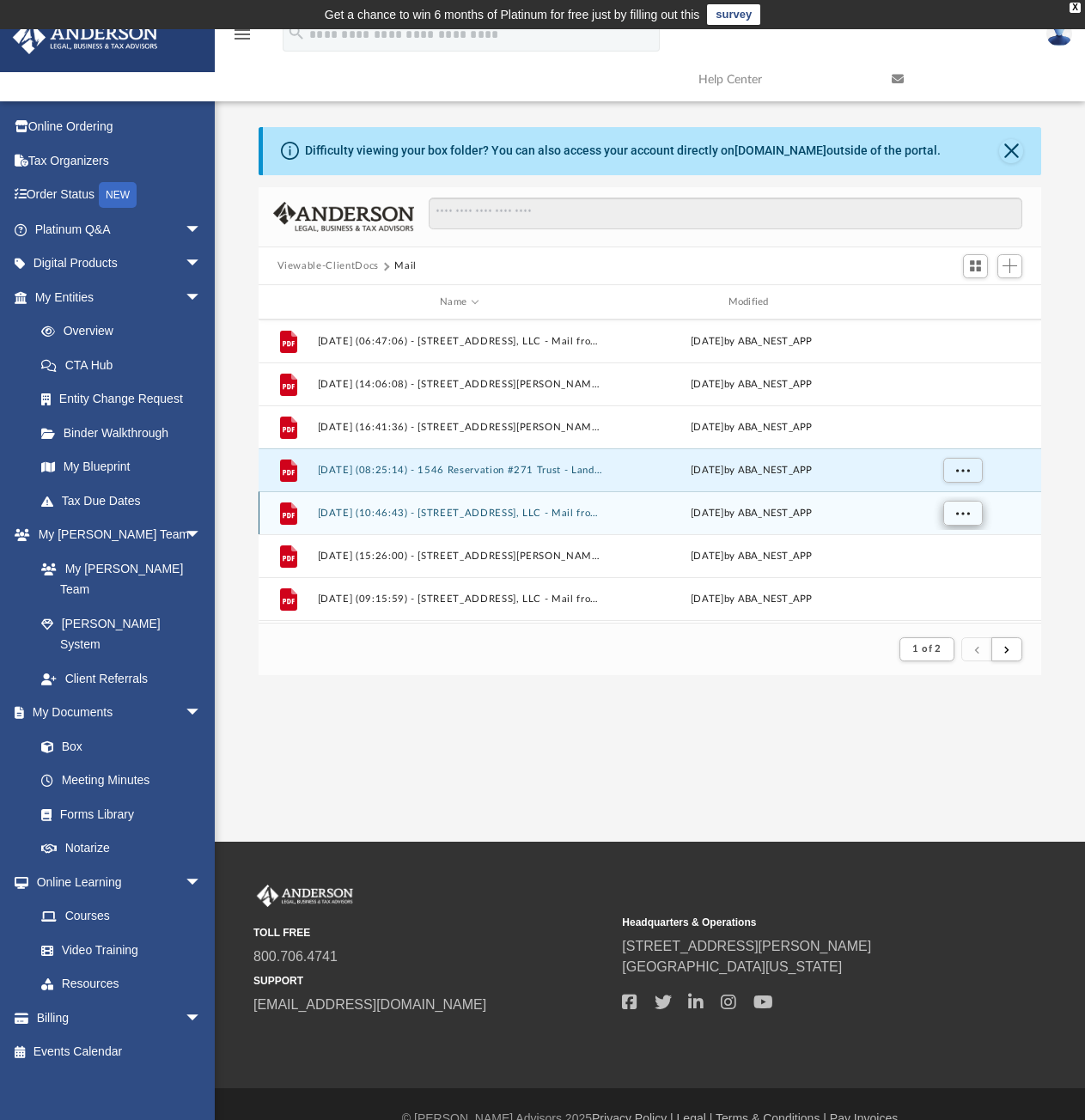
click at [964, 511] on span "More options" at bounding box center [962, 512] width 14 height 9
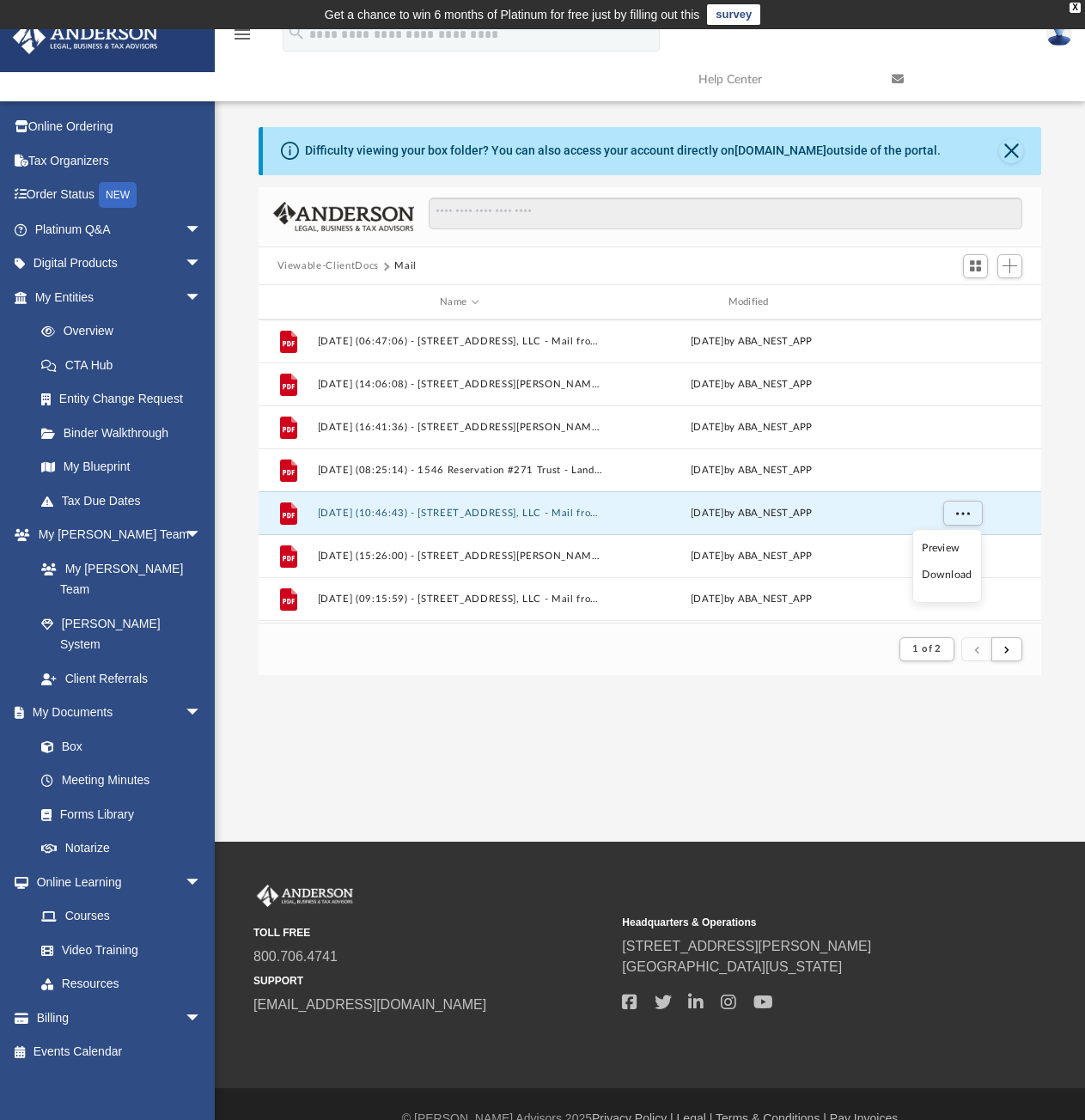
click at [957, 579] on li "Download" at bounding box center [947, 575] width 50 height 18
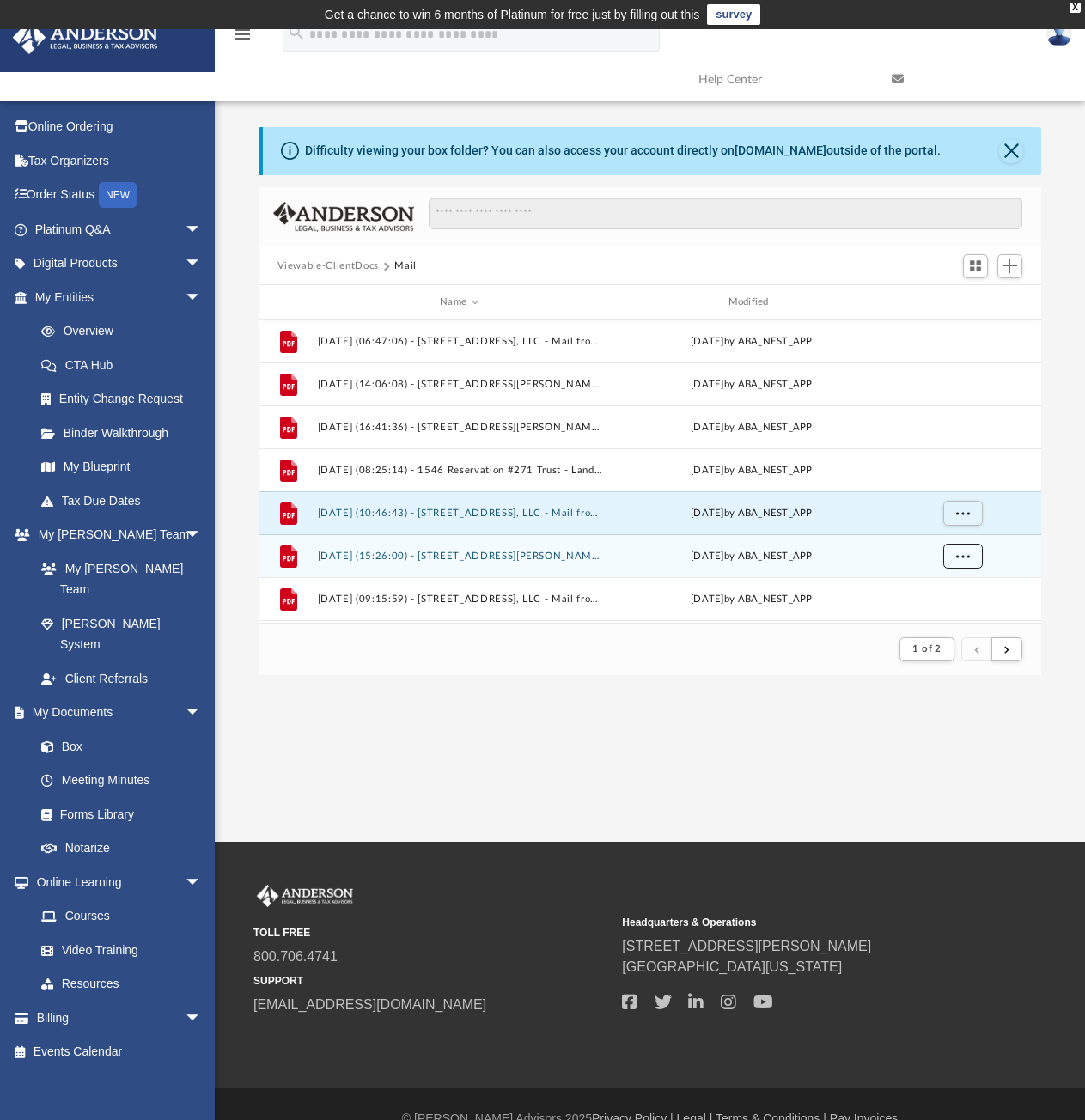
click at [966, 554] on span "More options" at bounding box center [962, 555] width 14 height 9
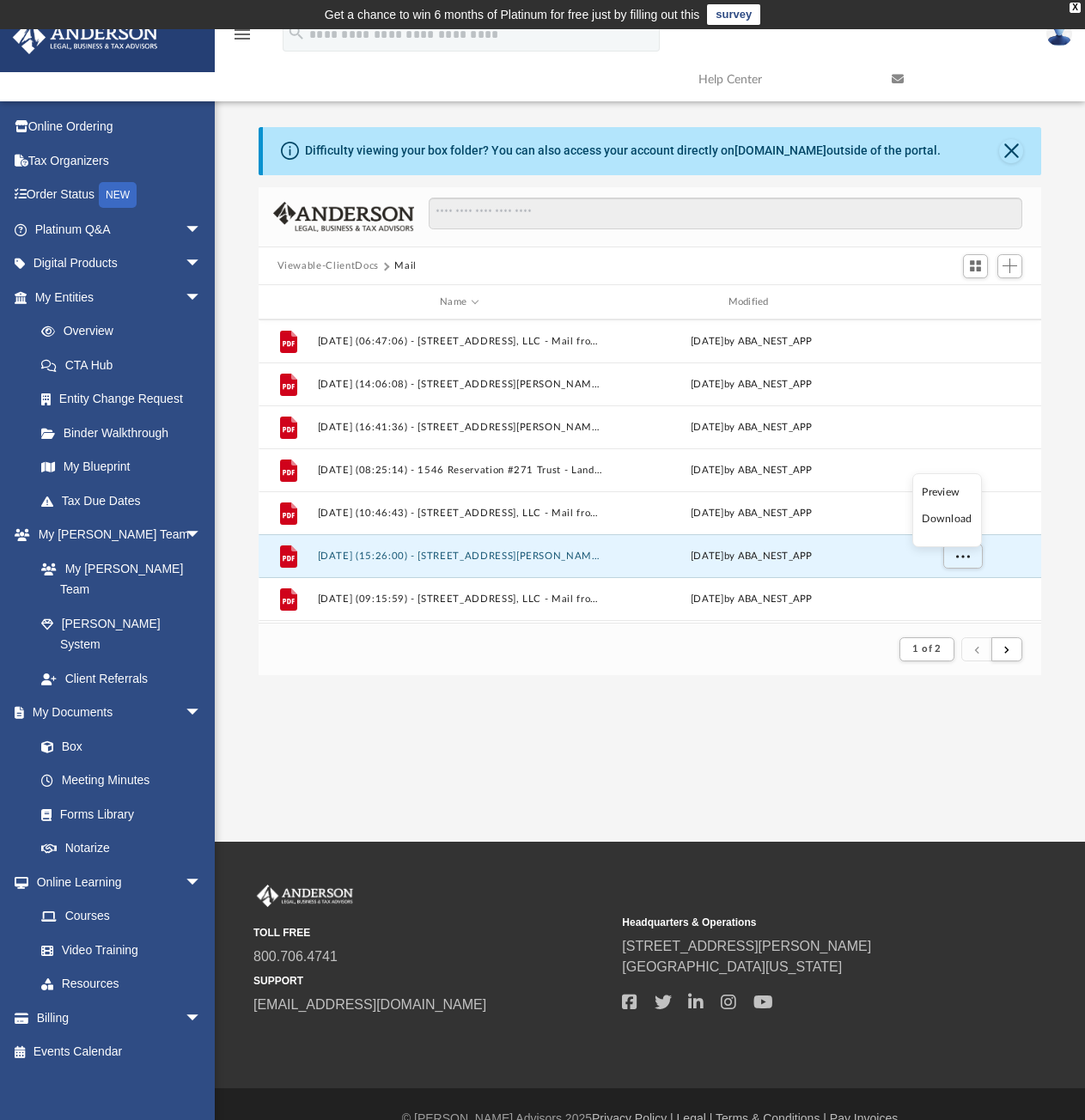
click at [942, 517] on li "Download" at bounding box center [947, 519] width 50 height 18
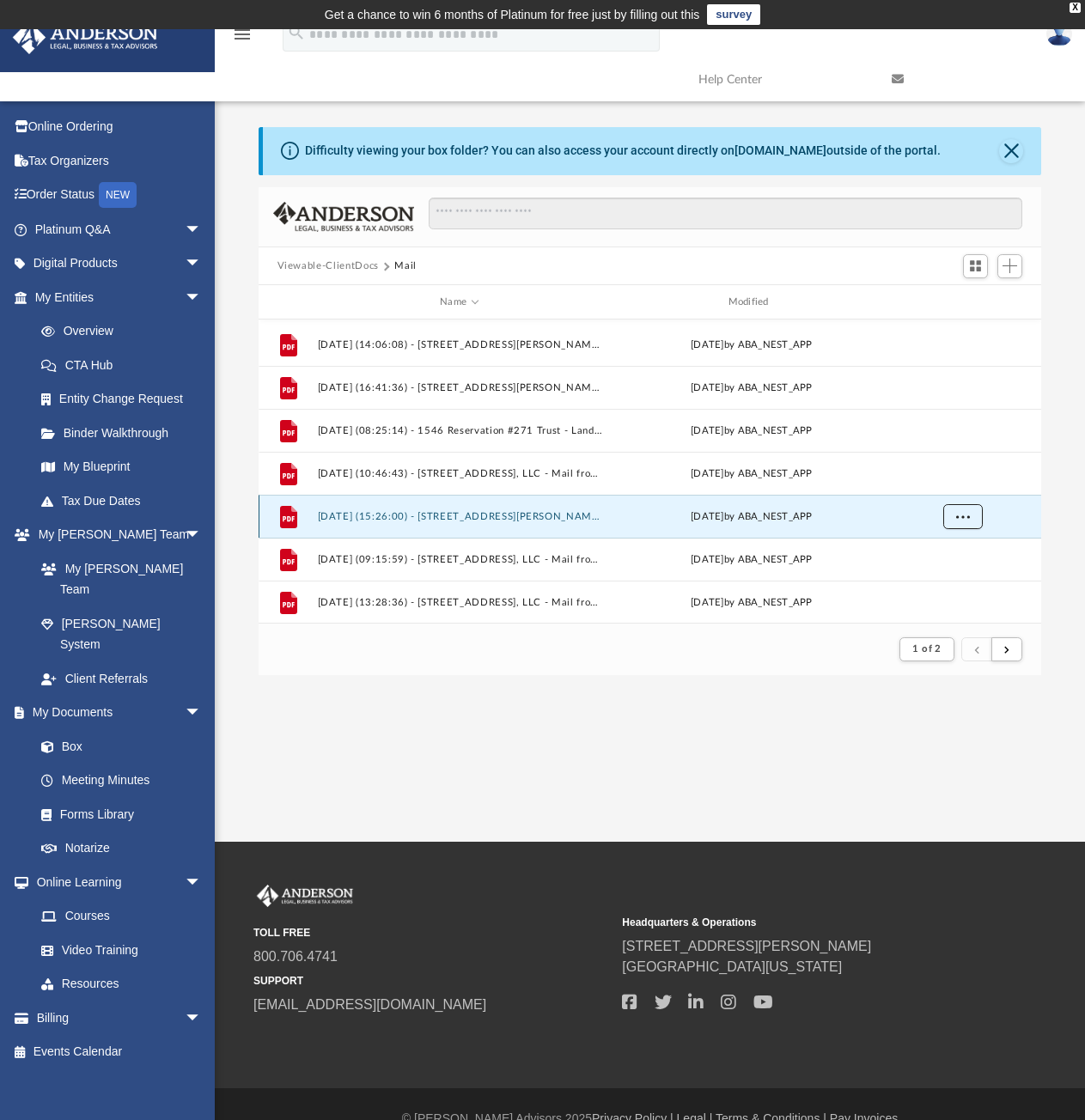
scroll to position [773, 0]
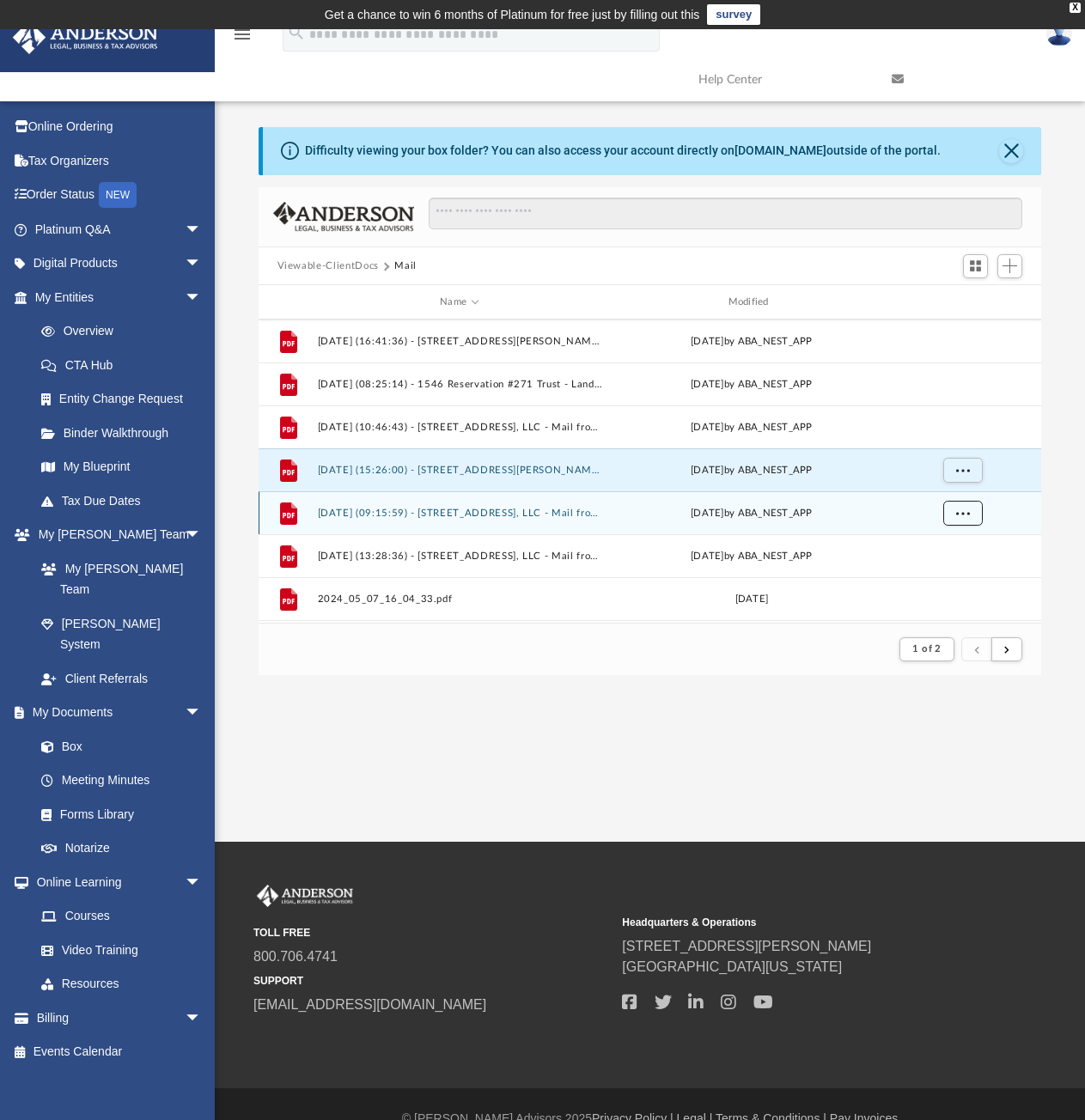
click at [958, 514] on span "More options" at bounding box center [962, 512] width 14 height 9
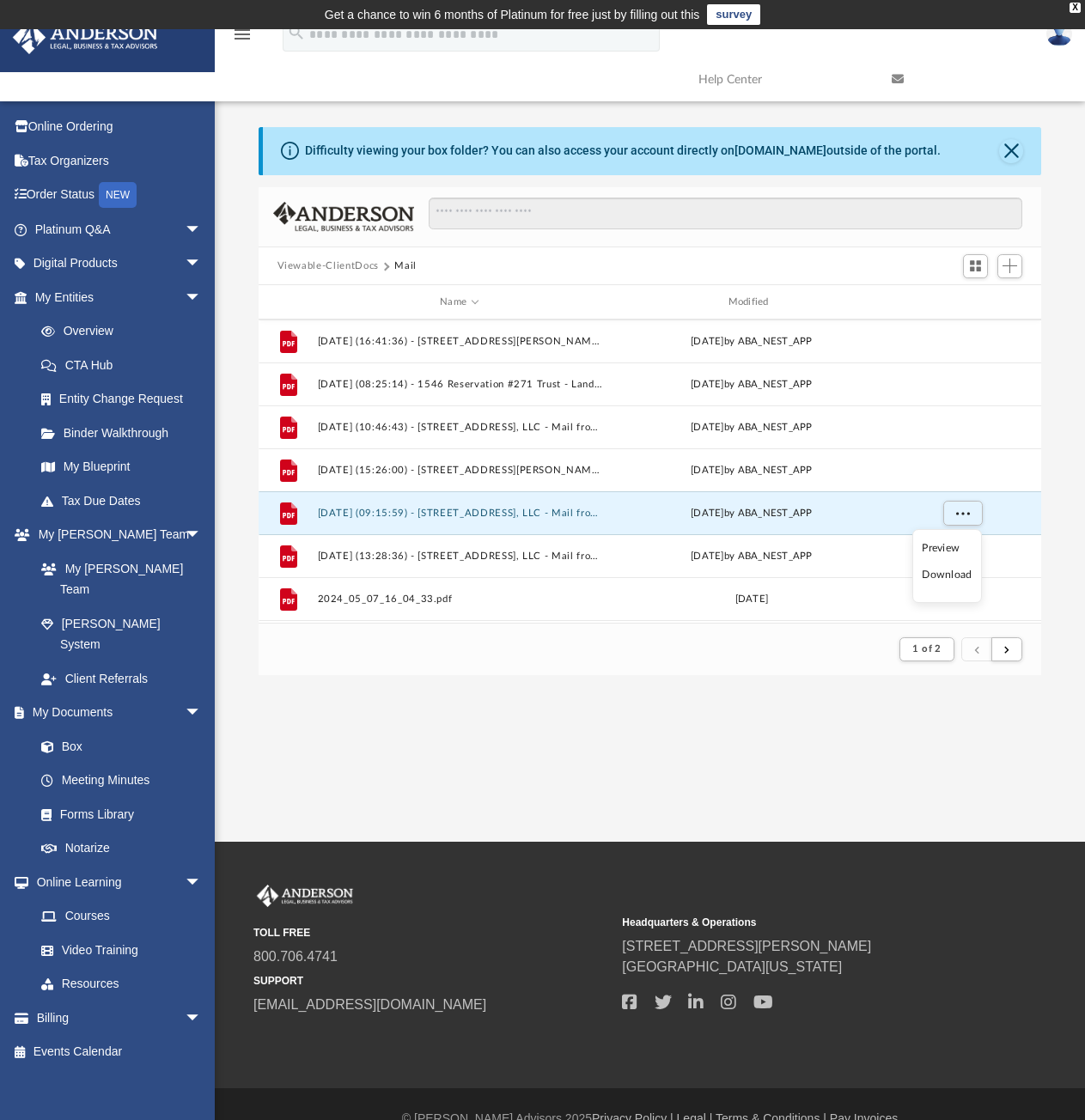
click at [957, 572] on li "Download" at bounding box center [947, 575] width 50 height 18
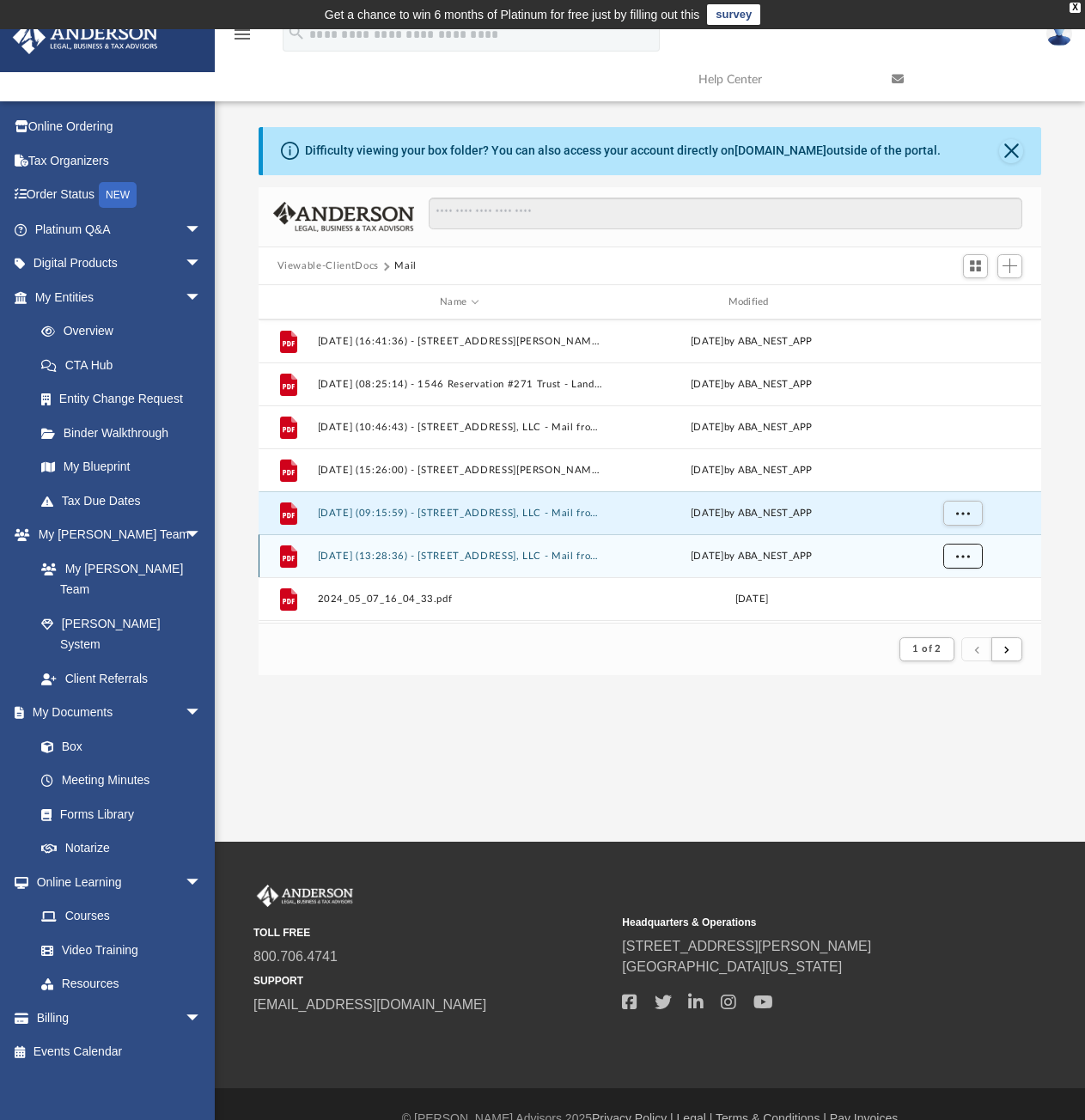
click at [959, 560] on span "More options" at bounding box center [962, 555] width 14 height 9
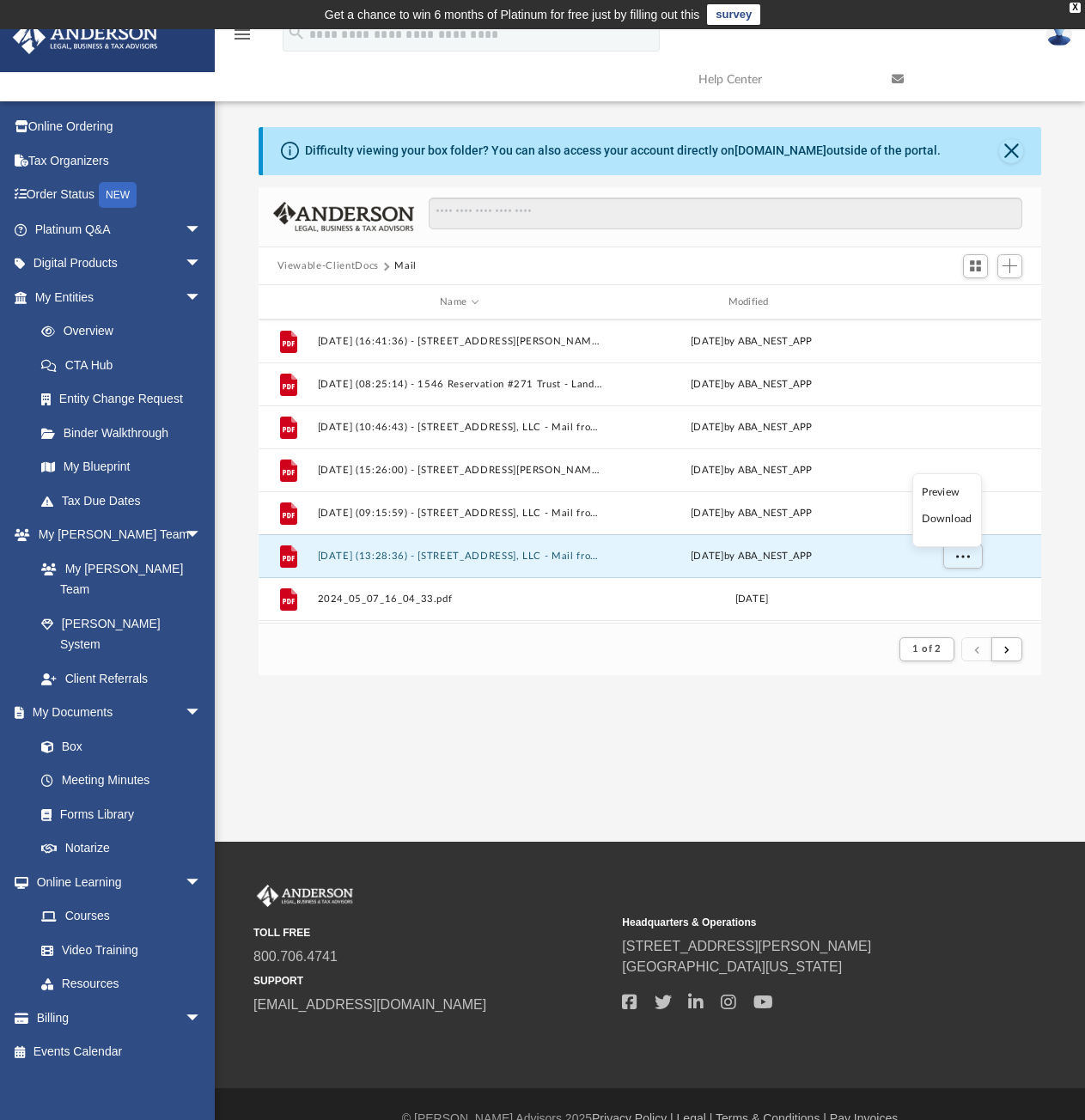
click at [952, 517] on li "Download" at bounding box center [947, 519] width 50 height 18
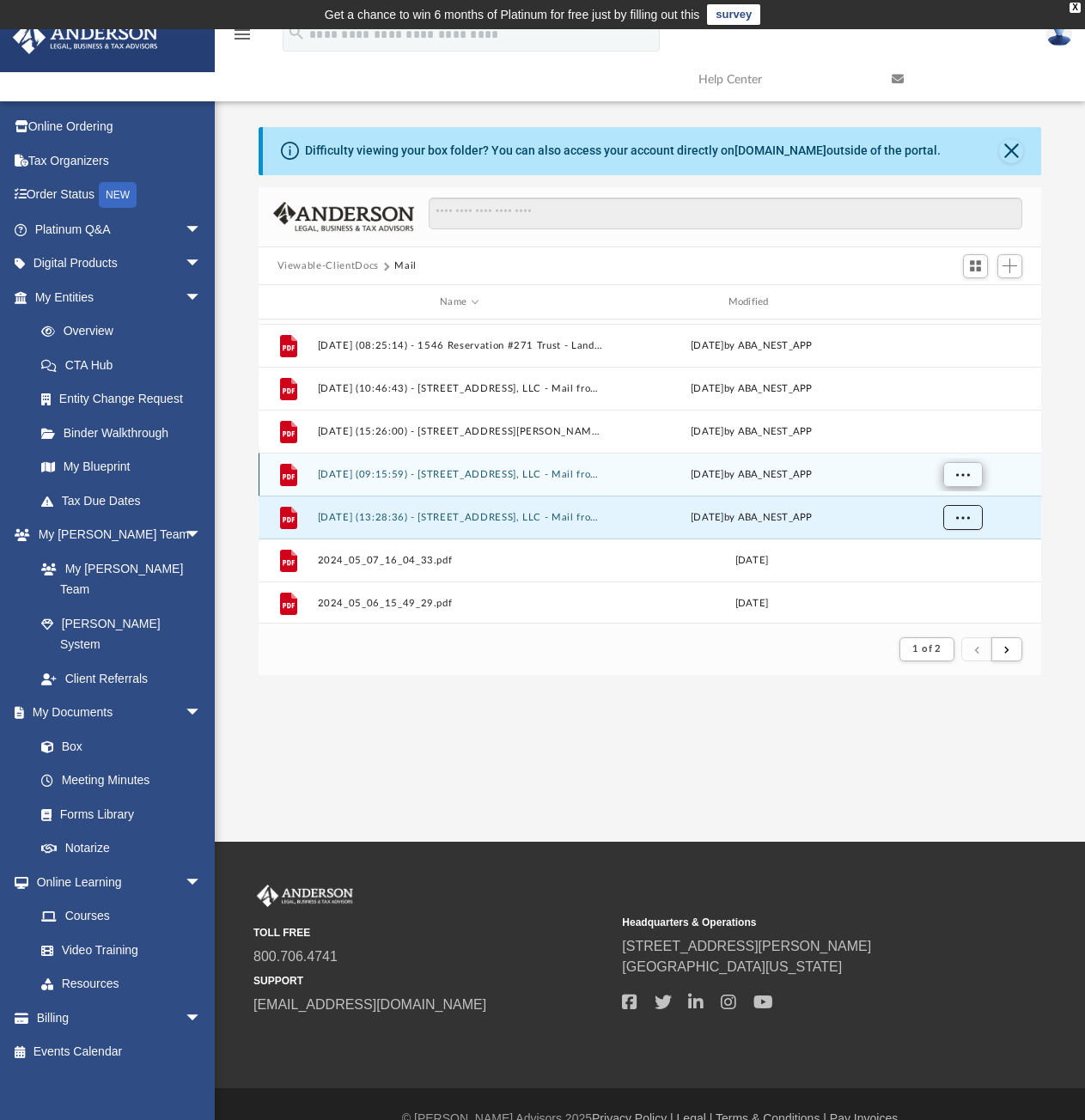
scroll to position [945, 0]
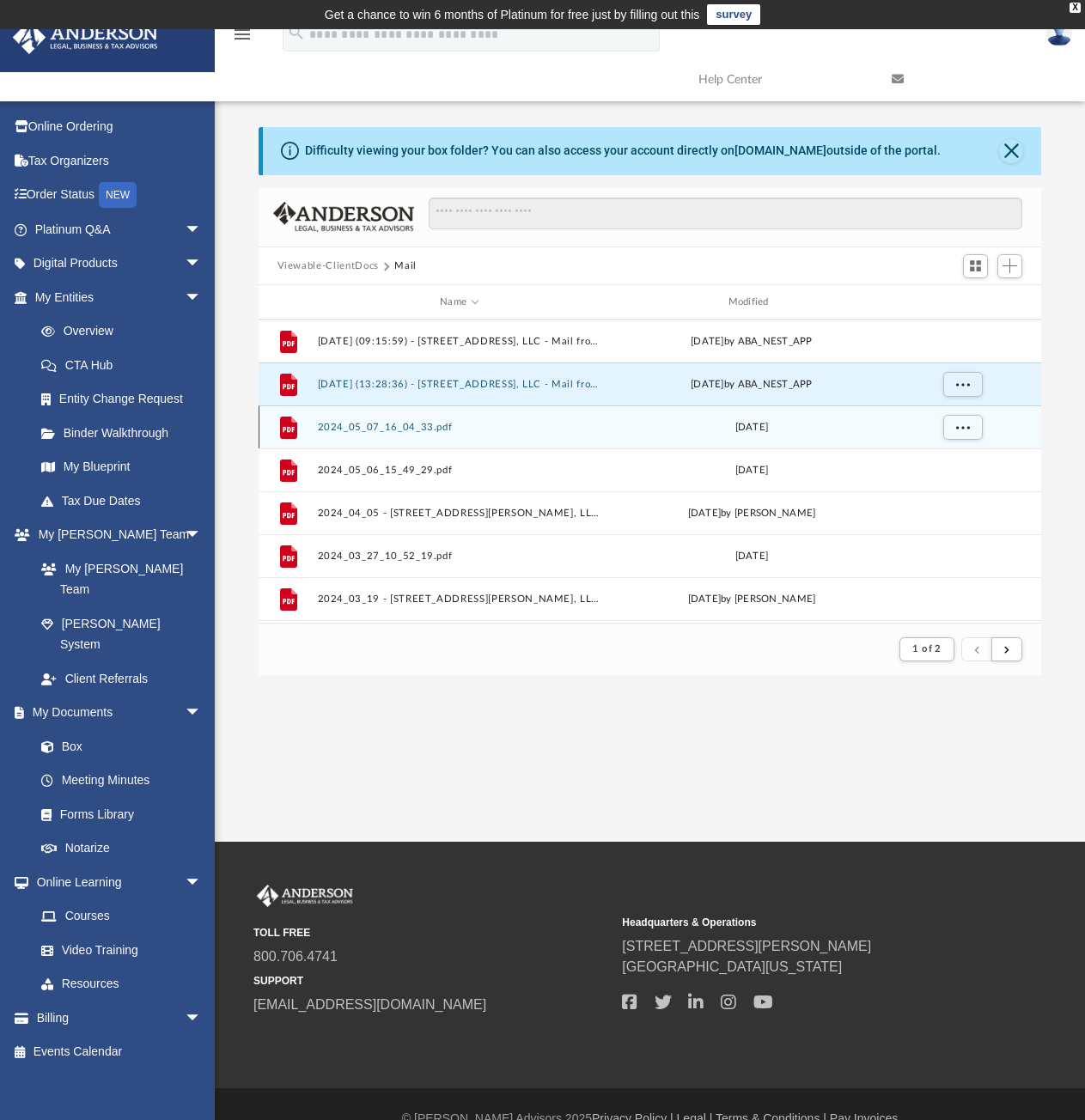
click at [826, 422] on div "[DATE]" at bounding box center [751, 428] width 285 height 15
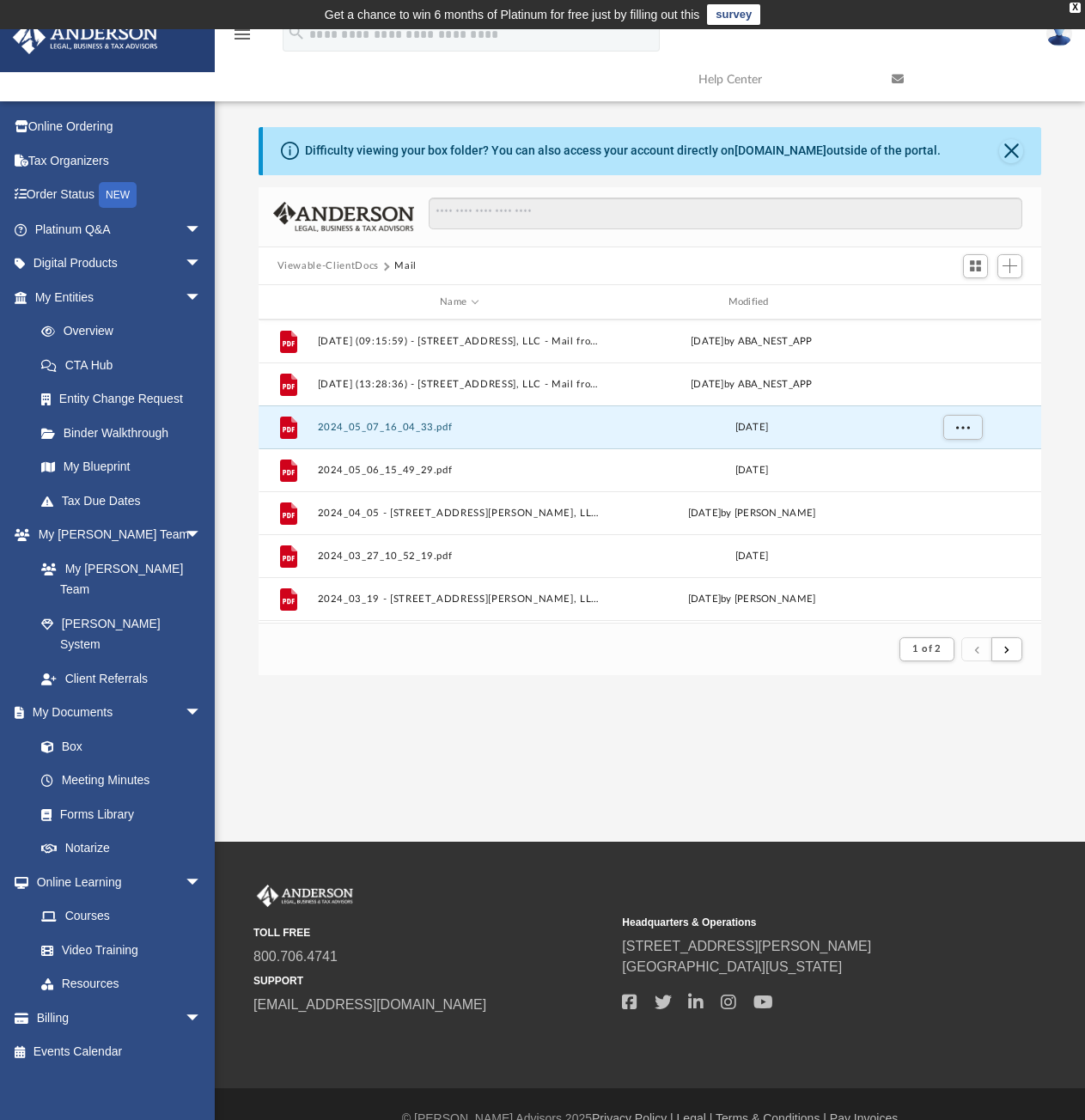
click at [585, 58] on div "menu search Site Menu add [EMAIL_ADDRESS][DOMAIN_NAME] My Profile Reset Passwor…" at bounding box center [542, 57] width 1059 height 88
